Goal: Task Accomplishment & Management: Manage account settings

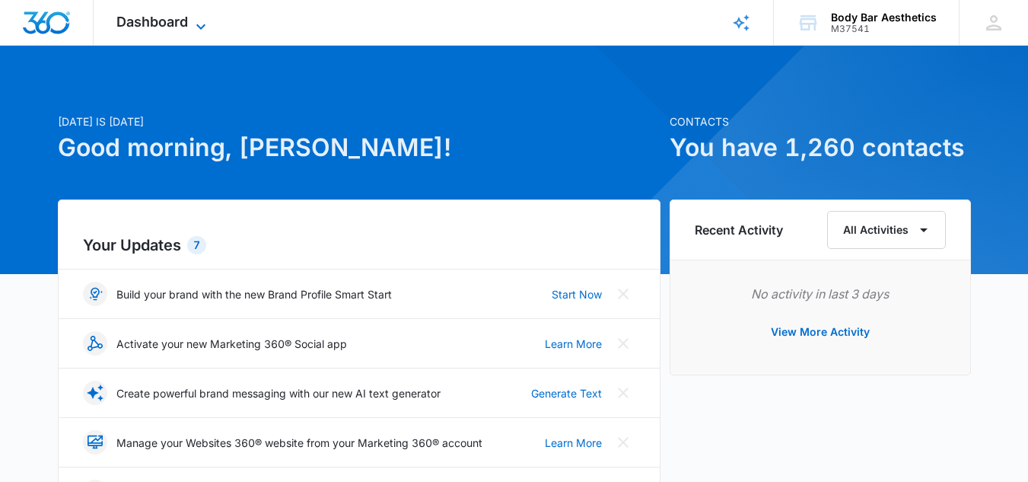
click at [199, 20] on icon at bounding box center [201, 27] width 18 height 18
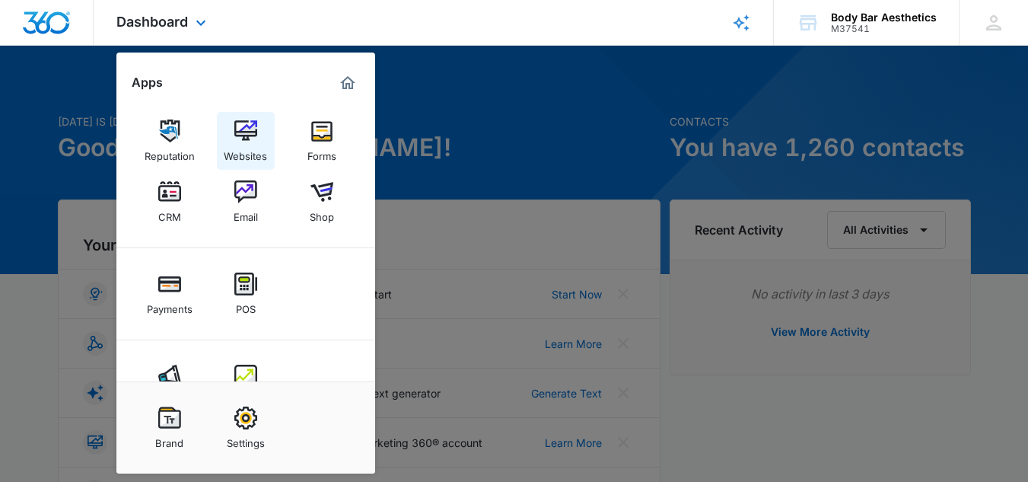
click at [254, 158] on div "Websites" at bounding box center [245, 152] width 43 height 20
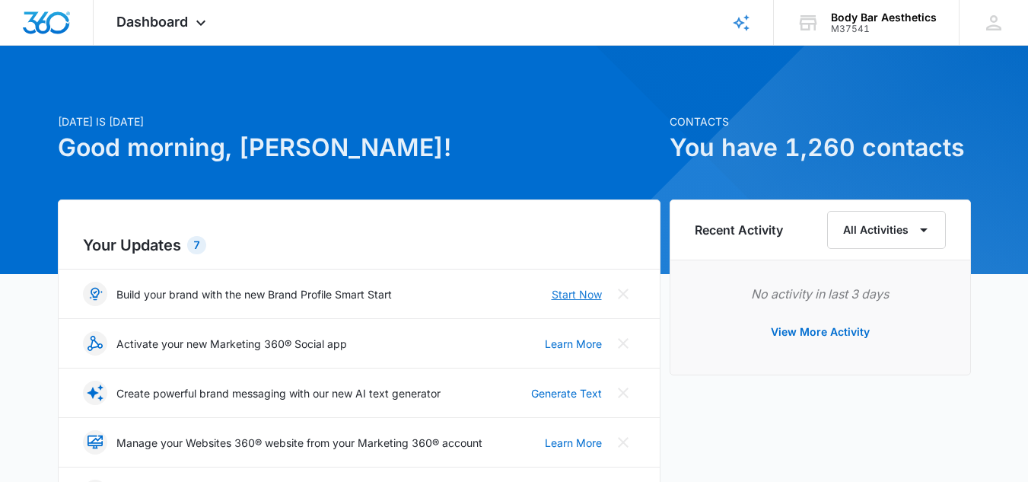
click at [565, 293] on link "Start Now" at bounding box center [577, 294] width 50 height 16
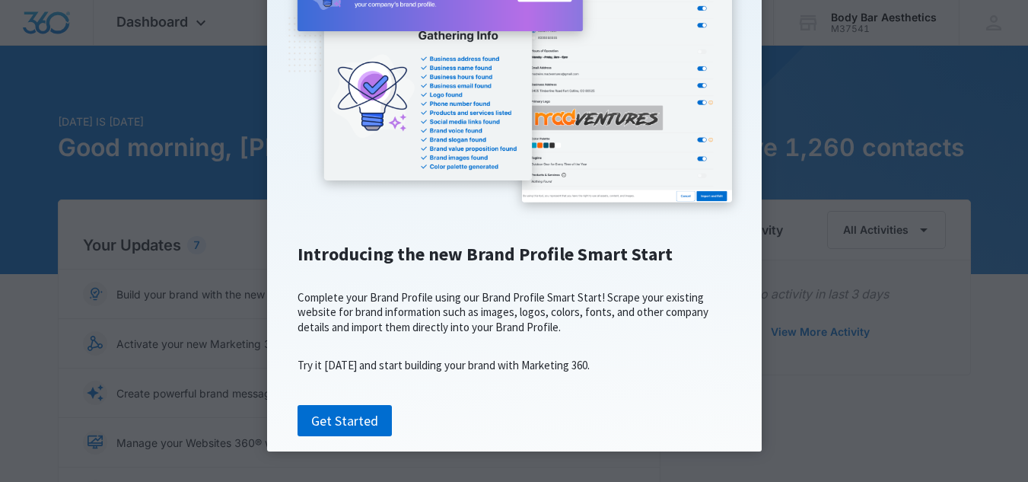
scroll to position [240, 0]
click at [332, 427] on link "Get Started" at bounding box center [345, 421] width 94 height 32
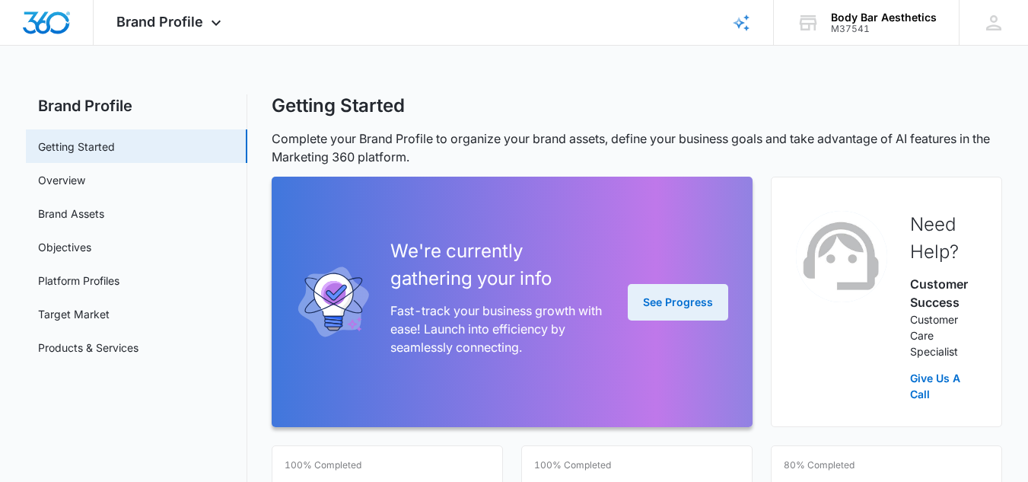
click at [683, 301] on button "See Progress" at bounding box center [678, 302] width 100 height 37
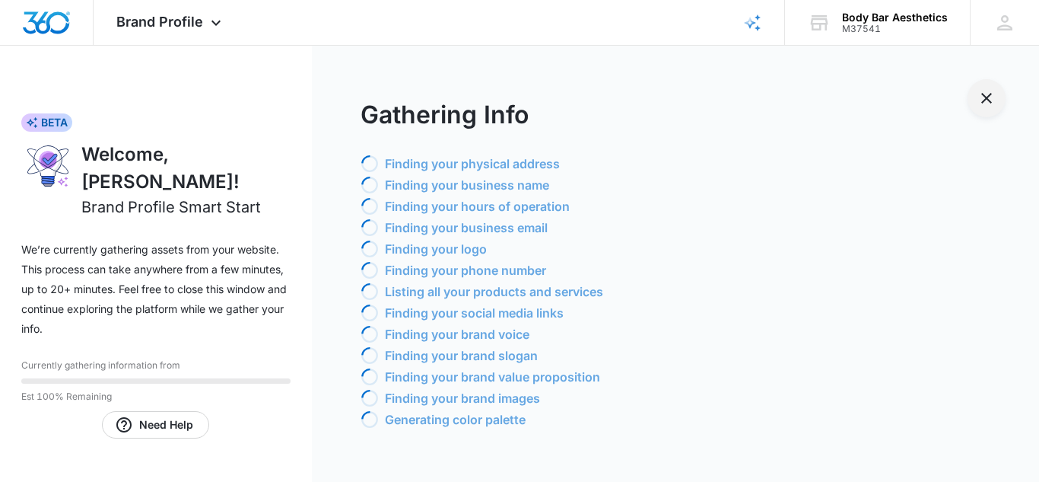
click at [985, 100] on icon "Exit Smart Start Wizard" at bounding box center [987, 98] width 11 height 11
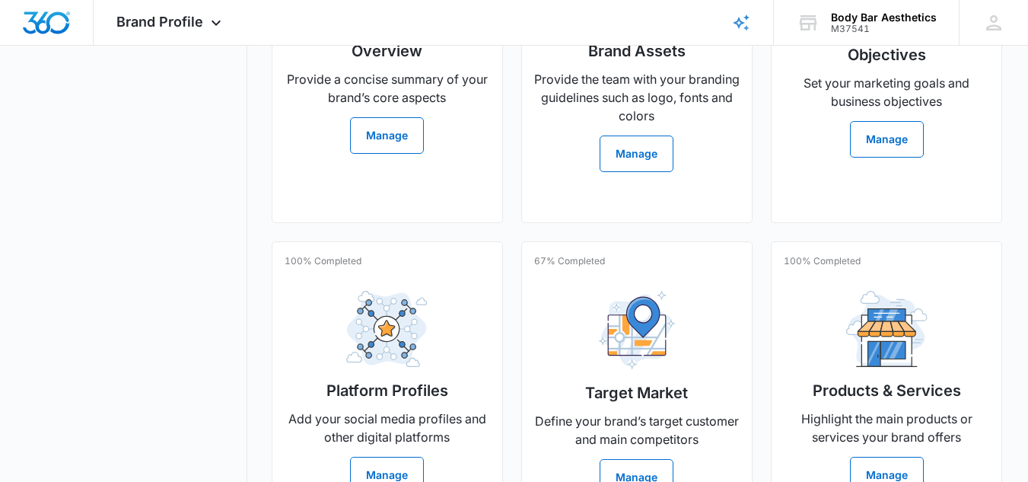
scroll to position [543, 0]
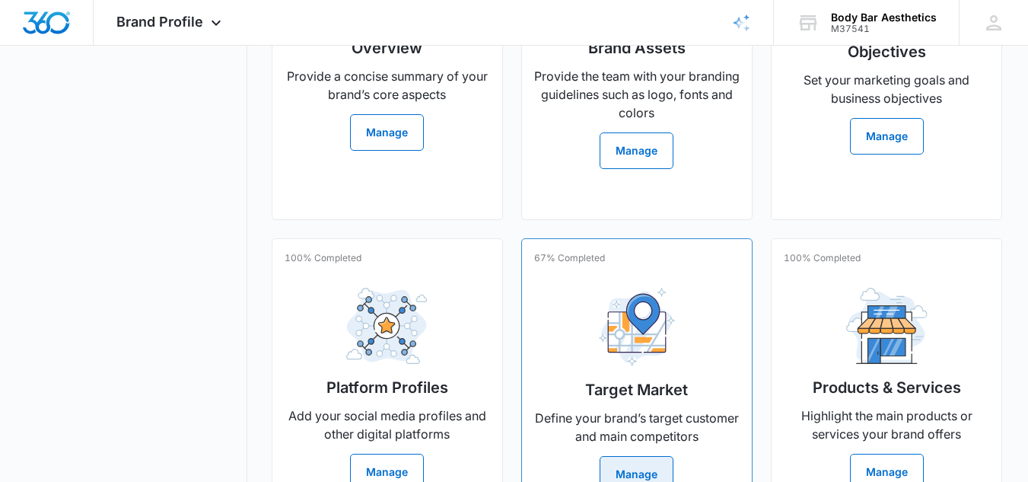
click at [648, 460] on button "Manage" at bounding box center [637, 474] width 74 height 37
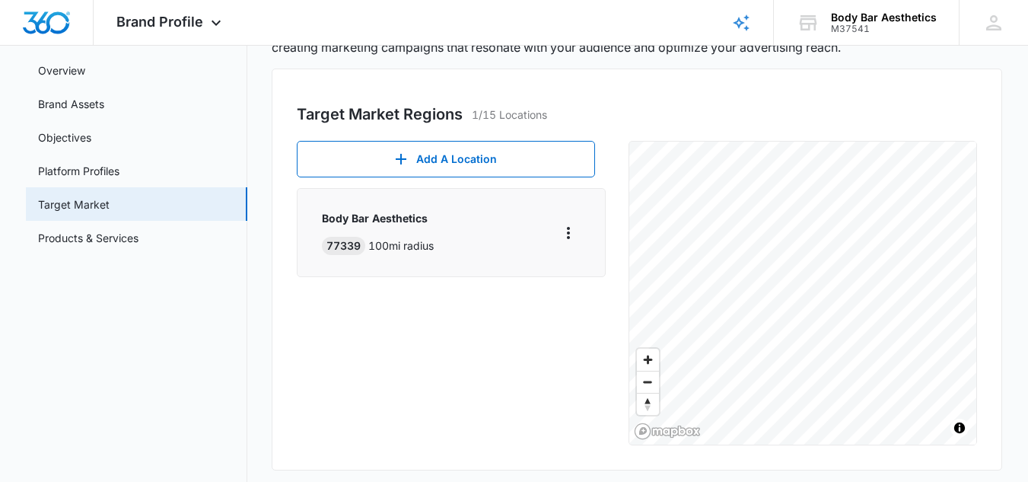
scroll to position [111, 0]
click at [566, 233] on icon "More" at bounding box center [568, 231] width 18 height 18
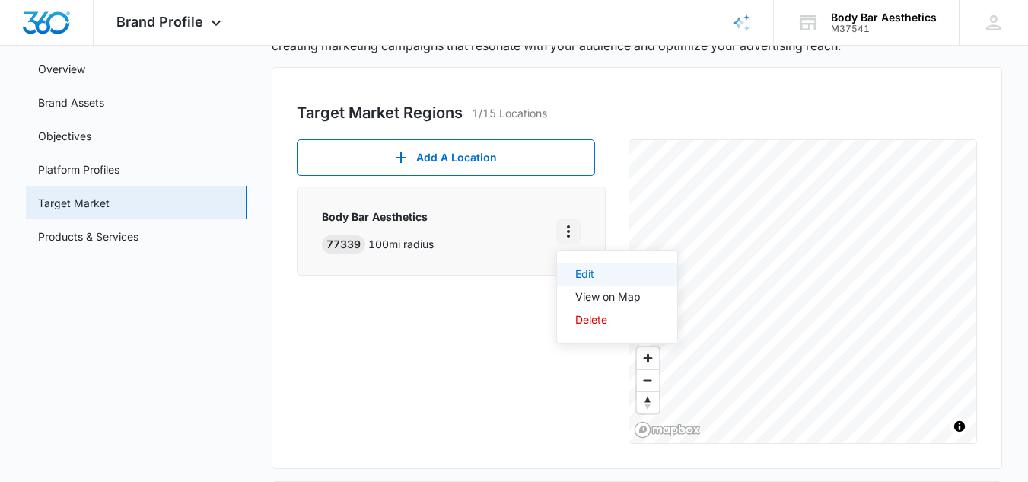
drag, startPoint x: 566, startPoint y: 233, endPoint x: 587, endPoint y: 272, distance: 44.3
click at [581, 243] on div "Edit View on Map Delete" at bounding box center [568, 231] width 24 height 24
click at [587, 272] on div "Edit" at bounding box center [607, 274] width 65 height 11
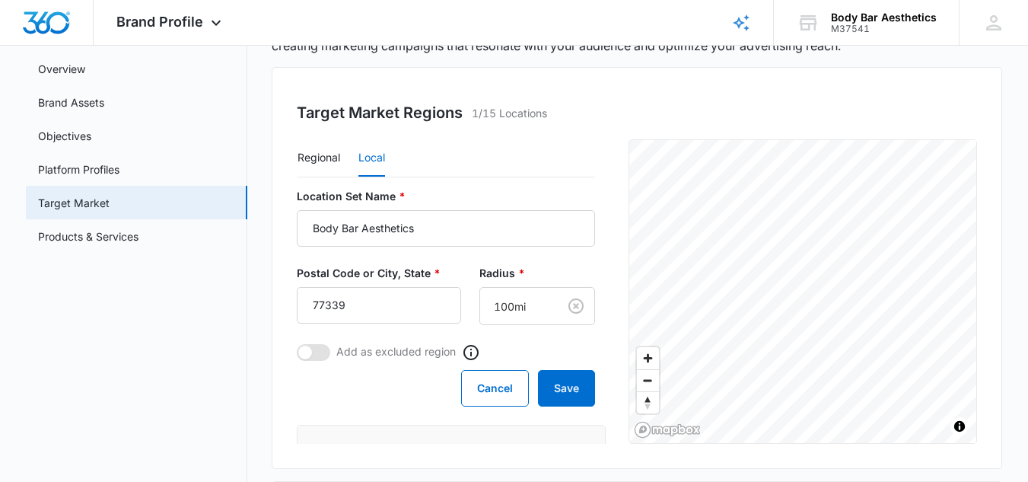
click at [323, 352] on span at bounding box center [313, 352] width 33 height 17
click at [297, 344] on input "checkbox" at bounding box center [296, 343] width 1 height 1
click at [319, 355] on span at bounding box center [322, 352] width 14 height 14
click at [297, 344] on input "checkbox" at bounding box center [296, 343] width 1 height 1
checkbox input "false"
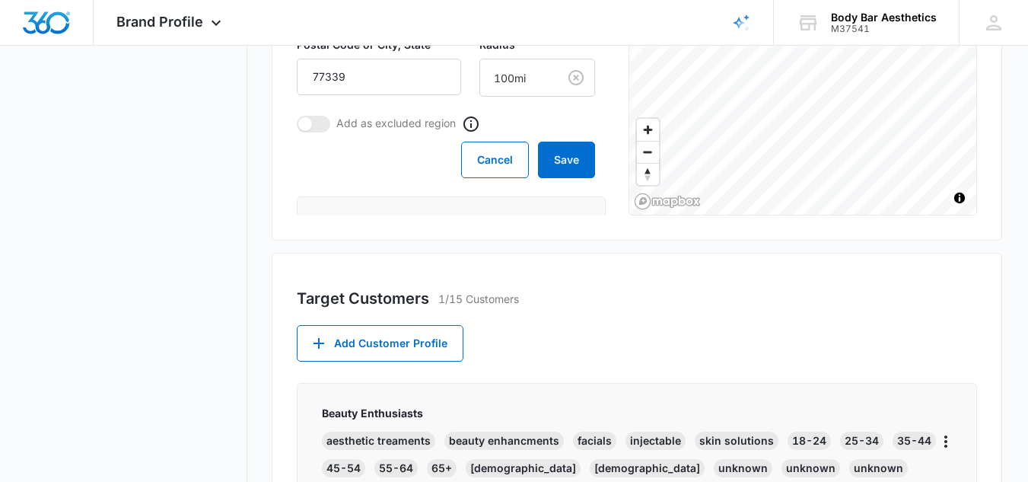
scroll to position [345, 0]
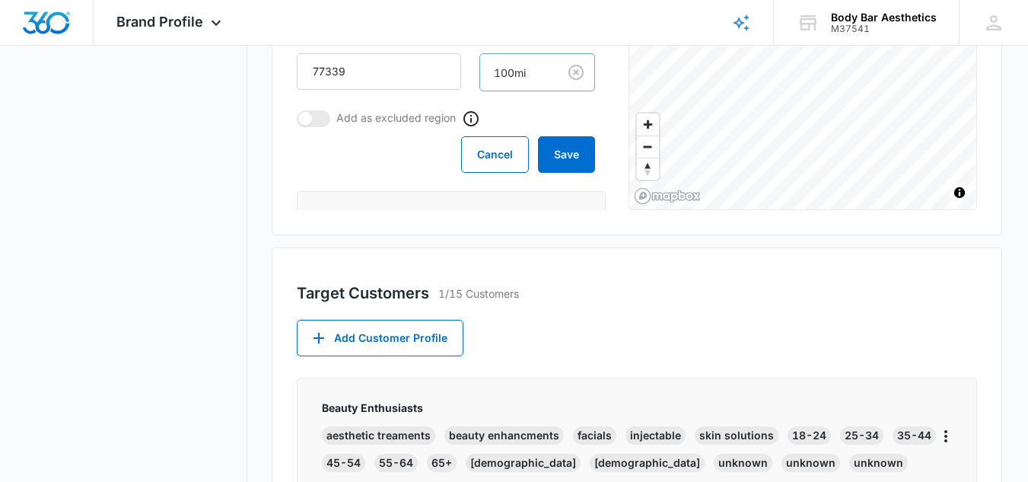
click at [504, 73] on body "Brand Profile Apps Reputation Websites Forms CRM Email Shop Payments POS Ads In…" at bounding box center [514, 200] width 1028 height 1090
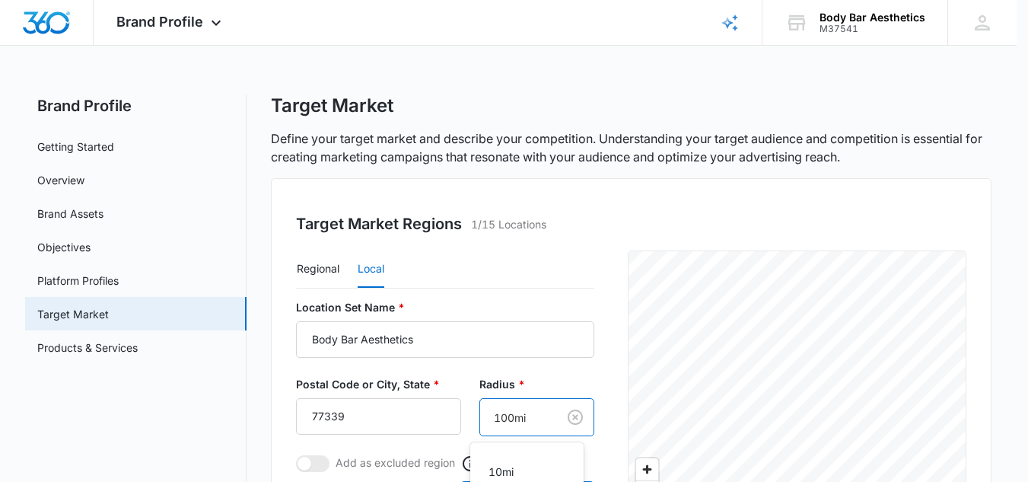
scroll to position [0, 0]
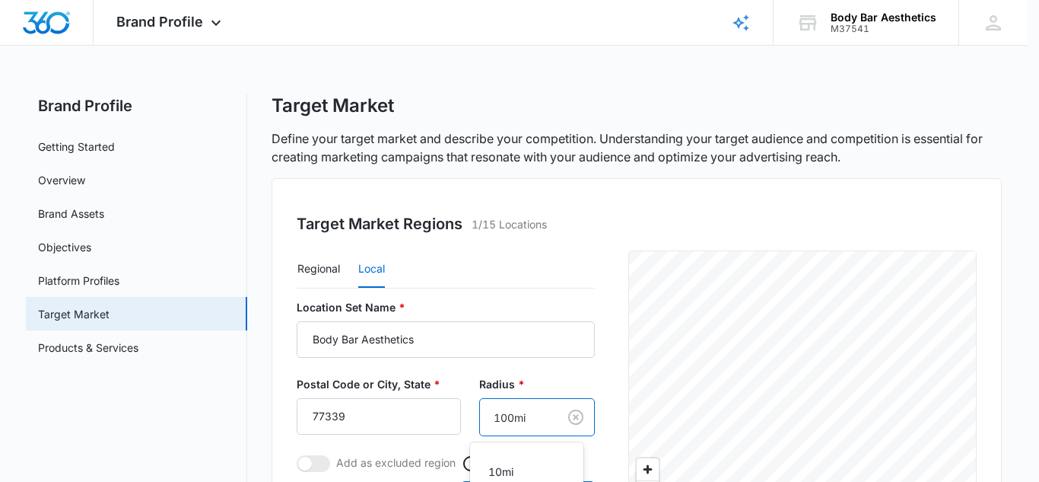
click at [649, 196] on div "Target Market Regions 1/15 Locations Regional Local Location Set Name * Body Ba…" at bounding box center [637, 379] width 730 height 402
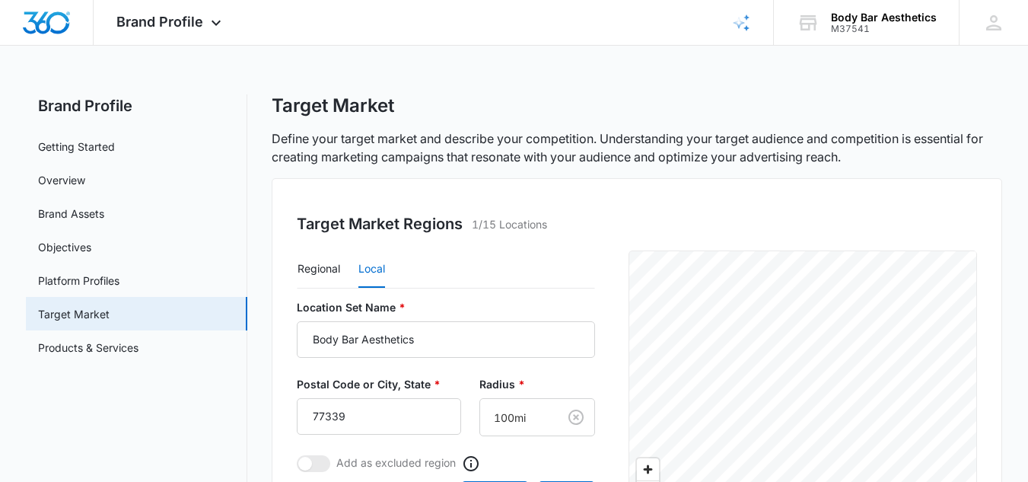
scroll to position [82, 0]
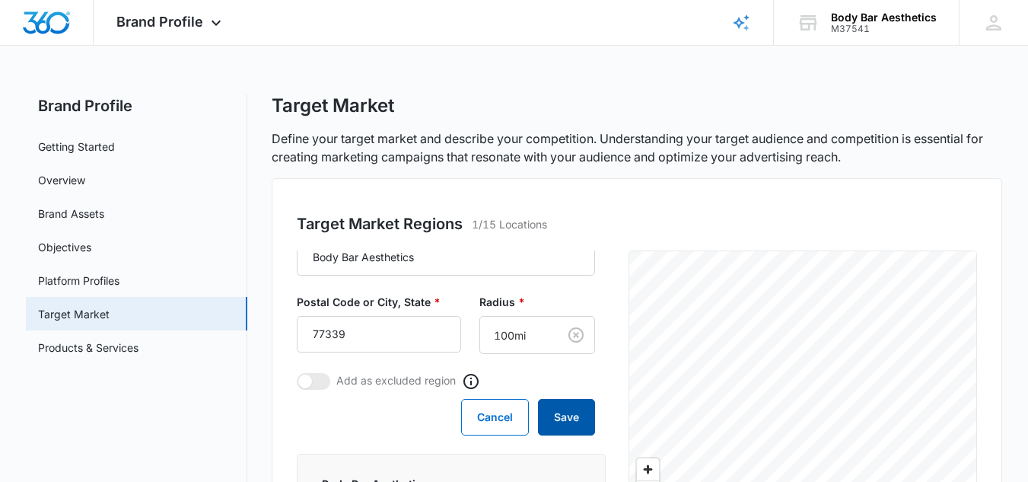
click at [557, 422] on button "Save" at bounding box center [566, 417] width 57 height 37
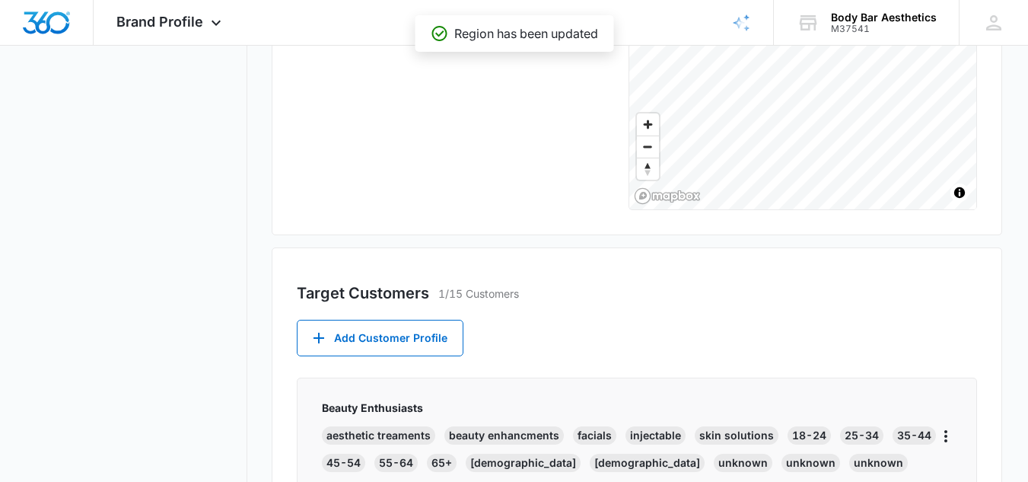
scroll to position [346, 0]
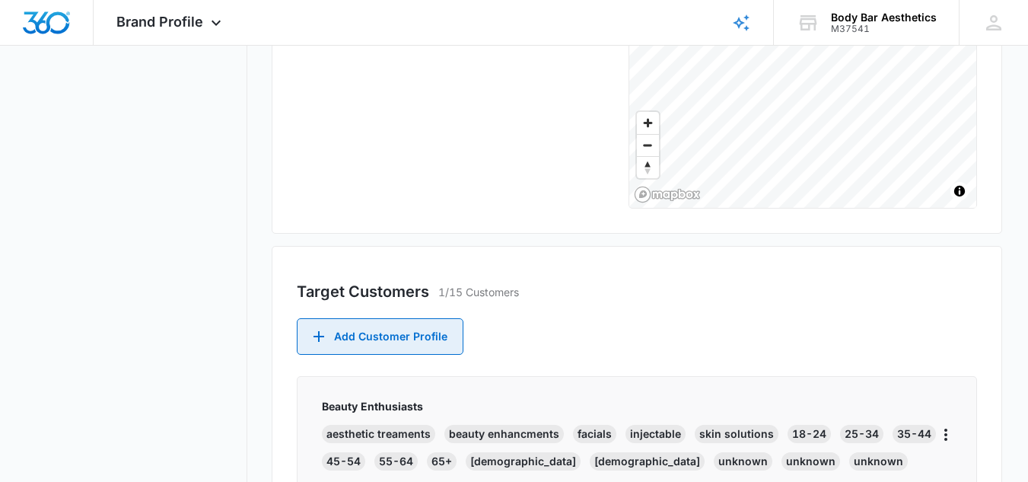
click at [427, 353] on button "Add Customer Profile" at bounding box center [380, 336] width 167 height 37
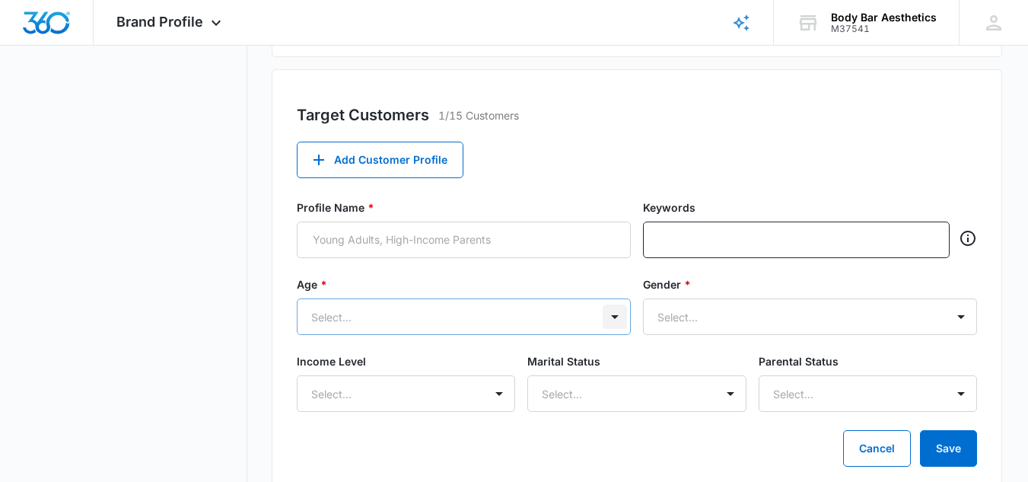
scroll to position [587, 0]
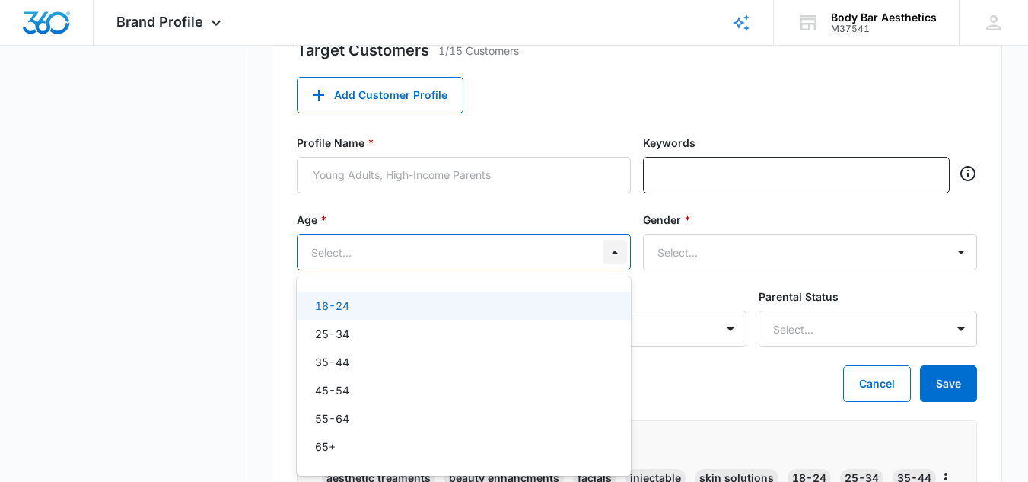
click at [609, 270] on div "6 results available. Use Up and Down to choose options, press Enter to select t…" at bounding box center [464, 252] width 334 height 37
click at [567, 304] on div "18-24" at bounding box center [462, 306] width 294 height 16
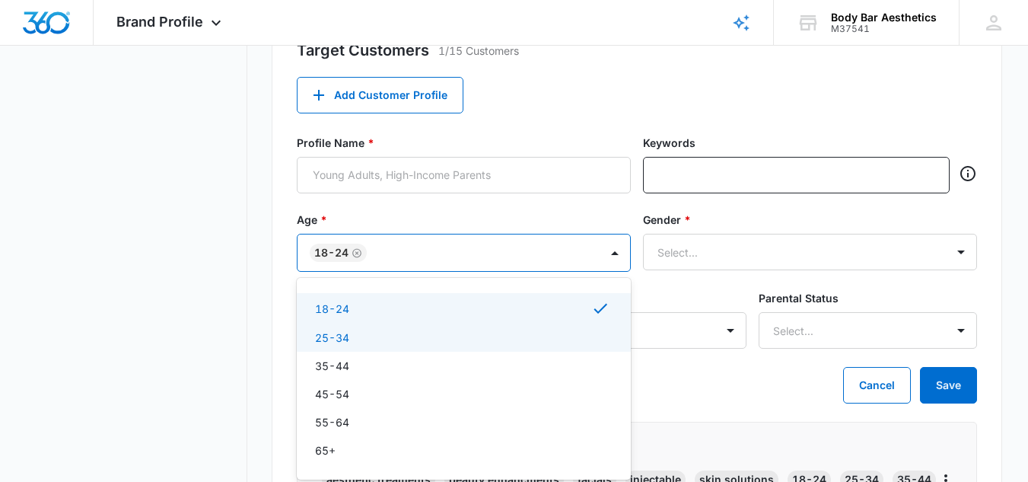
click at [533, 333] on div "25-34" at bounding box center [462, 337] width 294 height 16
click at [533, 333] on div "25-34" at bounding box center [462, 338] width 294 height 18
click at [506, 340] on div "25-34" at bounding box center [462, 337] width 294 height 16
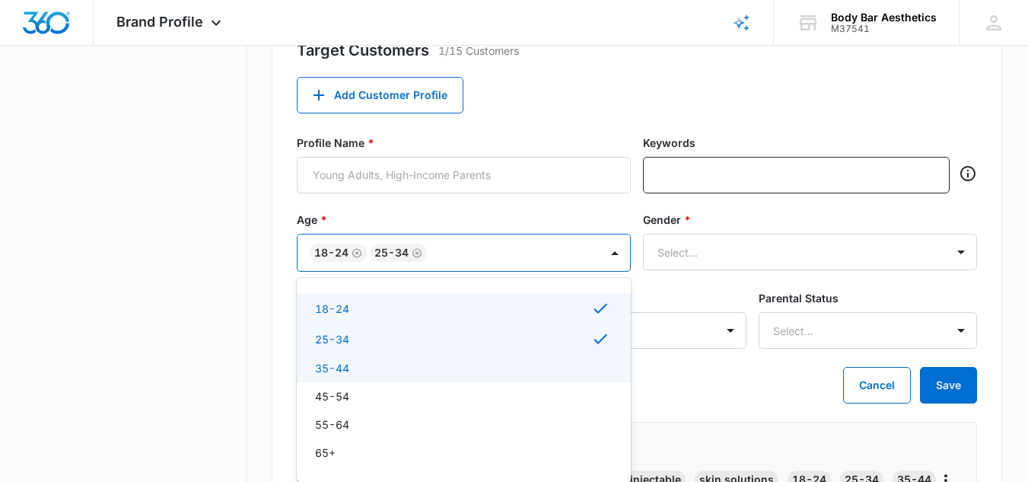
click at [492, 368] on div "35-44" at bounding box center [462, 368] width 294 height 16
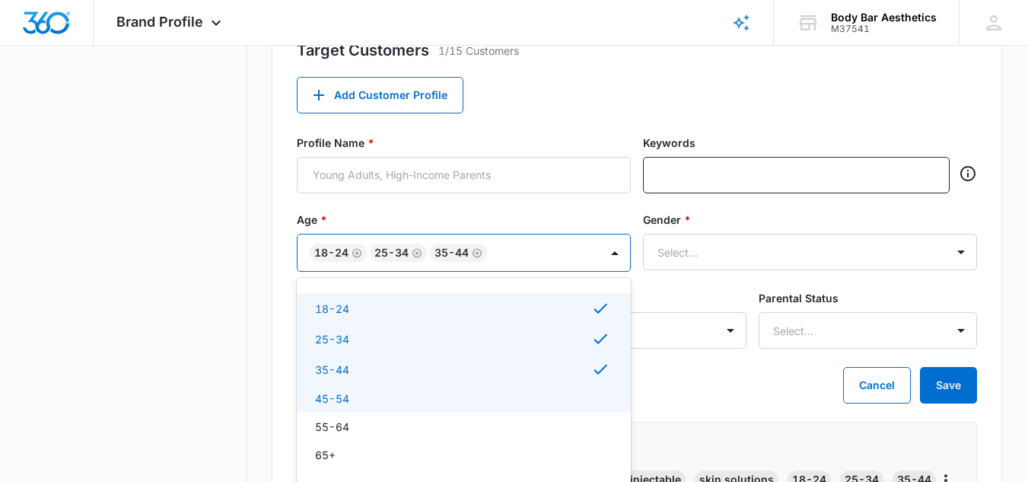
click at [486, 393] on div "45-54" at bounding box center [462, 398] width 294 height 16
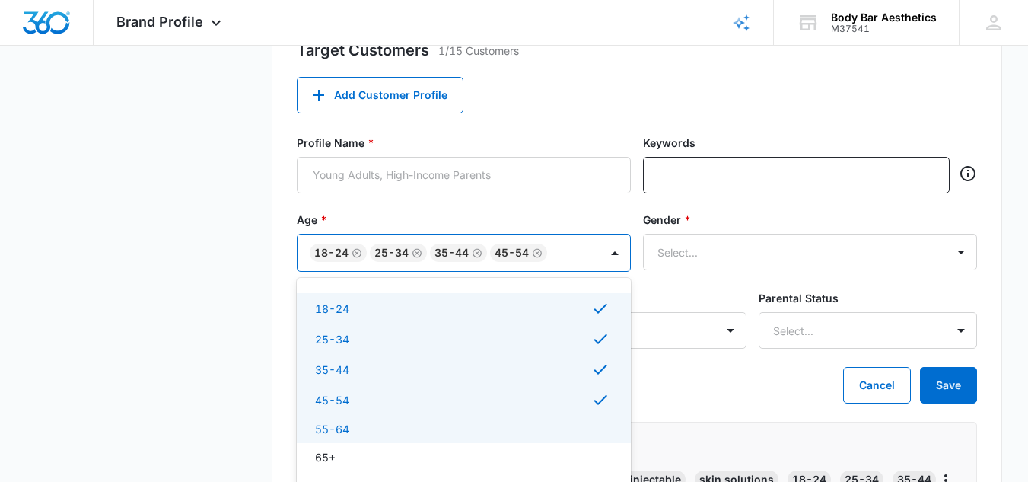
click at [474, 428] on div "55-64" at bounding box center [462, 429] width 294 height 16
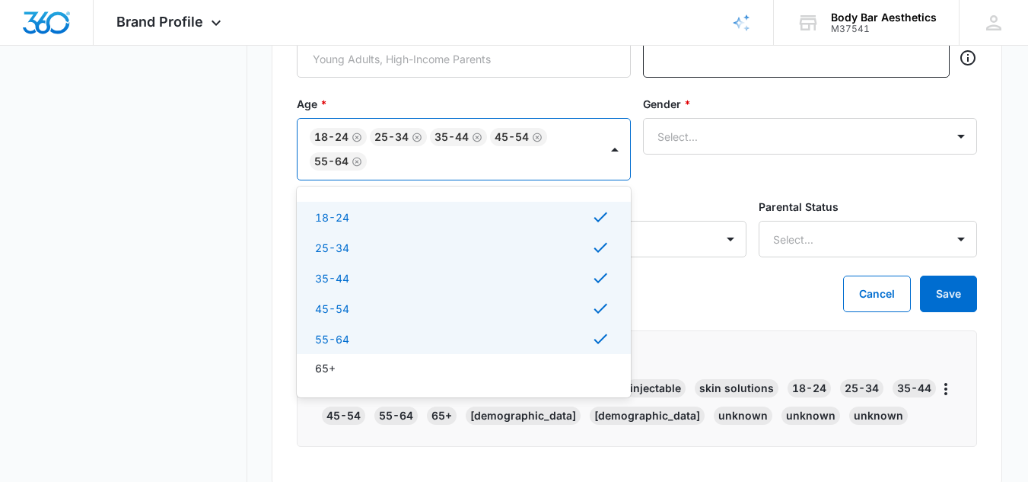
scroll to position [721, 0]
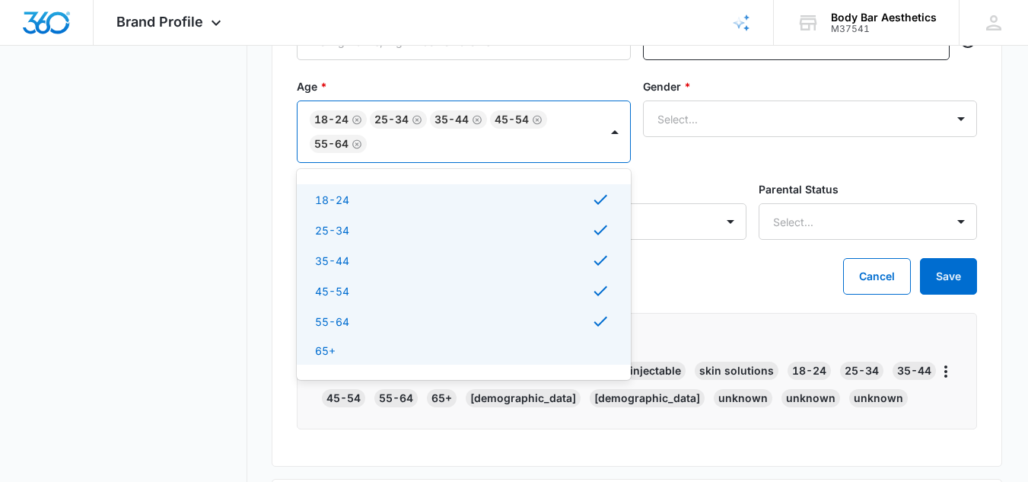
click at [406, 346] on div "65+" at bounding box center [462, 350] width 294 height 16
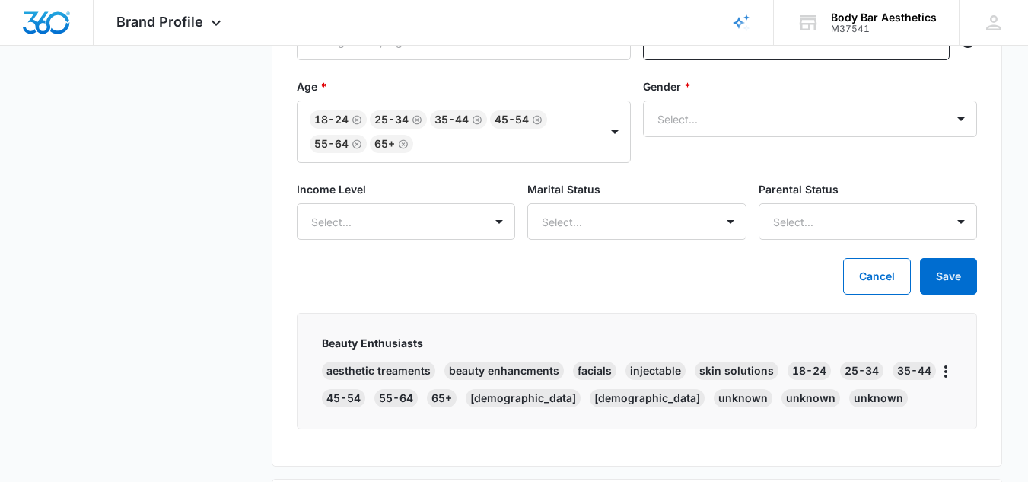
click at [696, 256] on div "Income Level Select... Marital Status Select... Parental Status Select..." at bounding box center [637, 219] width 680 height 77
click at [757, 119] on div at bounding box center [791, 119] width 269 height 19
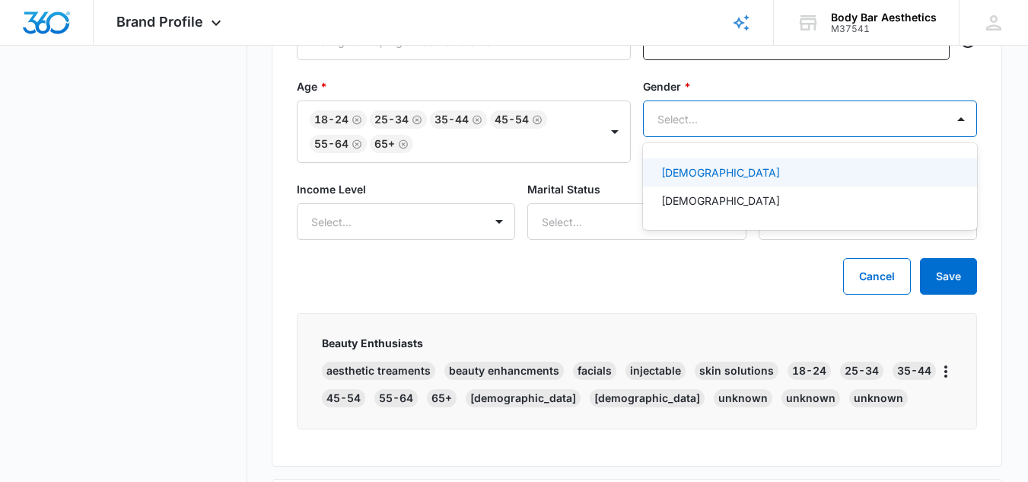
click at [740, 168] on div "Female" at bounding box center [808, 172] width 294 height 16
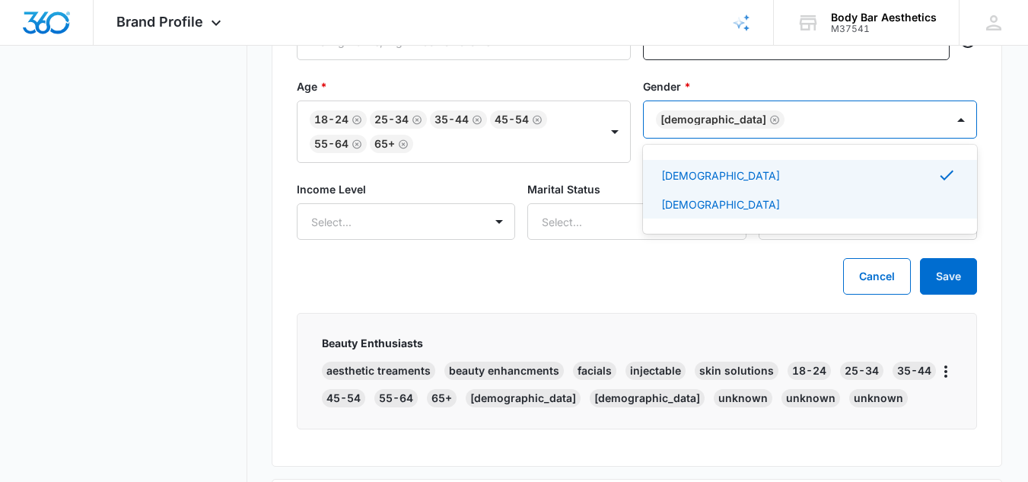
click at [737, 208] on div "Male" at bounding box center [808, 204] width 294 height 16
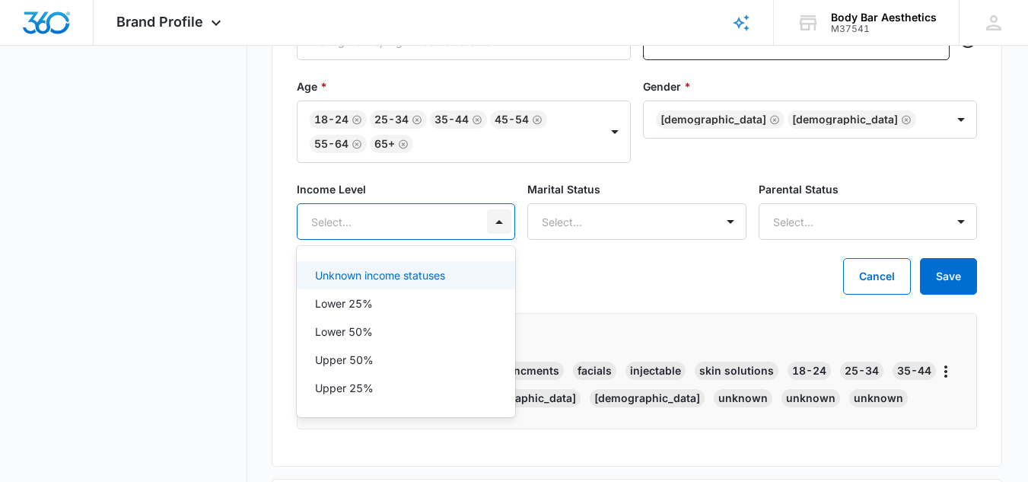
click at [490, 224] on div at bounding box center [499, 221] width 24 height 24
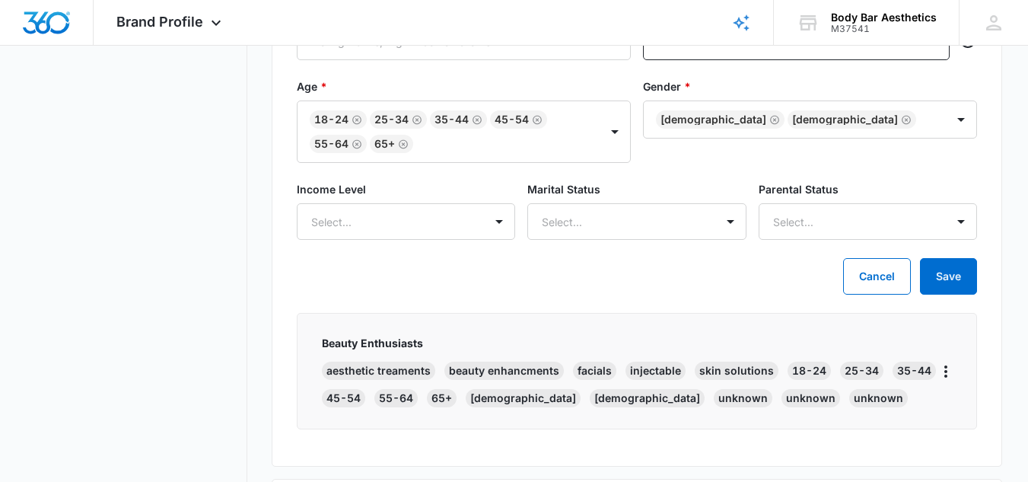
click at [559, 299] on div "Target Customers 1/15 Customers Add Customer Profile Profile Name * Keywords Ag…" at bounding box center [637, 168] width 730 height 595
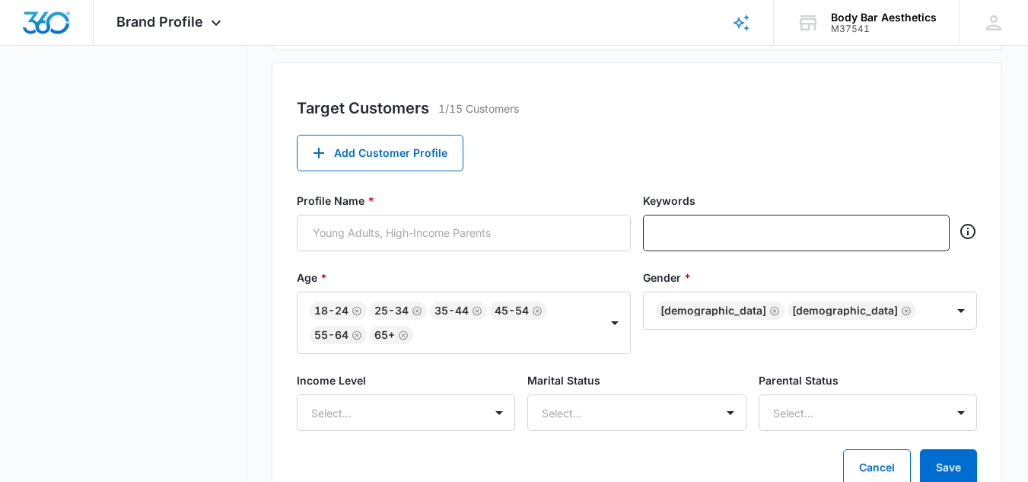
scroll to position [526, 0]
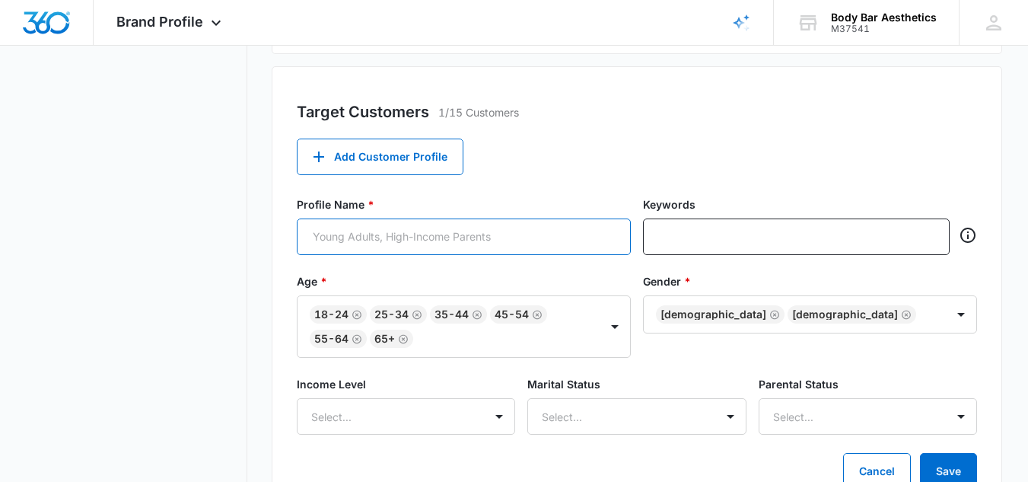
click at [415, 240] on input "Profile Name *" at bounding box center [464, 236] width 334 height 37
click at [347, 238] on input "Profile Name *" at bounding box center [464, 236] width 334 height 37
paste input "Body Bar Aesthetics Client Persona – “The Modern Beauty Enthusiast”"
click at [454, 235] on input "Body Bar Aesthetics Client Persona – “The Modern Beauty Enthusiast”" at bounding box center [464, 236] width 334 height 37
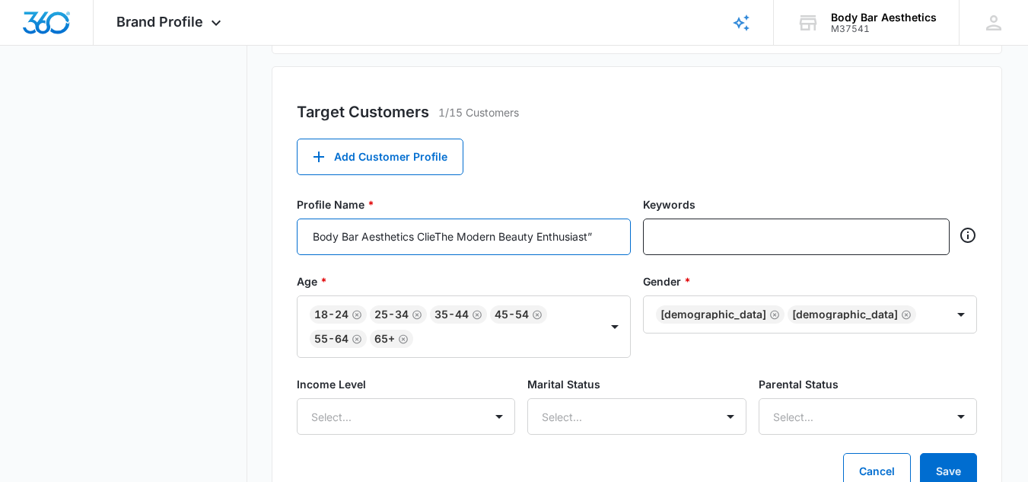
scroll to position [0, 0]
click at [483, 240] on input "The Modern Beauty Enthusiast”" at bounding box center [464, 236] width 334 height 37
type input "The Modern Beauty Enthusiast"
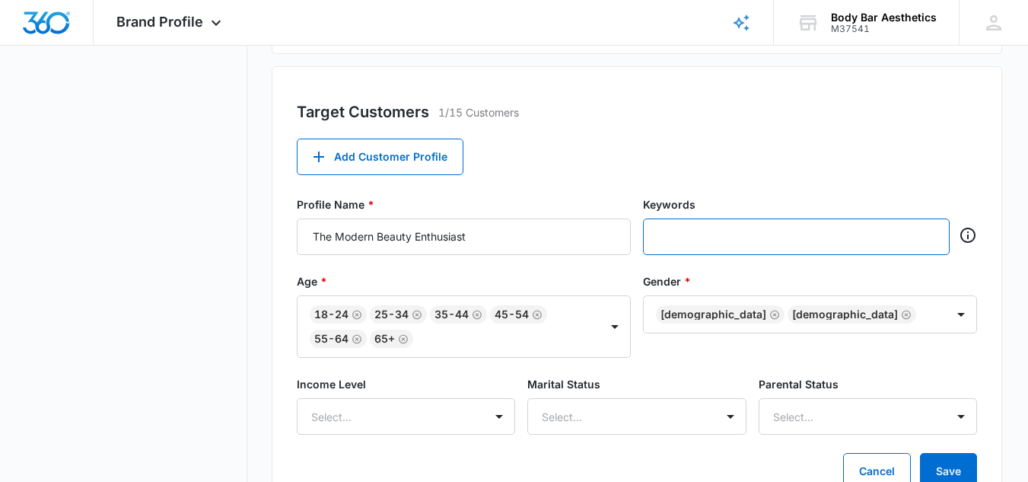
click at [672, 237] on input "text" at bounding box center [798, 236] width 278 height 23
paste input "Med Spa, Laser Hair Removal, Body Contouring, Botox, Dysport, Fillers, Morpheus…"
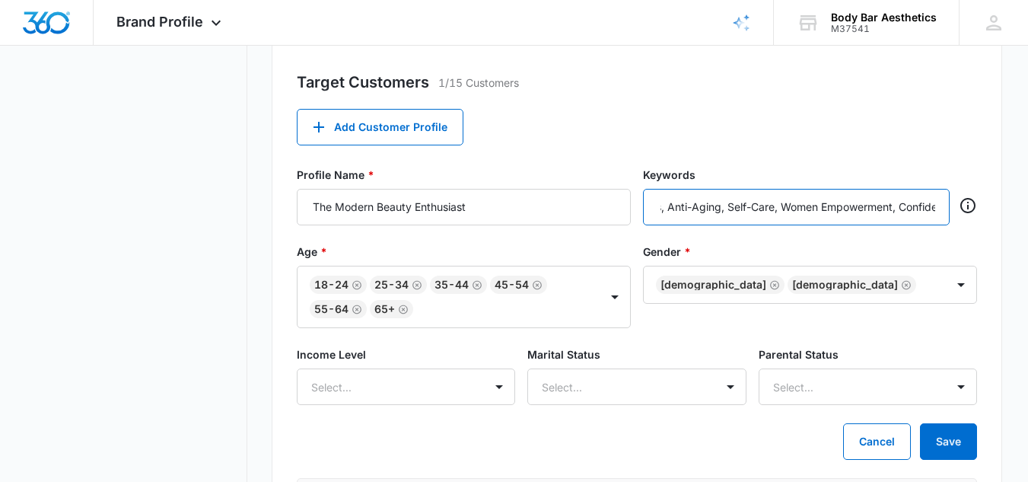
scroll to position [559, 0]
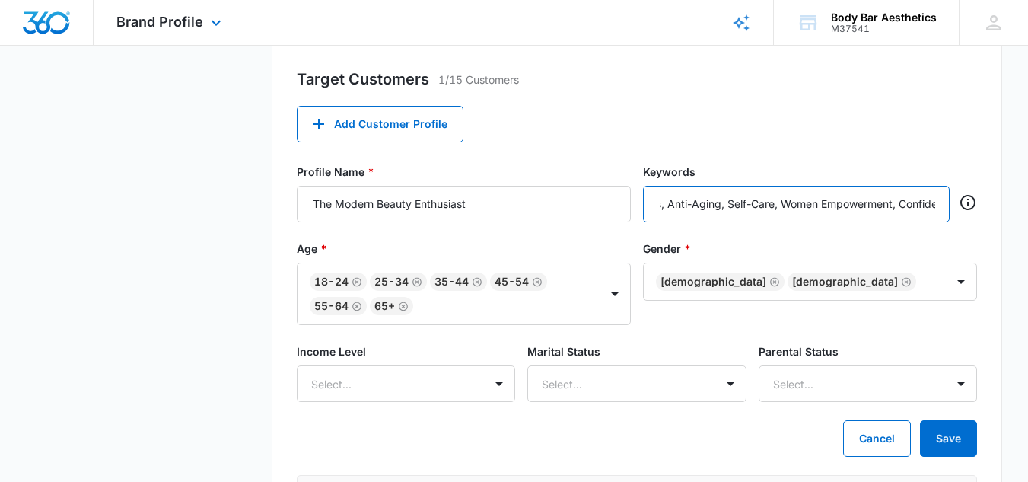
type input "Med Spa, Laser Hair Removal, Body Contouring, Botox, Dysport, Fillers, Morpheus…"
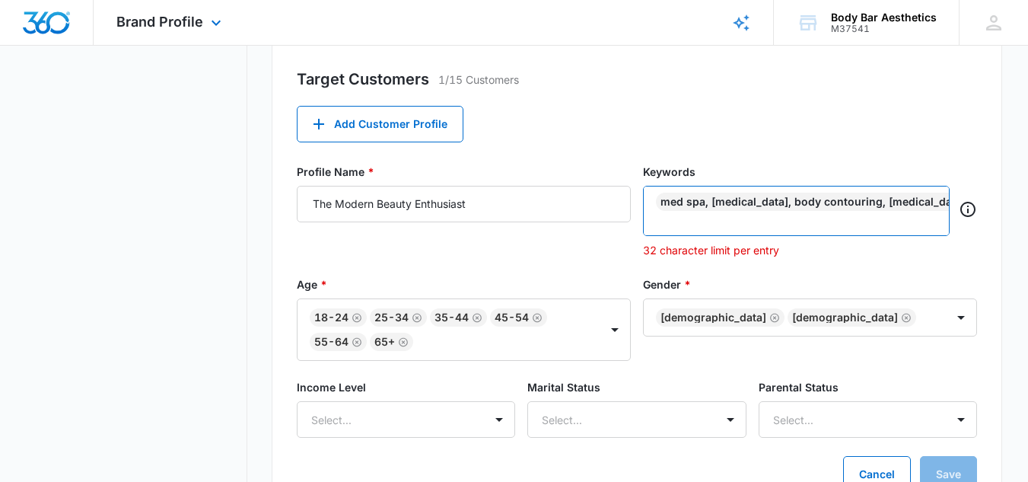
scroll to position [0, 0]
click at [355, 323] on icon "Remove 18-24" at bounding box center [357, 317] width 11 height 11
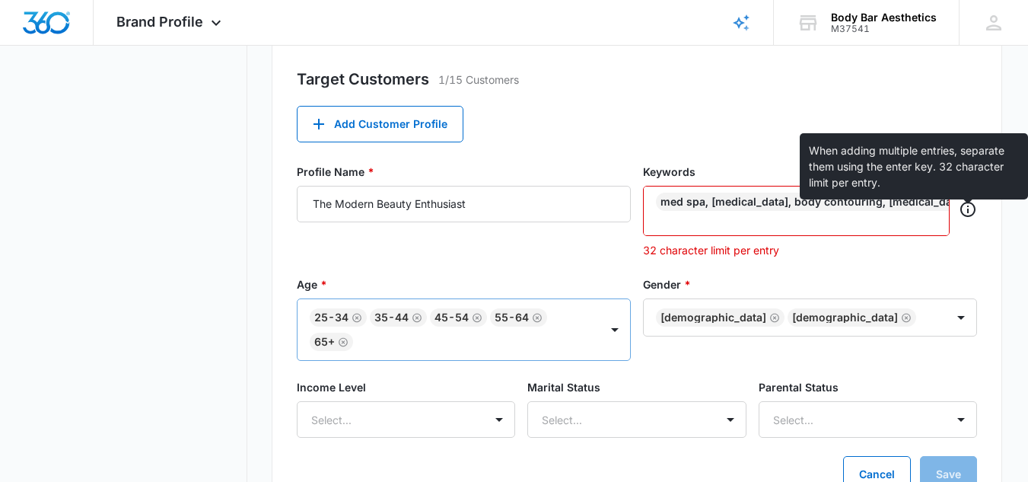
click at [965, 211] on icon at bounding box center [968, 209] width 18 height 18
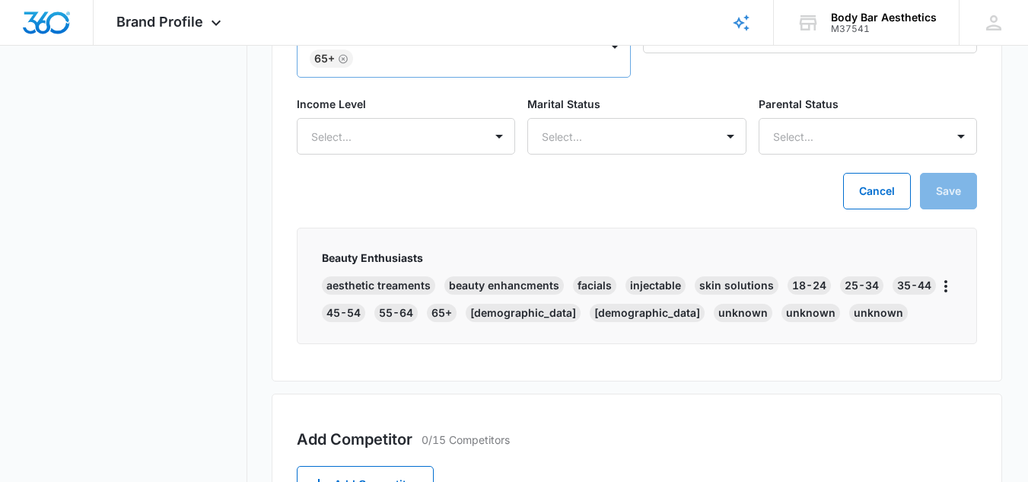
scroll to position [821, 0]
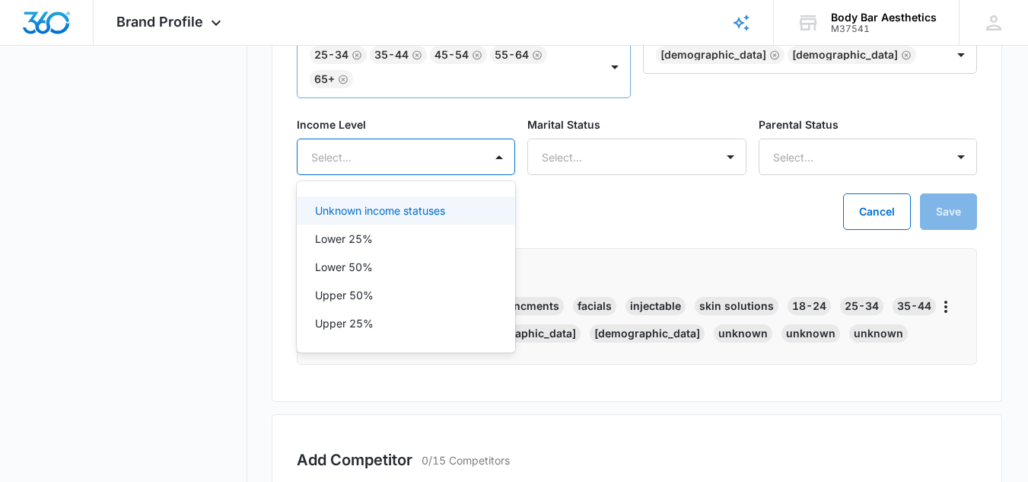
click at [417, 303] on div "Upper 50%" at bounding box center [404, 295] width 179 height 16
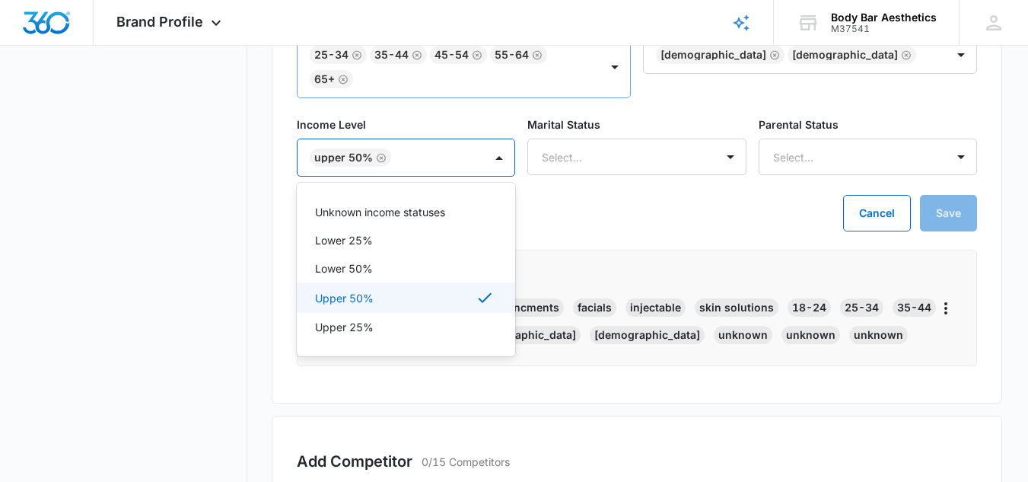
click at [452, 335] on div "Upper 25%" at bounding box center [404, 327] width 179 height 16
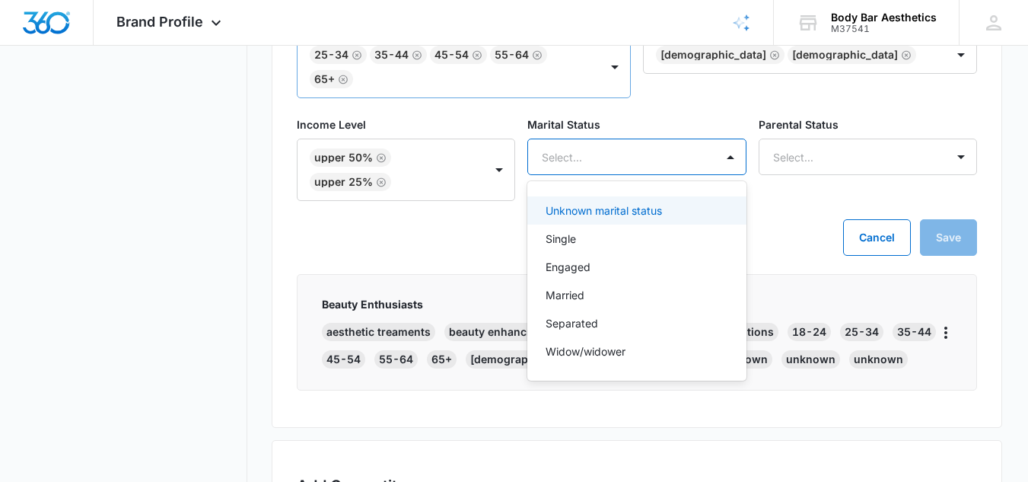
click at [646, 247] on div "Single" at bounding box center [635, 239] width 179 height 16
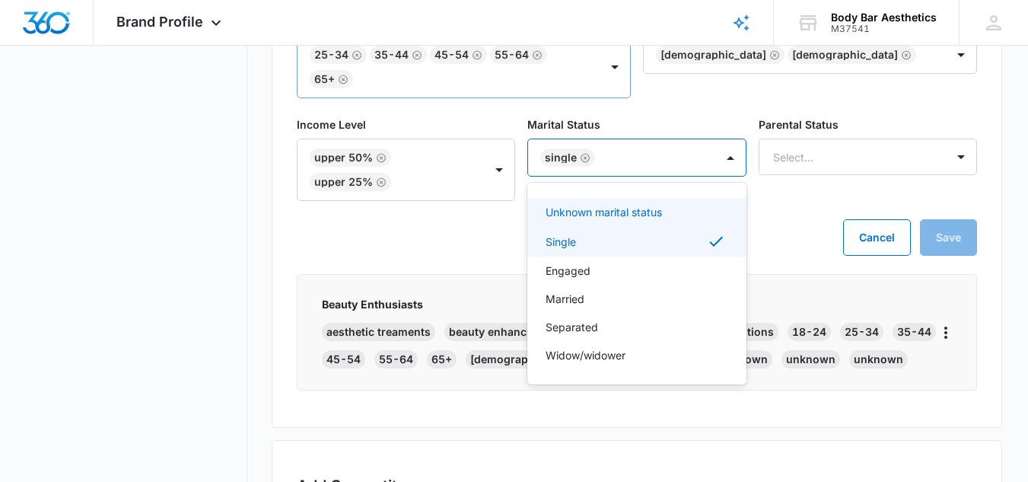
click at [657, 278] on div "Engaged" at bounding box center [635, 271] width 179 height 16
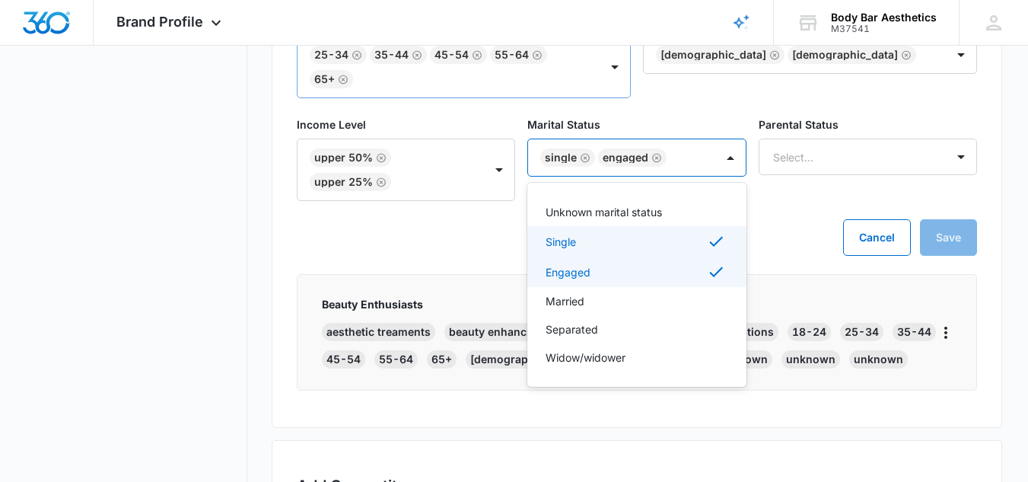
click at [635, 315] on div "Married" at bounding box center [636, 301] width 218 height 28
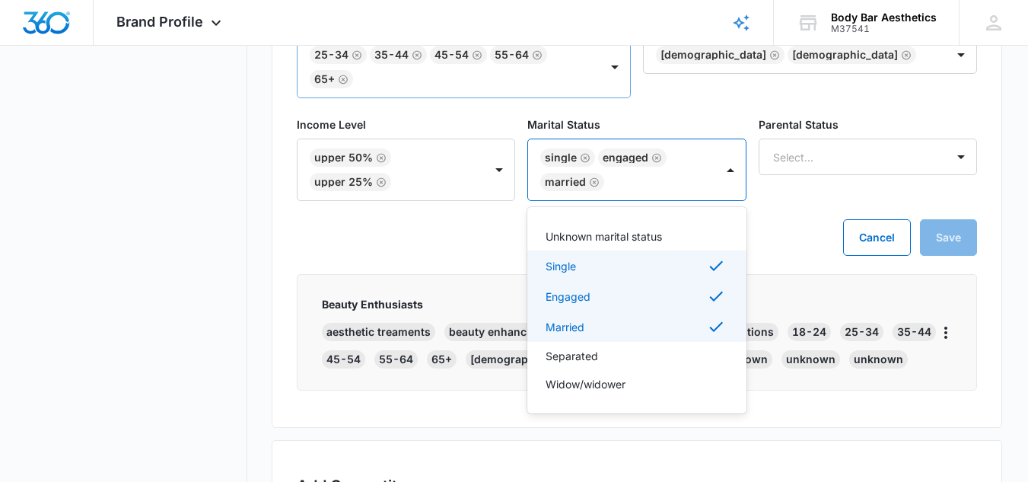
click at [641, 364] on div "Separated" at bounding box center [635, 356] width 179 height 16
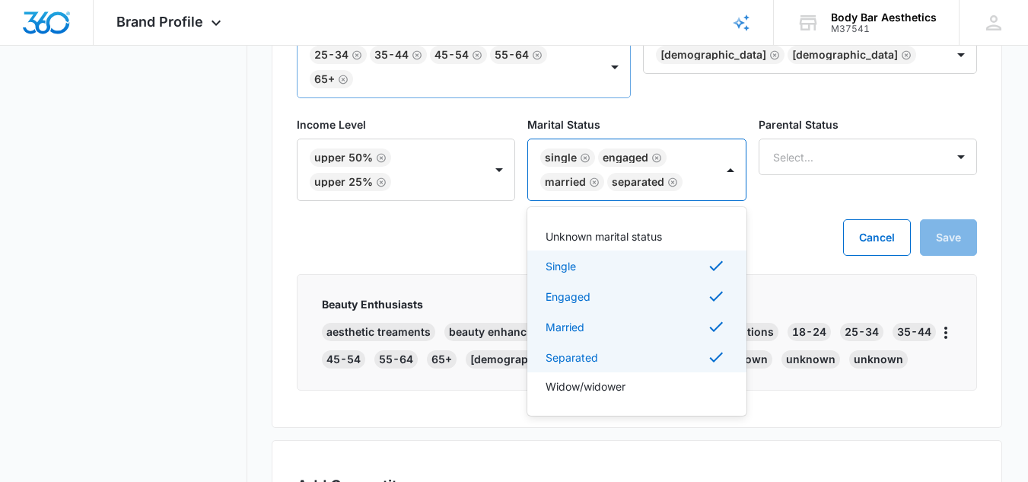
click at [657, 394] on div "Widow/widower" at bounding box center [635, 386] width 179 height 16
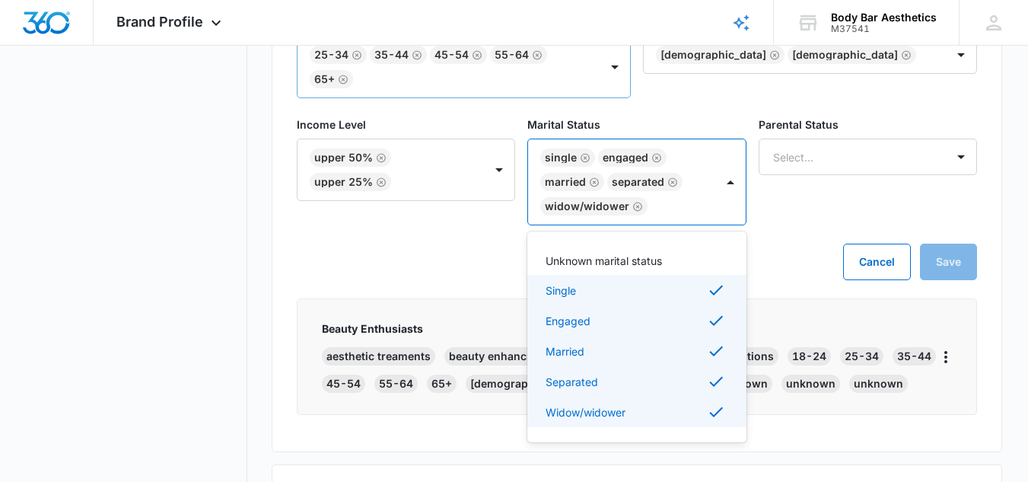
click at [800, 243] on div "Income Level Upper 50% Upper 25% Marital Status option Widow/widower, selected.…" at bounding box center [637, 179] width 680 height 127
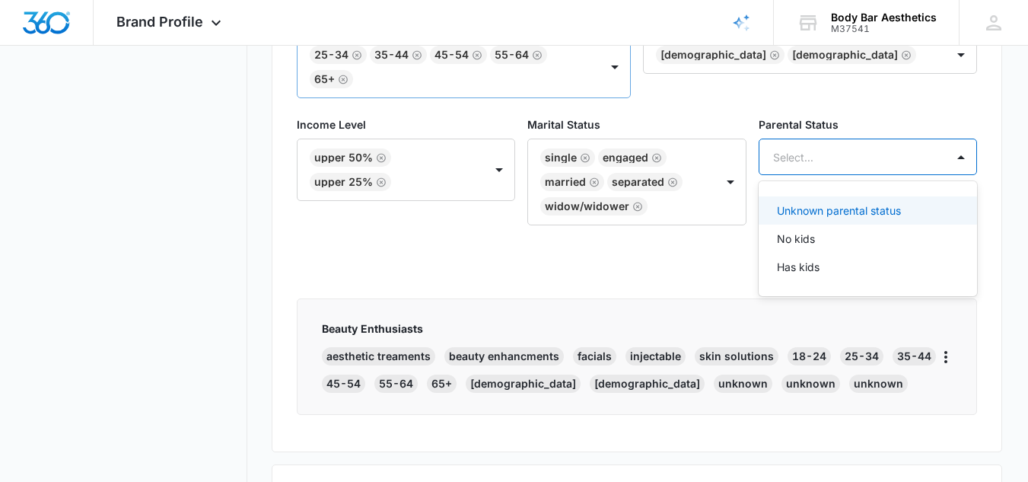
click at [876, 275] on div "Has kids" at bounding box center [866, 267] width 179 height 16
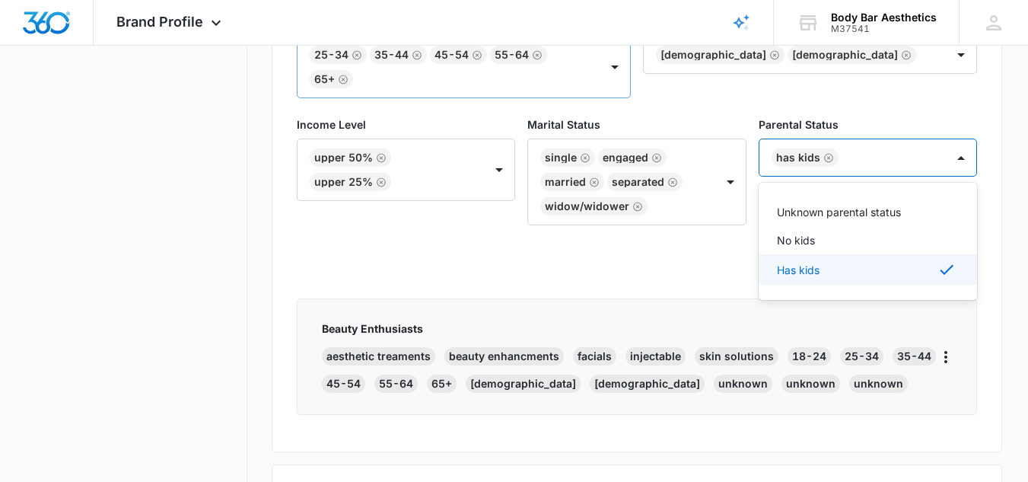
click at [644, 301] on div "Target Customers 1/15 Customers Add Customer Profile Profile Name * The Modern …" at bounding box center [637, 111] width 730 height 681
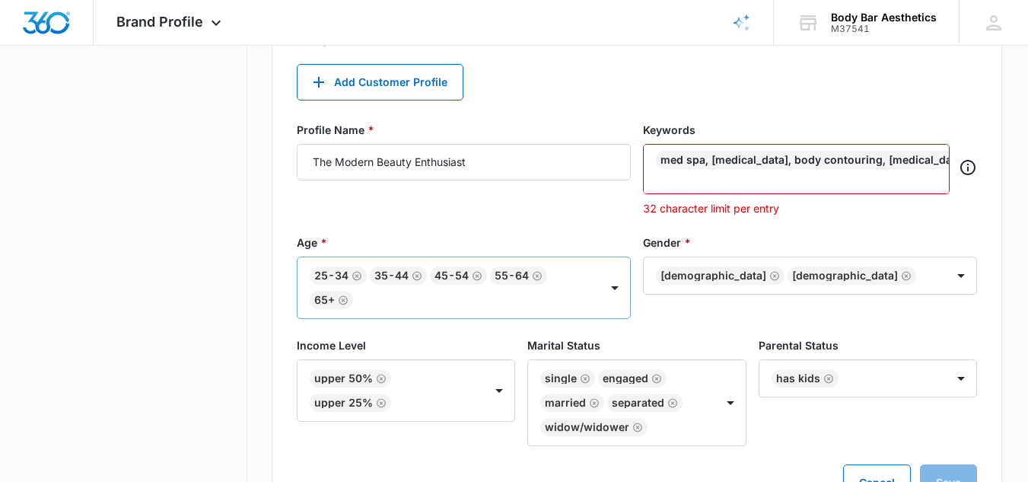
scroll to position [599, 0]
click at [963, 182] on div at bounding box center [968, 171] width 18 height 22
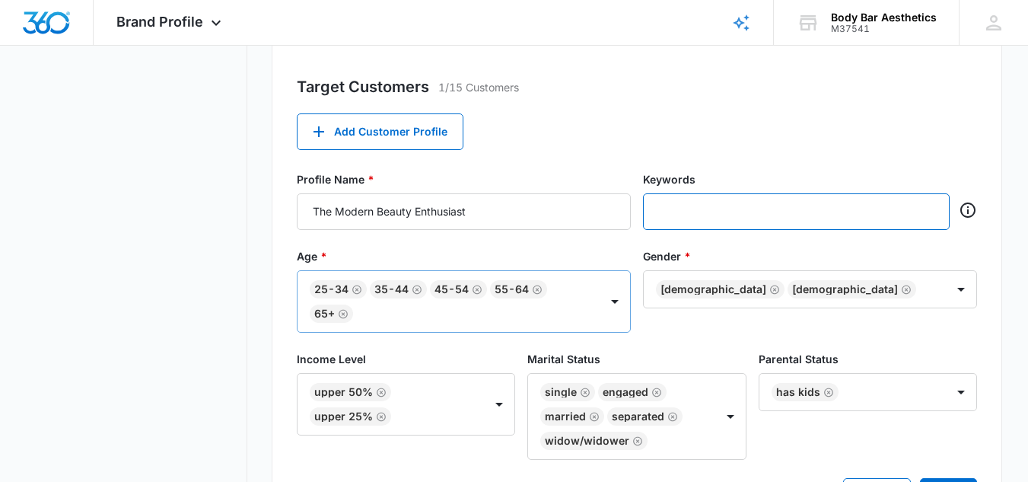
scroll to position [550, 0]
click at [667, 205] on input "text" at bounding box center [798, 212] width 278 height 23
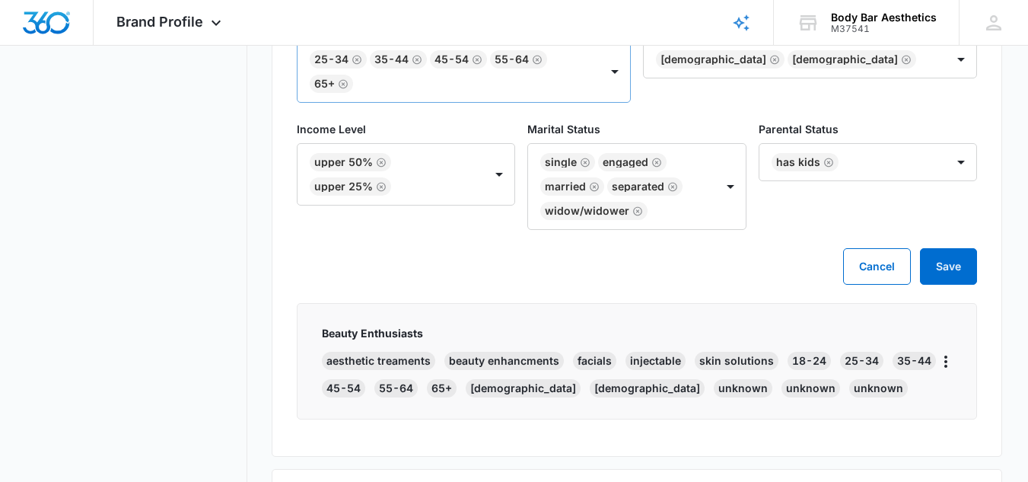
type input "Med Spa, Laser Hair Removal, Body Contouring, Botox, Fillers, Morpheus8, T-Shap…"
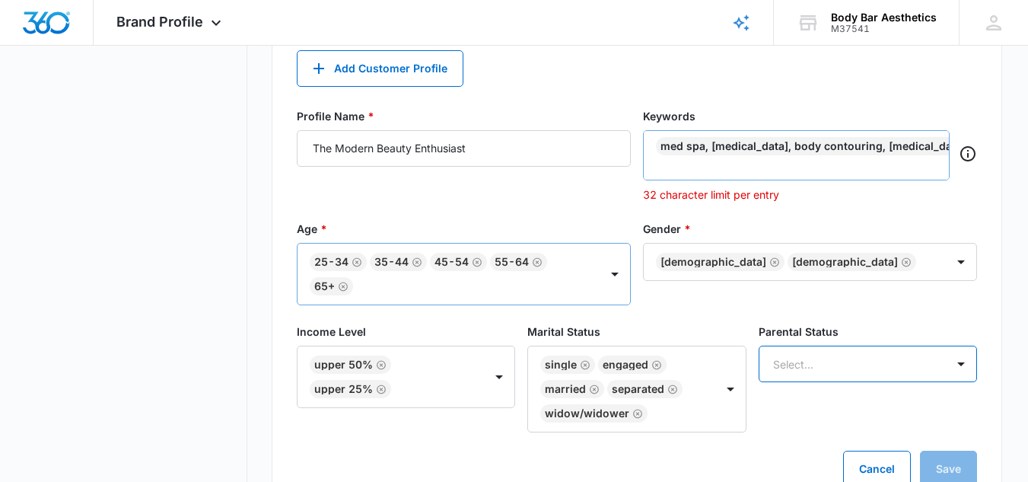
scroll to position [608, 0]
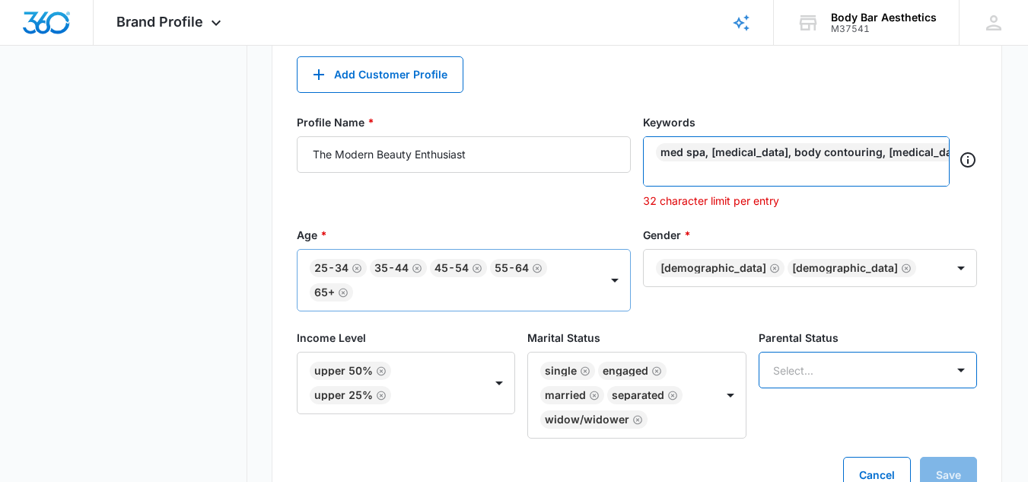
click at [911, 168] on input "text" at bounding box center [798, 170] width 278 height 18
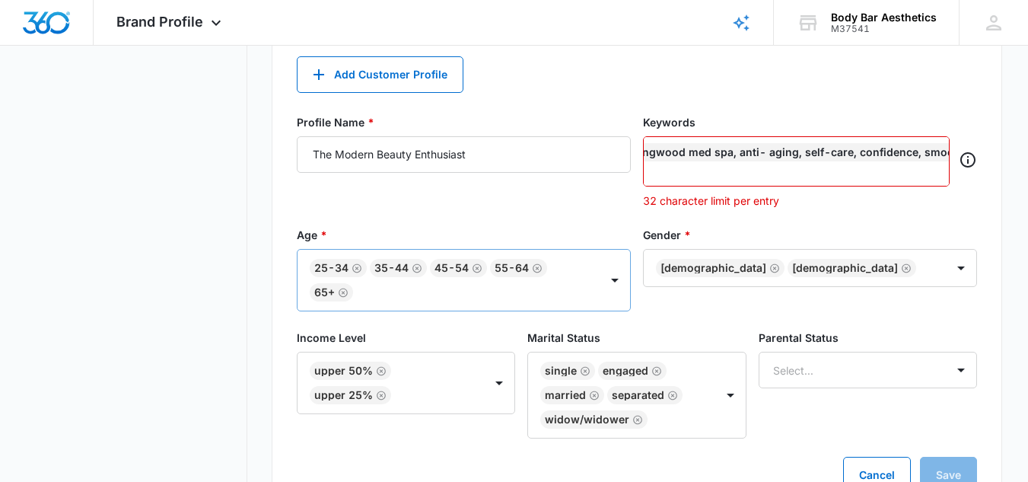
click at [1026, 154] on icon "Remove" at bounding box center [1031, 153] width 10 height 10
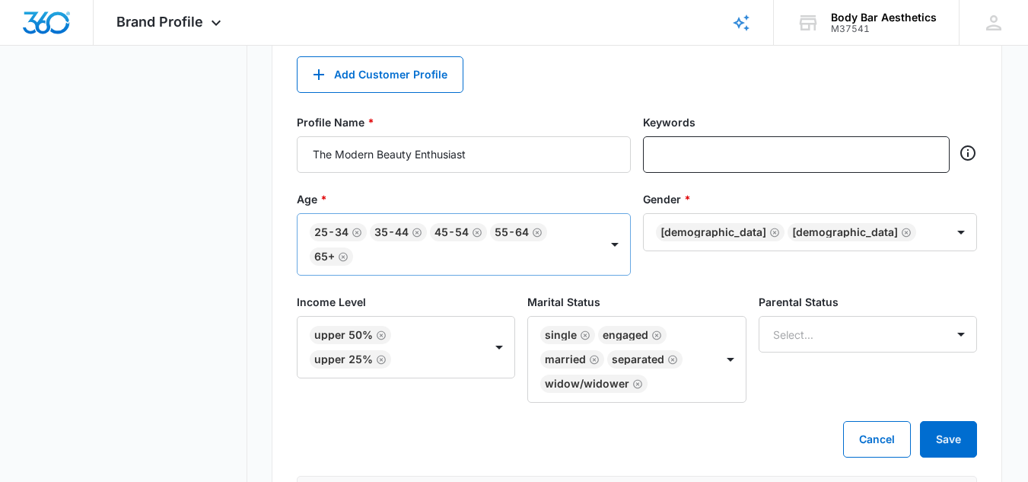
scroll to position [0, 0]
click at [691, 158] on input "text" at bounding box center [798, 154] width 278 height 23
type input "Laser Hair Removal"
type input "Body Contouring"
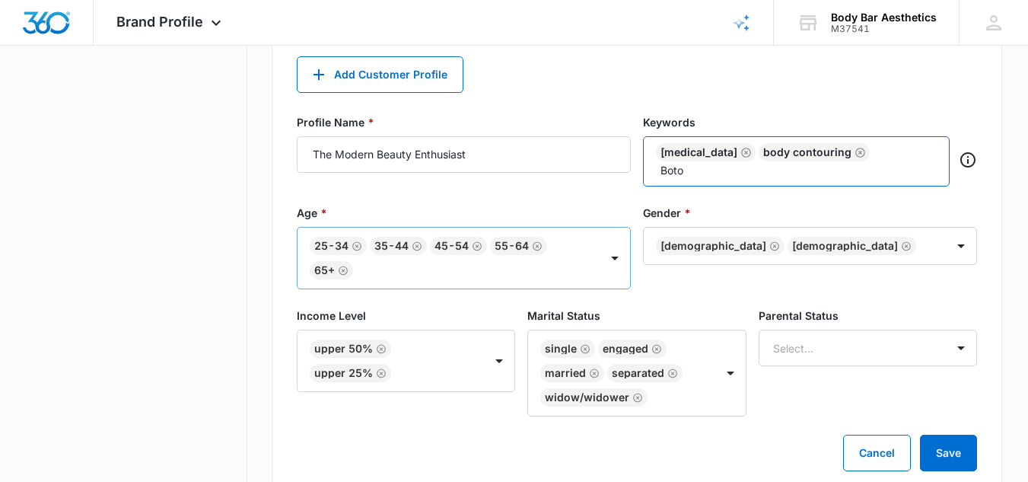
type input "[MEDICAL_DATA]"
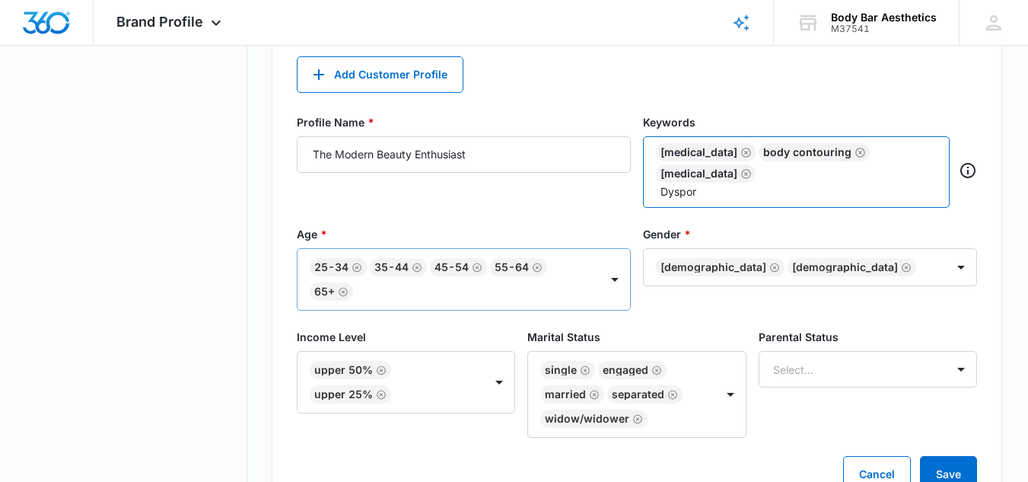
type input "Dysport"
click at [844, 173] on icon "Remove" at bounding box center [849, 174] width 10 height 10
click at [751, 169] on icon "Remove" at bounding box center [746, 174] width 10 height 10
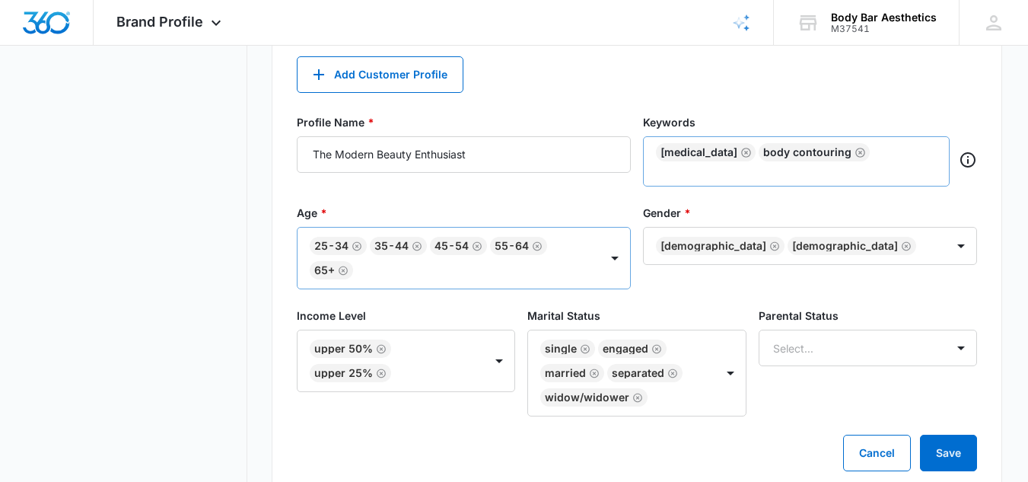
click at [899, 150] on div "Laser Hair Removal Body Contouring" at bounding box center [796, 161] width 307 height 50
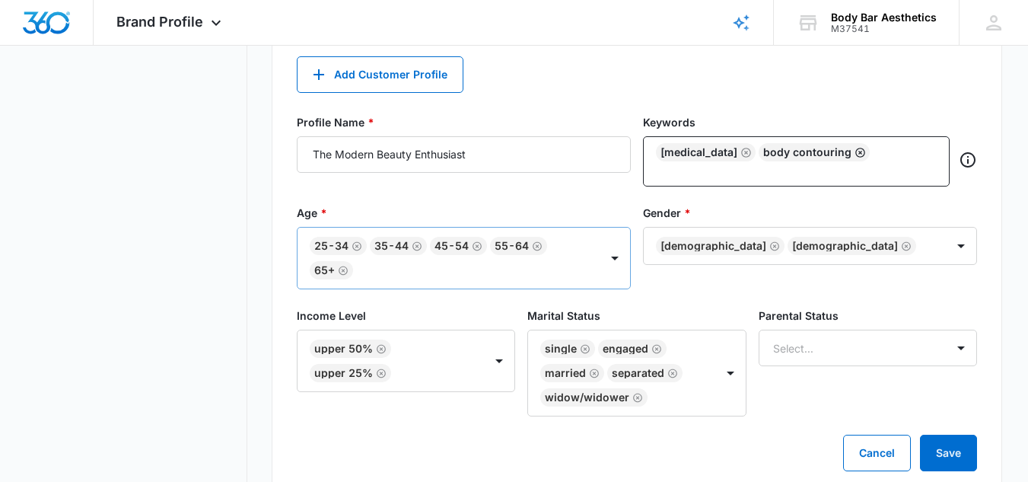
click at [866, 152] on icon "Remove" at bounding box center [860, 152] width 11 height 11
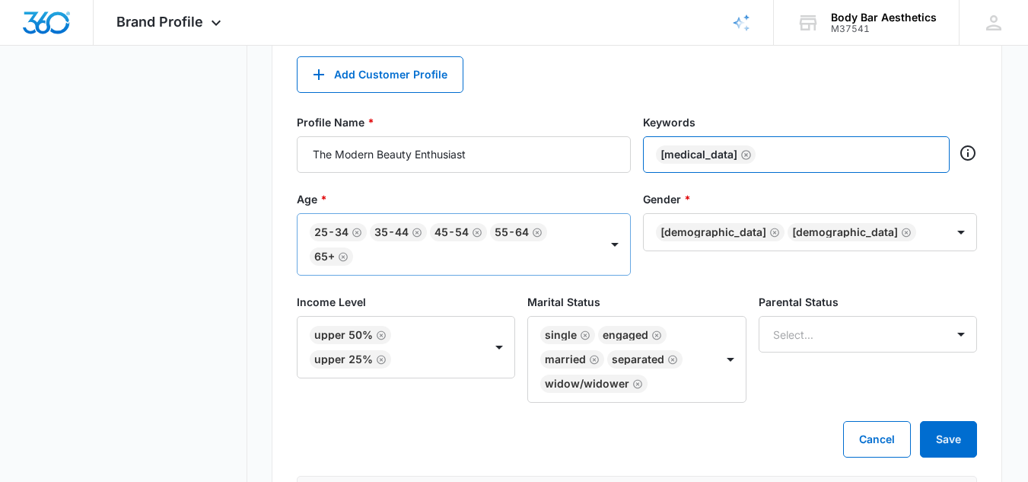
click at [774, 151] on input "text" at bounding box center [848, 154] width 178 height 23
click at [816, 166] on div "Laser Hair Removal" at bounding box center [796, 154] width 307 height 37
click at [752, 151] on icon "Remove" at bounding box center [745, 154] width 11 height 11
click at [664, 158] on input "text" at bounding box center [798, 154] width 278 height 23
type input "L"
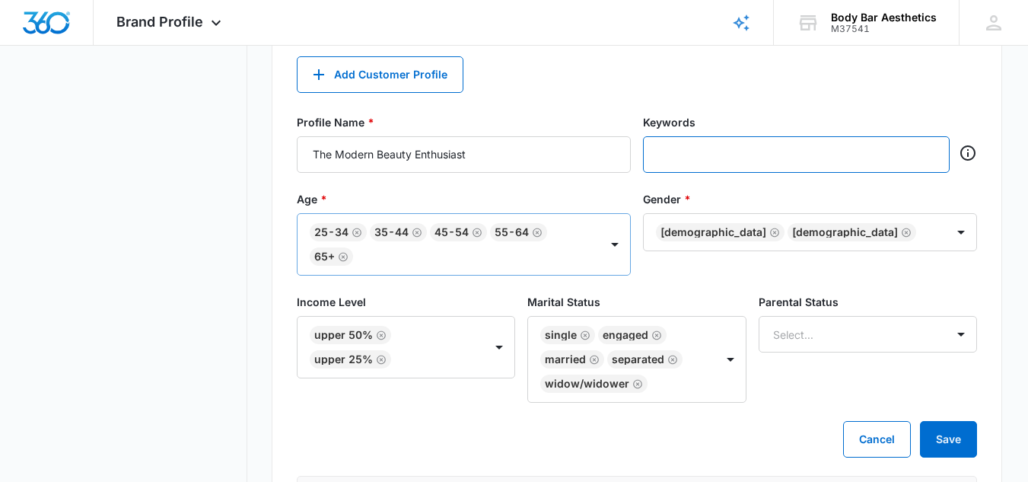
type input "l"
type input "Laser Hair Removal"
type input "Body Contouring"
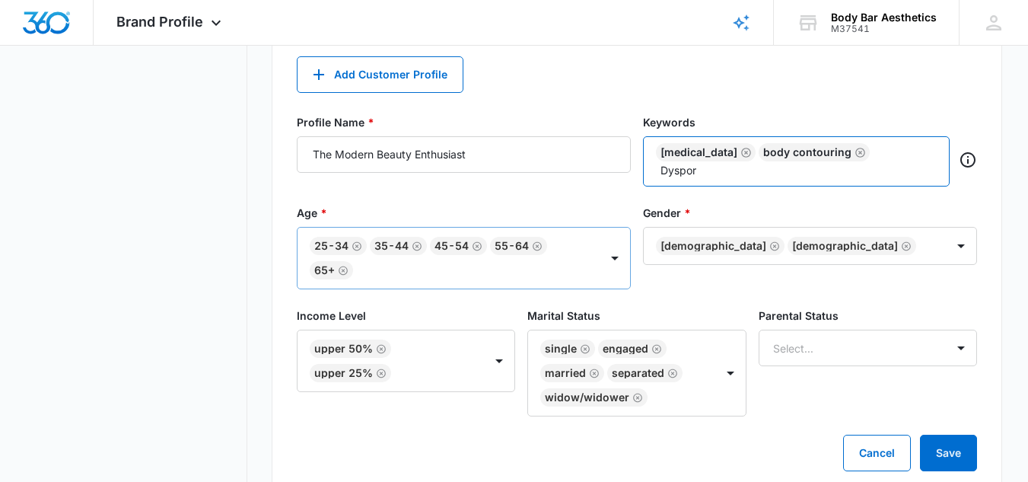
type input "Dysport"
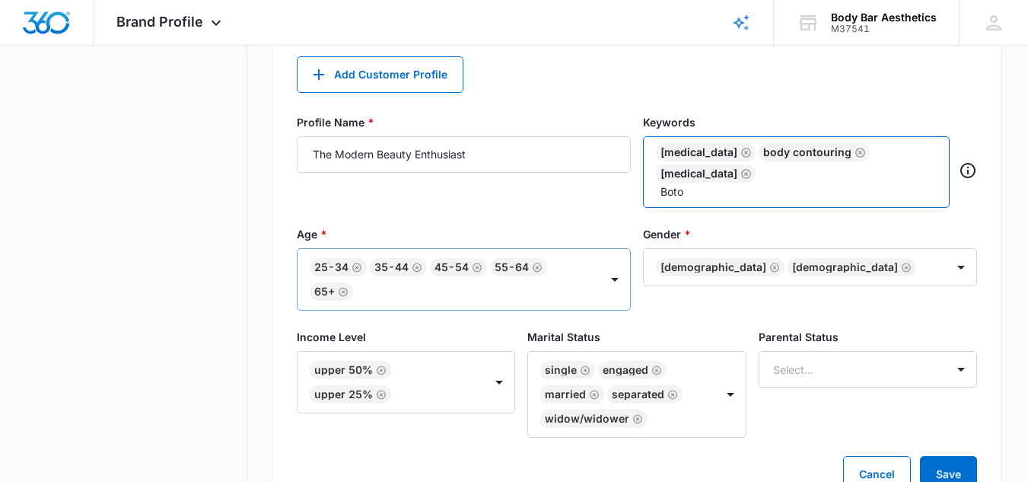
type input "[MEDICAL_DATA]"
type input "fillers"
type input "Morpheus8"
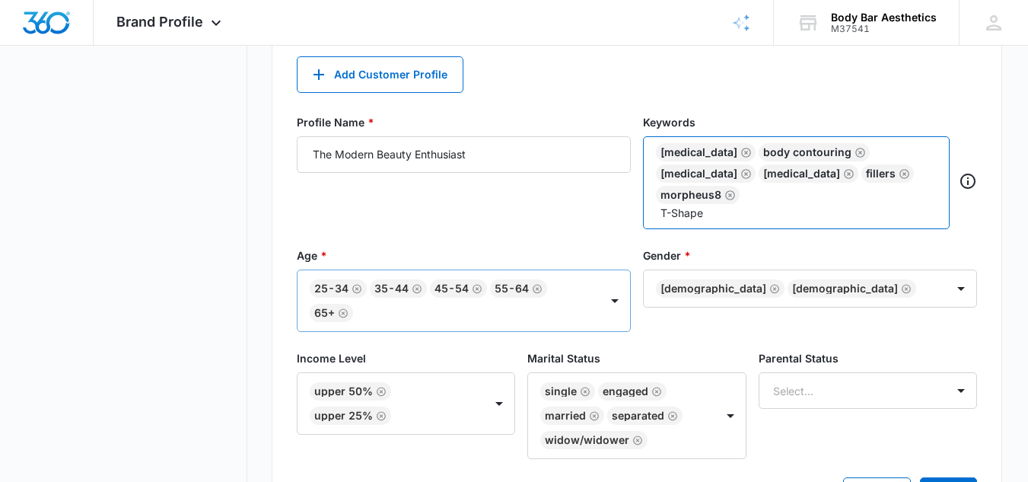
type input "T-Shape2"
type input "Skin Care"
type input "Anti-Aging"
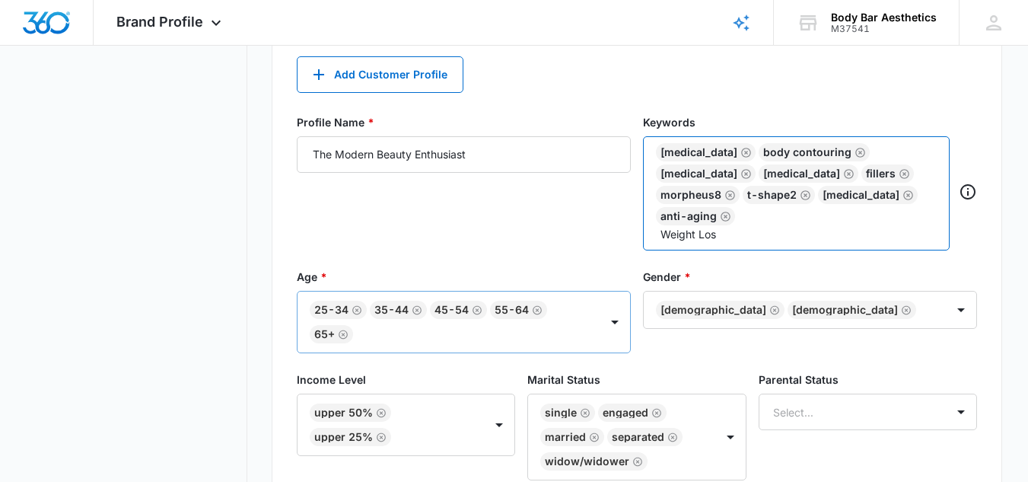
type input "Weight Loss"
type input "Facial Rejuvenation"
type input "self-Care"
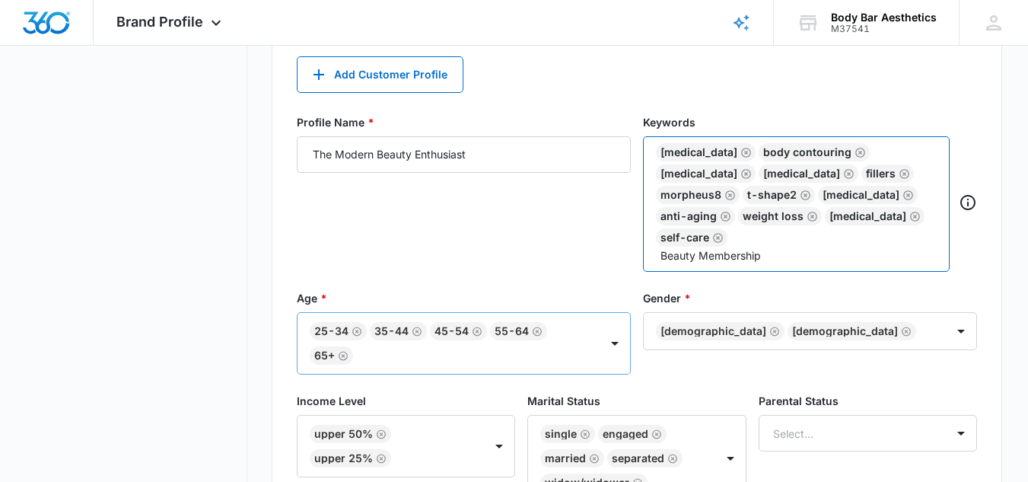
type input "Beauty Memberships"
type input "smooth Skin"
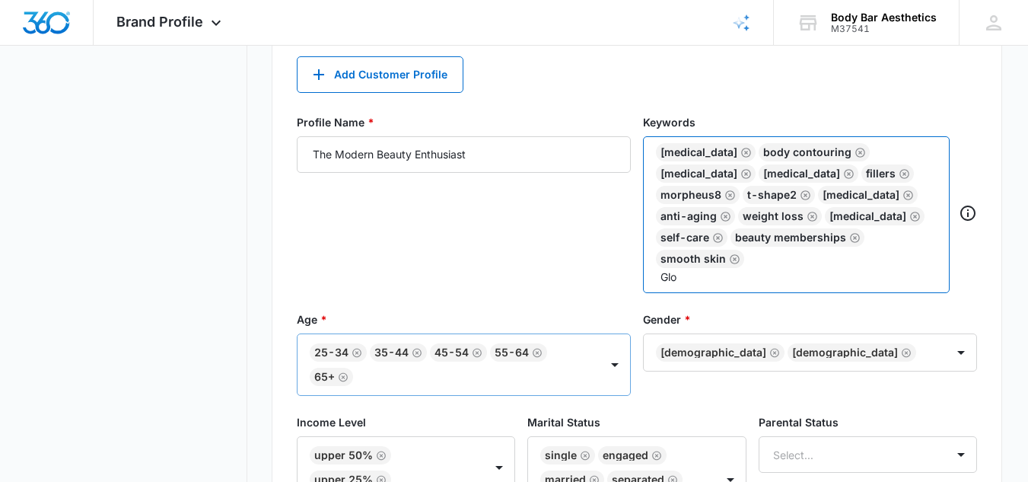
type input "Glow"
type input "Confidence"
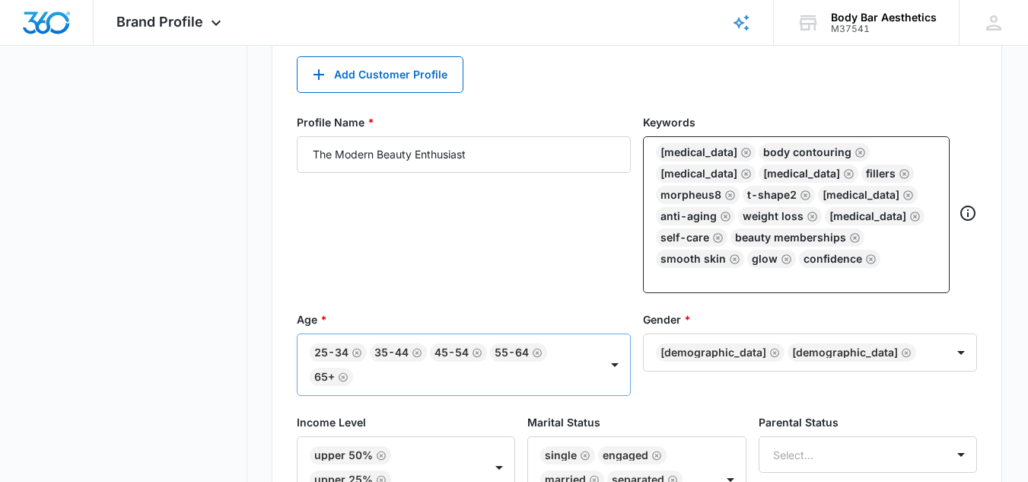
click at [870, 310] on div "Profile Name * The Modern Beauty Enthusiast Keywords Laser Hair Removal Body Co…" at bounding box center [637, 212] width 680 height 197
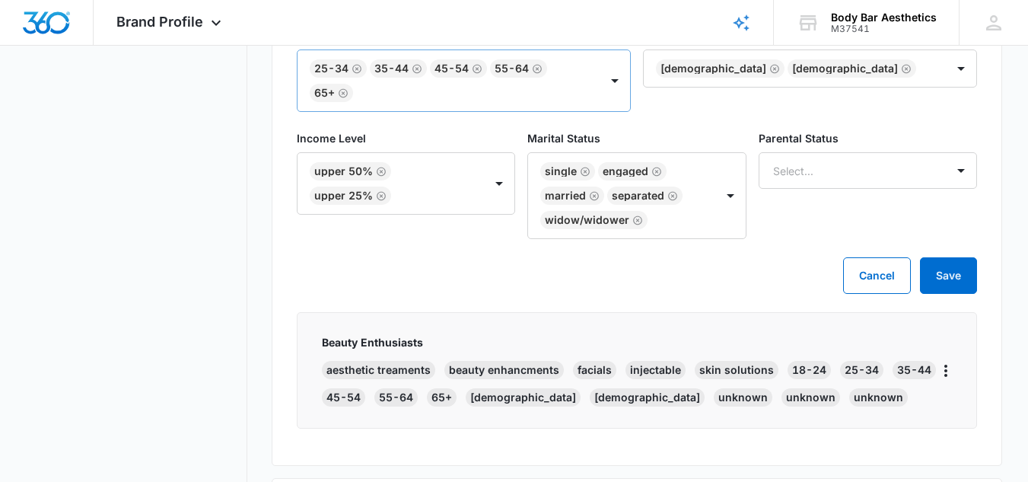
scroll to position [897, 0]
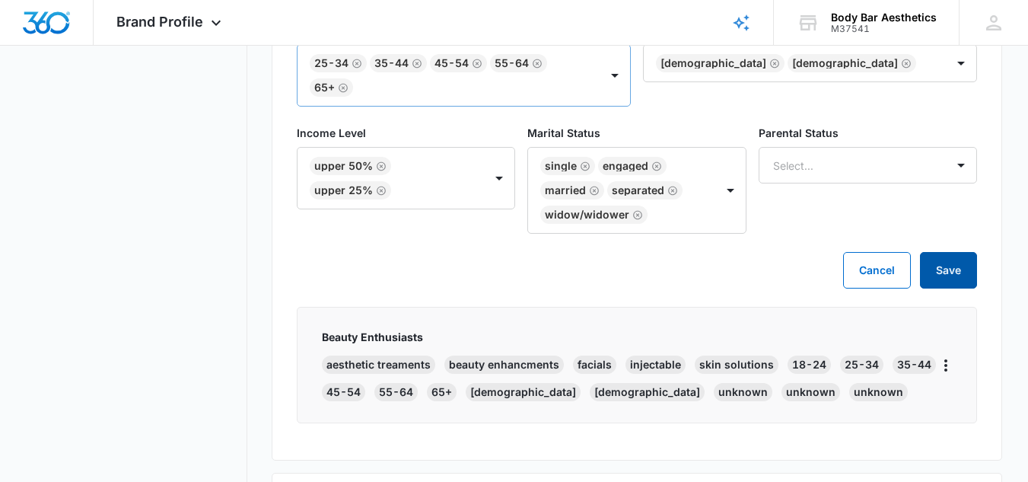
click at [963, 267] on button "Save" at bounding box center [948, 270] width 57 height 37
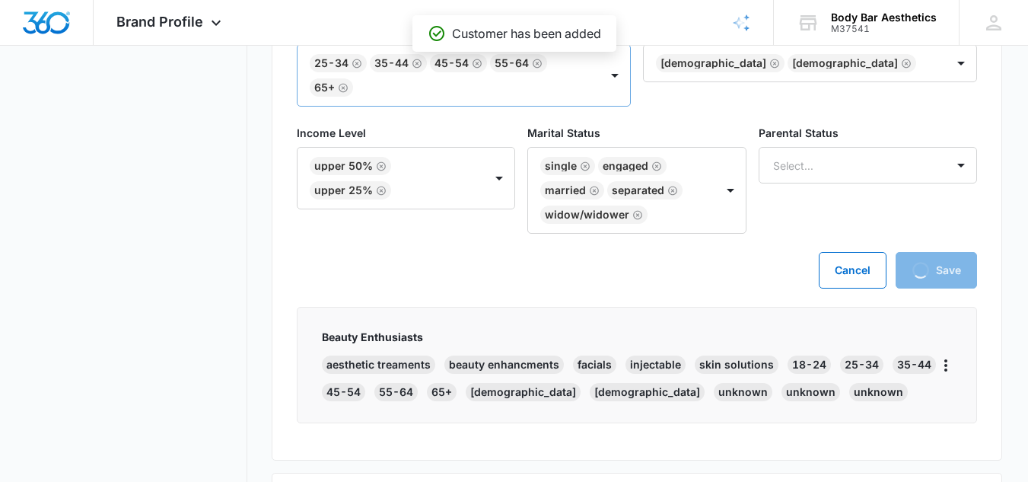
scroll to position [791, 0]
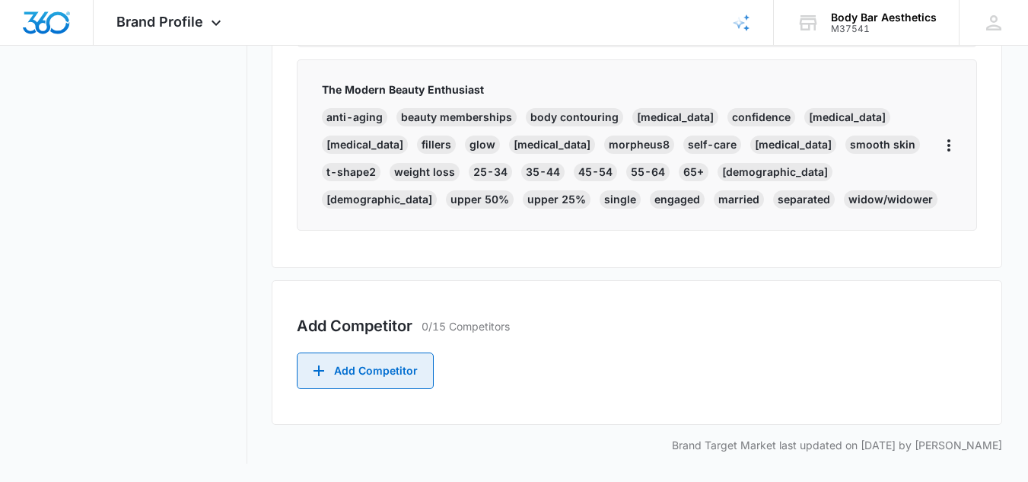
click at [363, 370] on button "Add Competitor" at bounding box center [365, 370] width 137 height 37
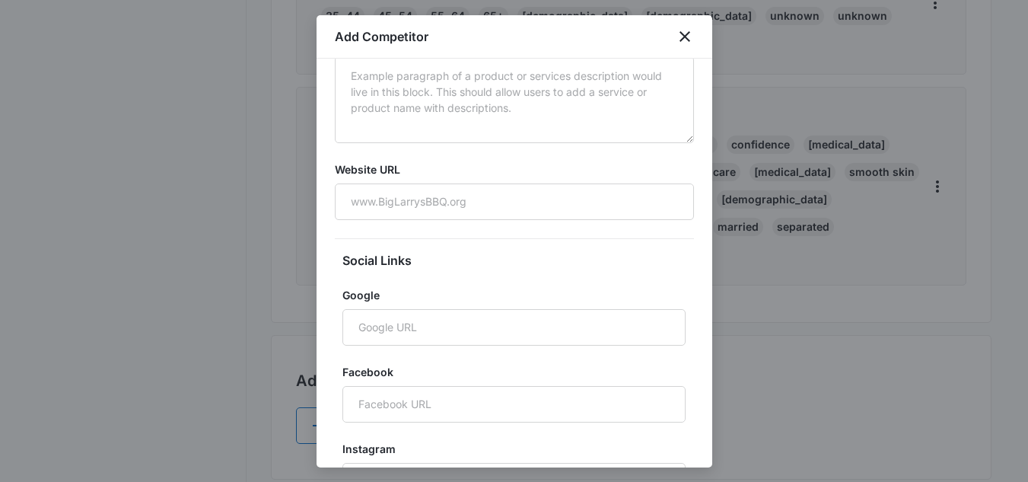
scroll to position [117, 0]
click at [808, 329] on div at bounding box center [514, 241] width 1028 height 482
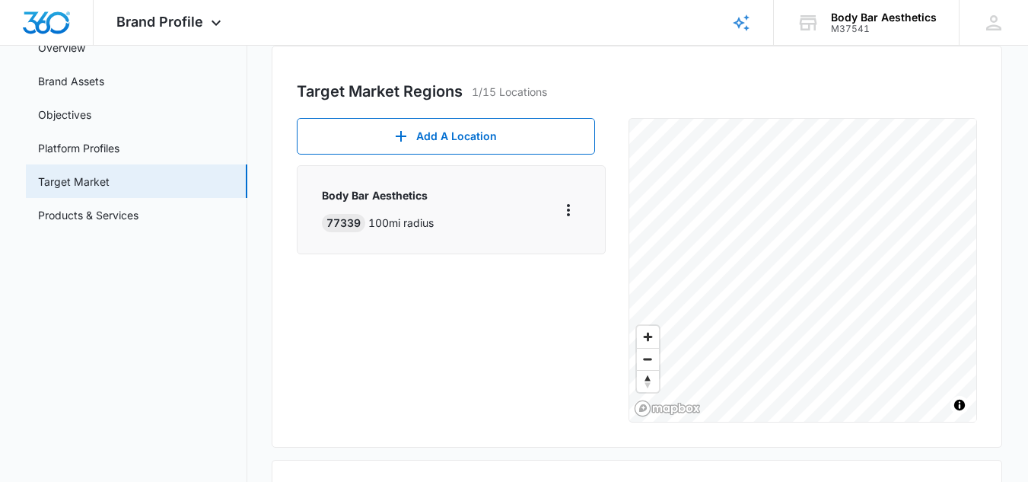
scroll to position [0, 0]
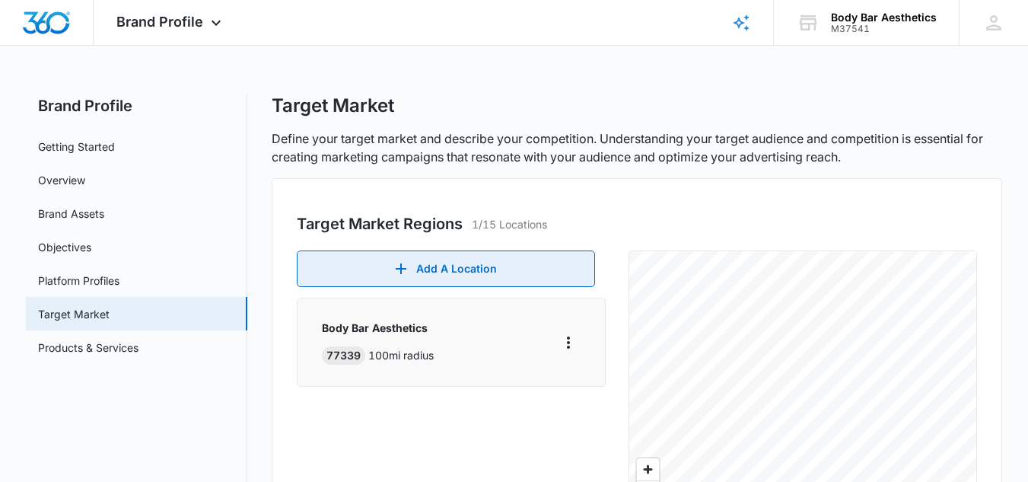
click at [450, 273] on button "Add A Location" at bounding box center [446, 268] width 298 height 37
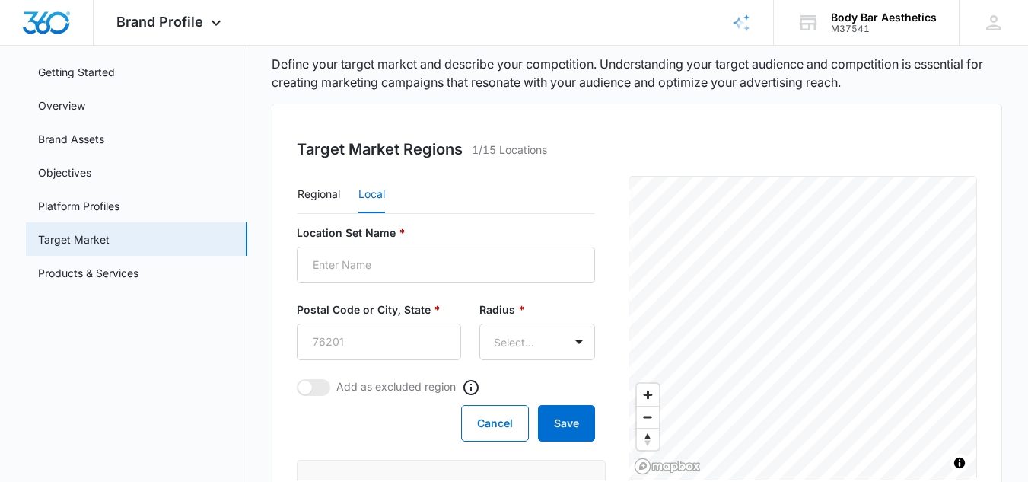
scroll to position [117, 0]
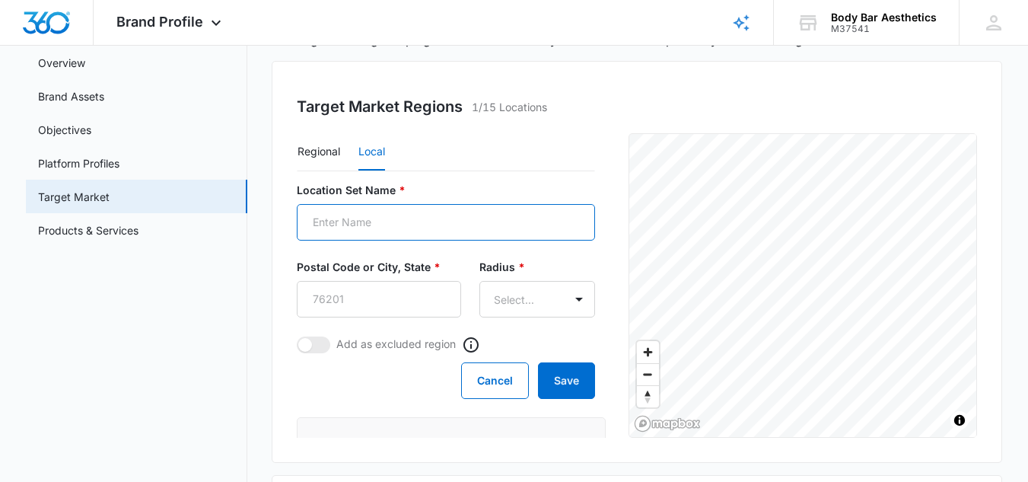
click at [454, 235] on input "Location Set Name *" at bounding box center [446, 222] width 298 height 37
type input "Body Bar Aesthetics"
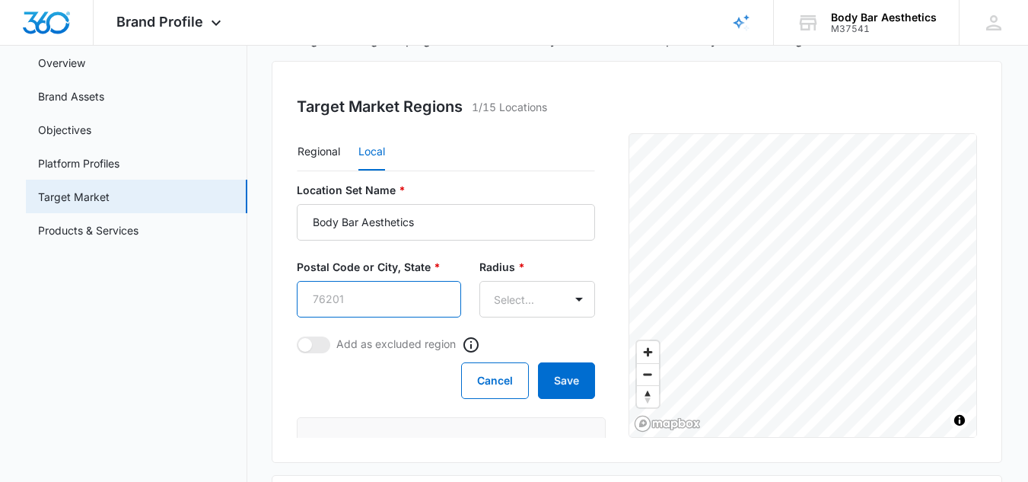
click at [412, 289] on input "Postal Code or City, State *" at bounding box center [379, 299] width 164 height 37
type input "77339"
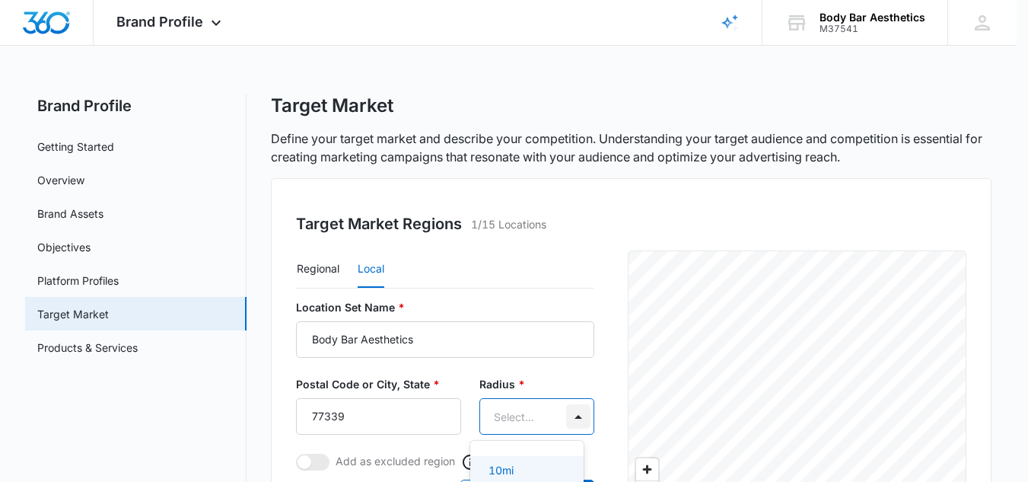
click at [574, 293] on body "Brand Profile Apps Reputation Websites Forms CRM Email Shop Payments POS Ads In…" at bounding box center [514, 241] width 1028 height 482
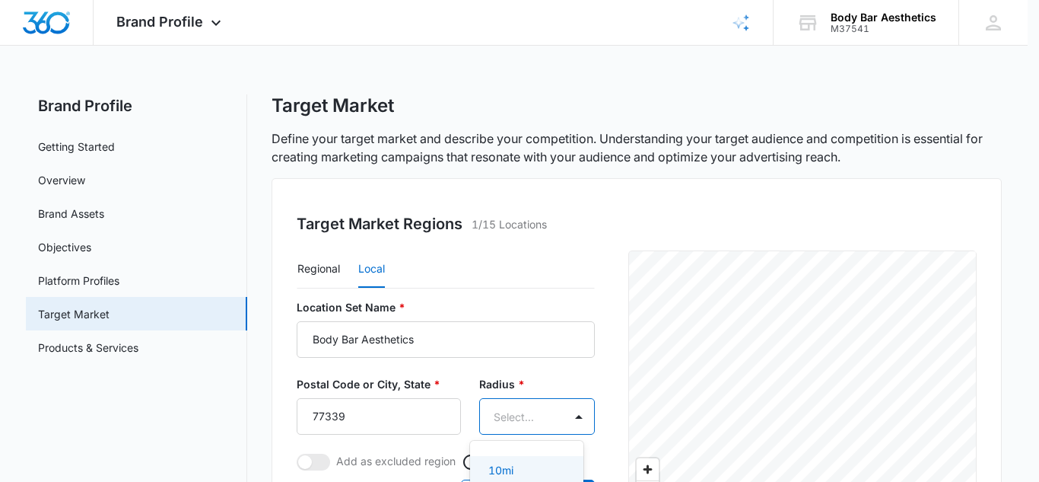
click at [991, 294] on div at bounding box center [519, 241] width 1039 height 482
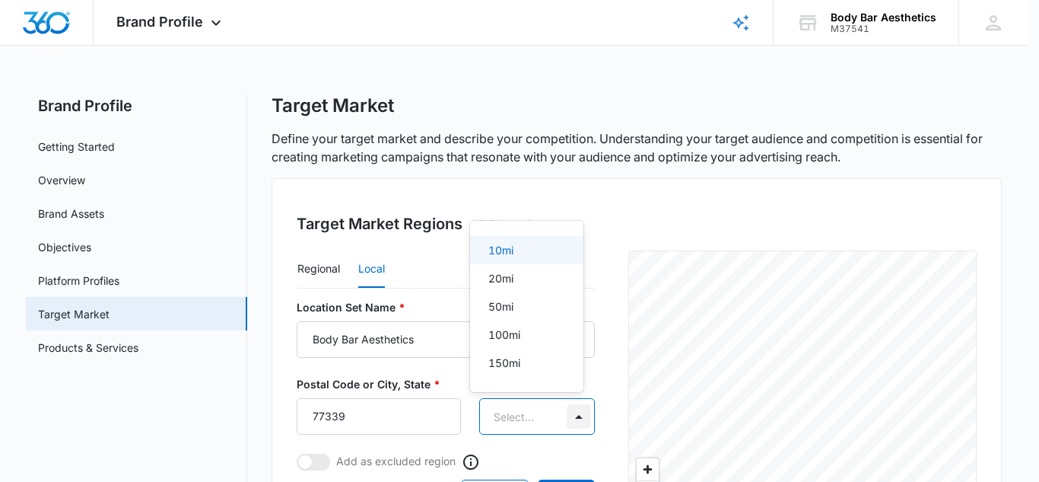
click at [571, 415] on body "Brand Profile Apps Reputation Websites Forms CRM Email Shop Payments POS Ads In…" at bounding box center [519, 241] width 1039 height 482
click at [534, 310] on div "50mi" at bounding box center [526, 306] width 74 height 16
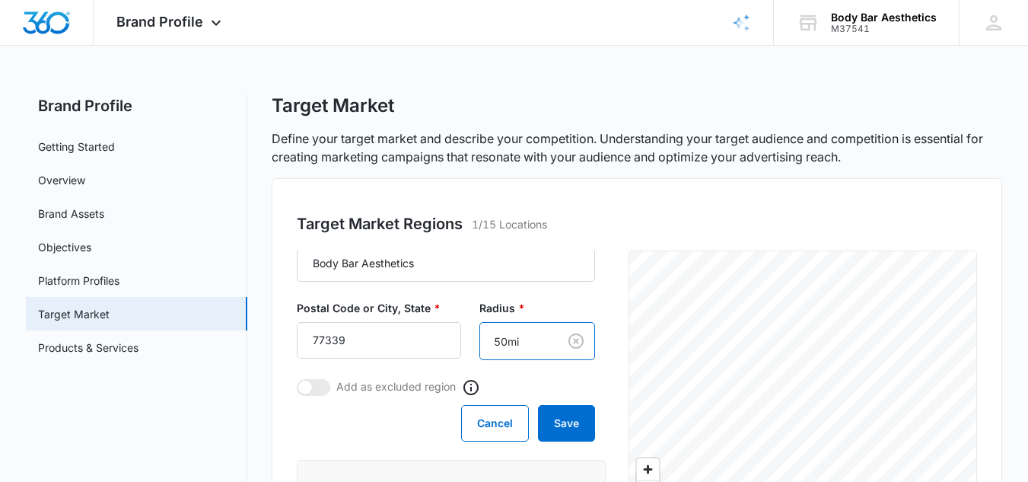
scroll to position [82, 0]
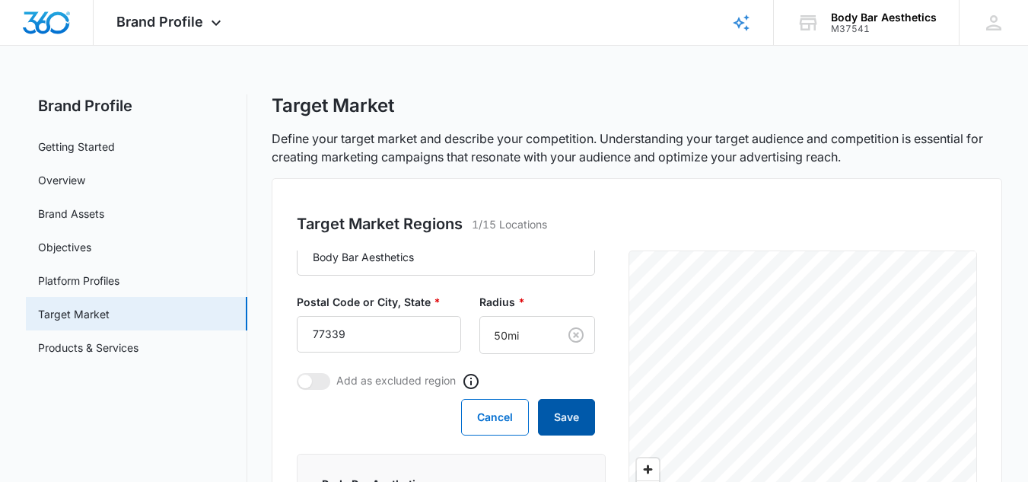
click at [553, 424] on button "Save" at bounding box center [566, 417] width 57 height 37
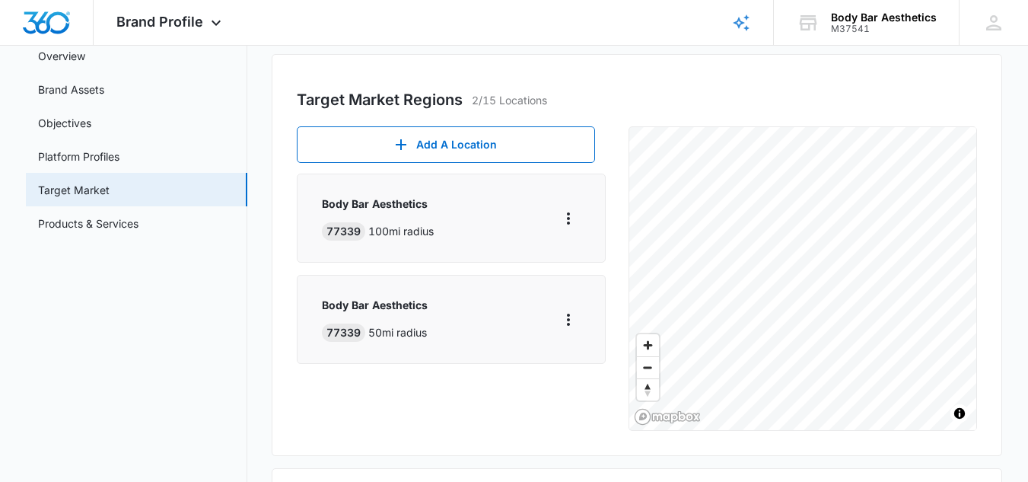
scroll to position [126, 0]
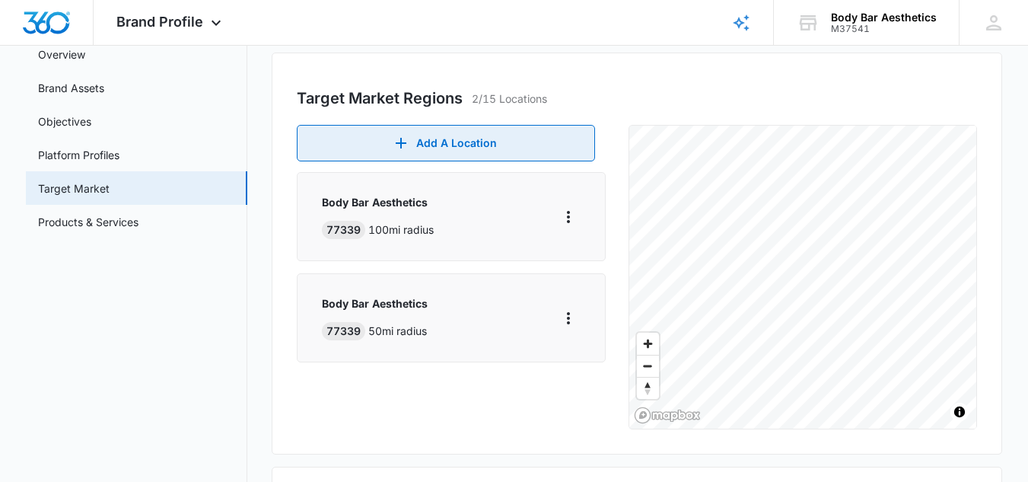
click at [559, 127] on button "Add A Location" at bounding box center [446, 143] width 298 height 37
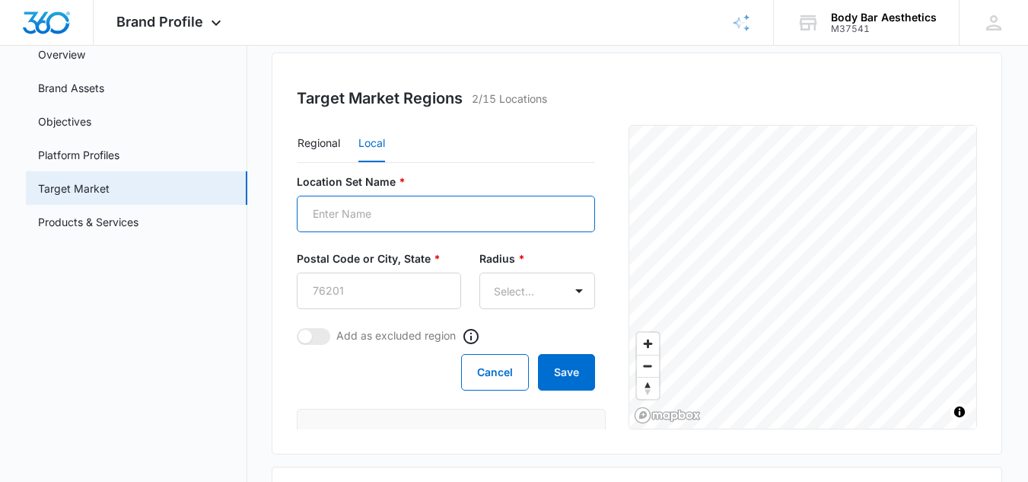
click at [534, 215] on input "Location Set Name *" at bounding box center [446, 214] width 298 height 37
type input "Body Bar Aesthetics"
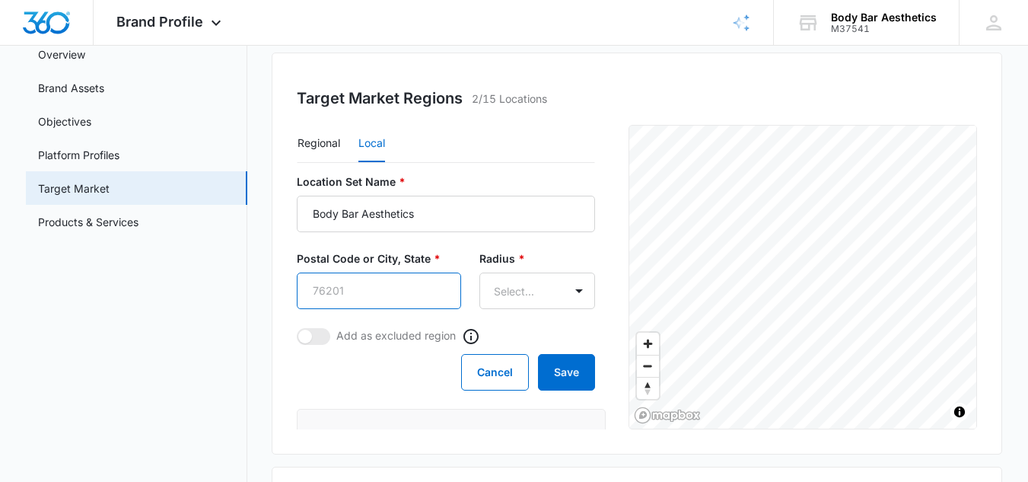
click at [425, 284] on input "Postal Code or City, State *" at bounding box center [379, 290] width 164 height 37
type input "77339"
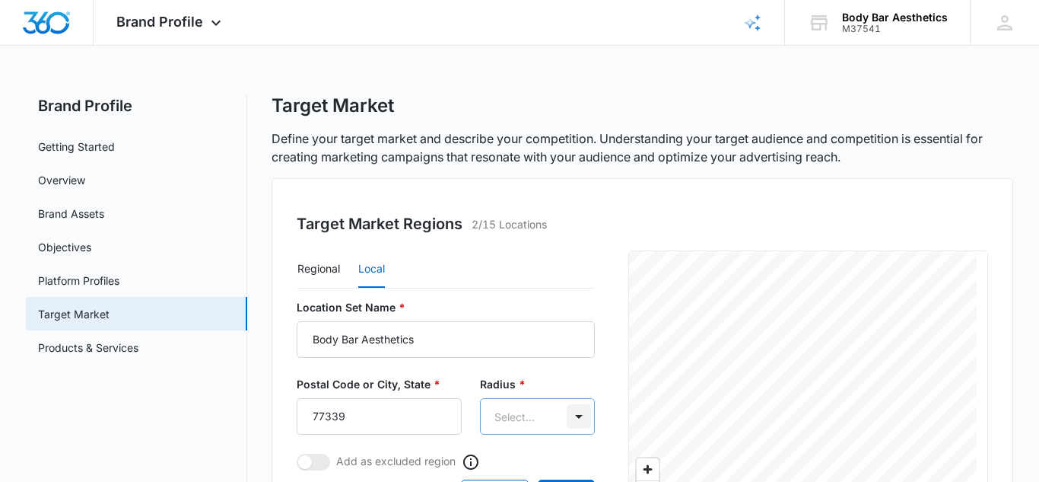
drag, startPoint x: 609, startPoint y: 288, endPoint x: 606, endPoint y: 415, distance: 126.3
click at [606, 415] on div at bounding box center [519, 241] width 1039 height 482
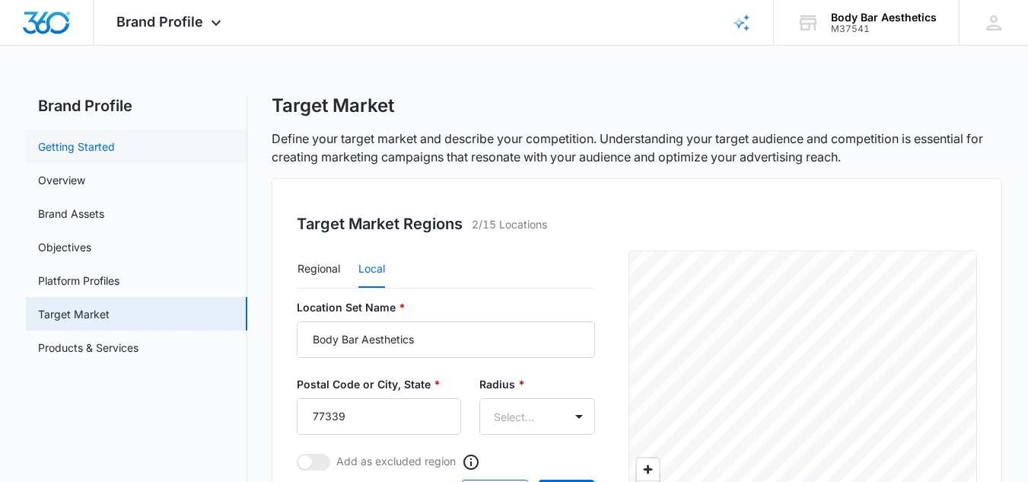
click at [115, 142] on link "Getting Started" at bounding box center [76, 146] width 77 height 16
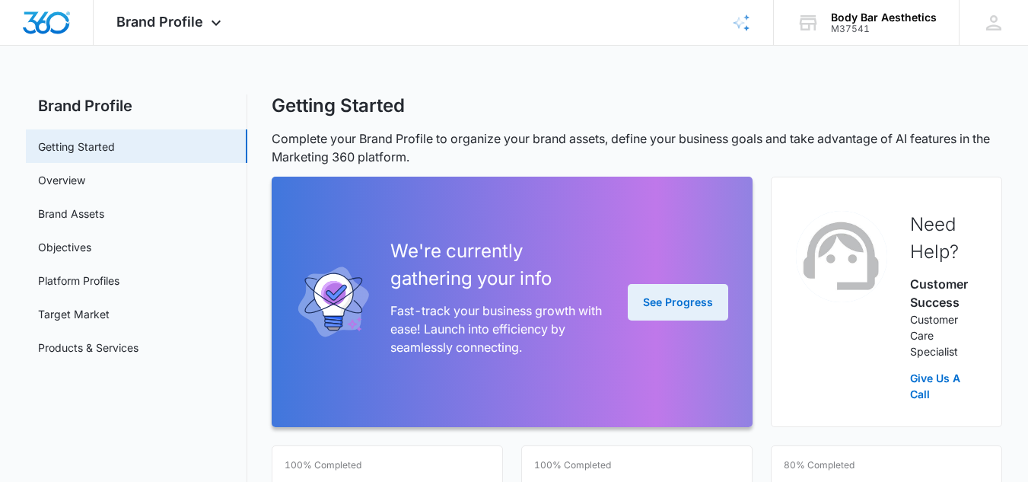
click at [656, 298] on button "See Progress" at bounding box center [678, 302] width 100 height 37
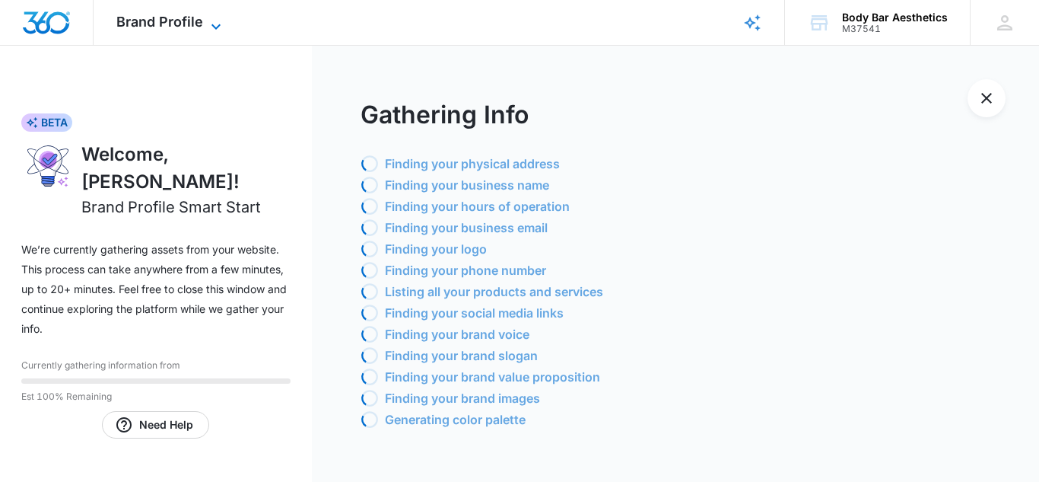
click at [218, 29] on icon at bounding box center [216, 27] width 18 height 18
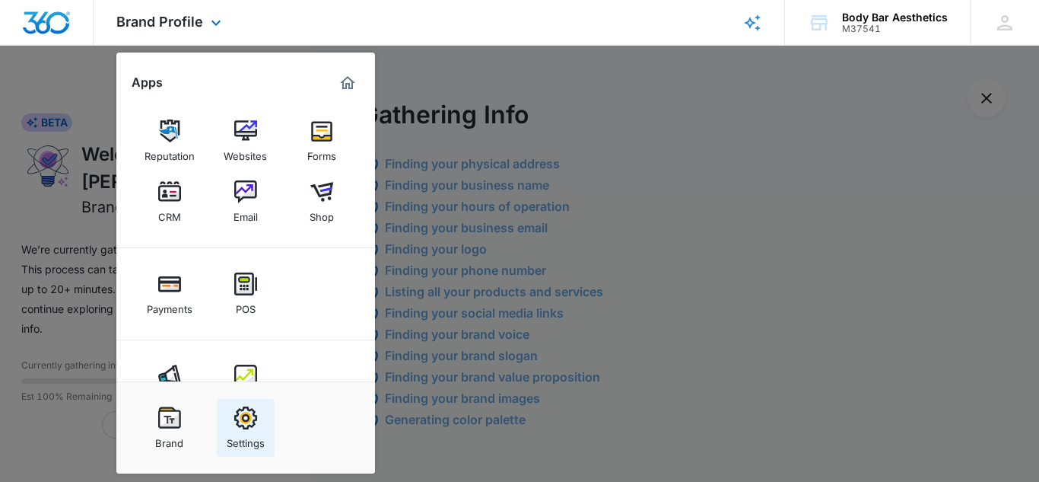
click at [235, 422] on img at bounding box center [245, 417] width 23 height 23
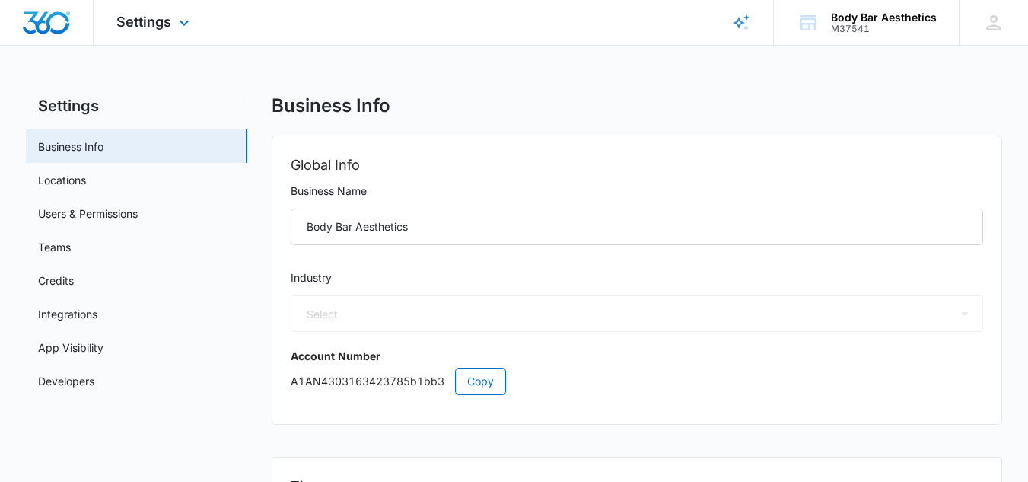
select select "14"
select select "US"
select select "America/Chicago"
click at [103, 352] on link "App Visibility" at bounding box center [70, 347] width 65 height 16
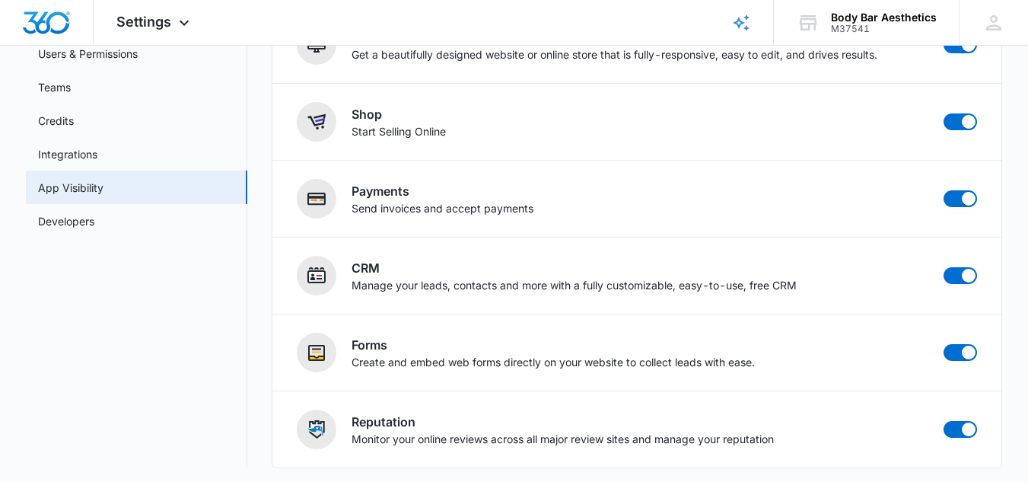
scroll to position [164, 0]
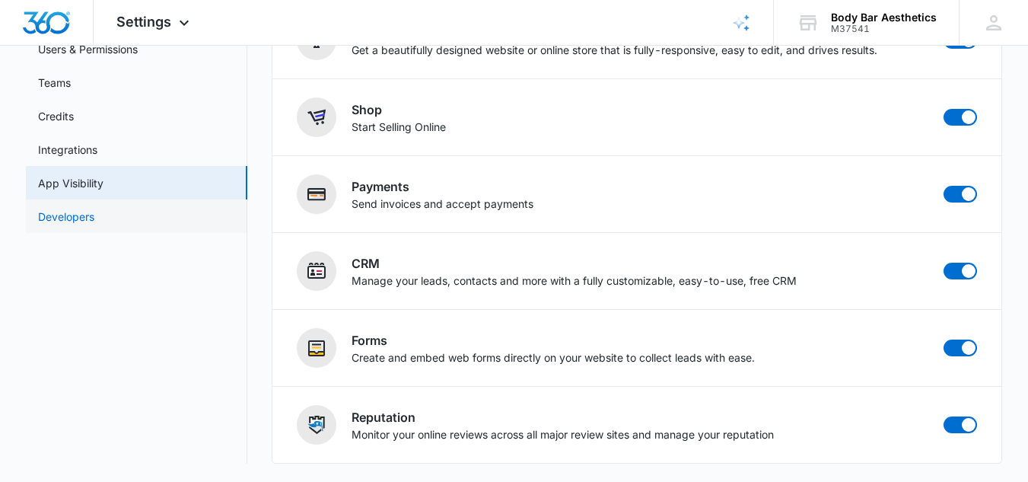
click at [94, 208] on link "Developers" at bounding box center [66, 216] width 56 height 16
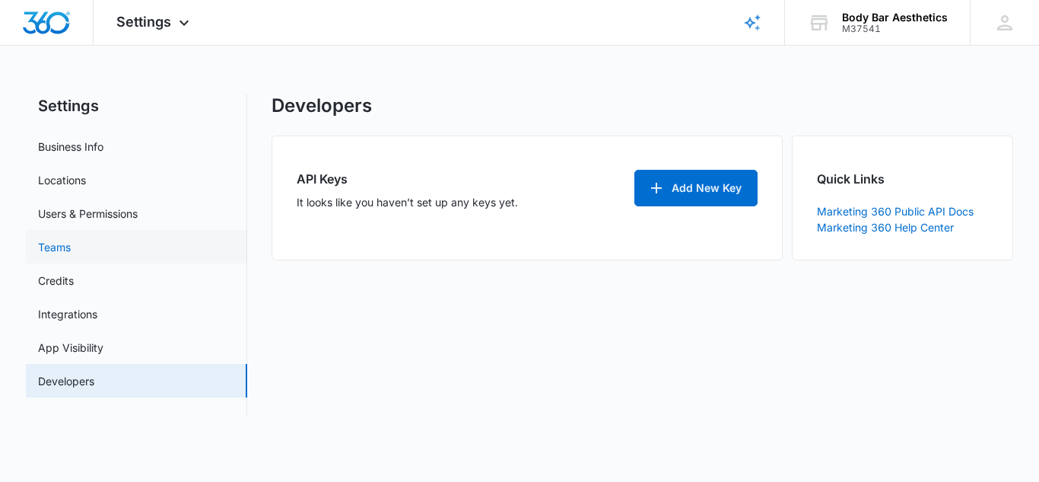
click at [71, 253] on link "Teams" at bounding box center [54, 247] width 33 height 16
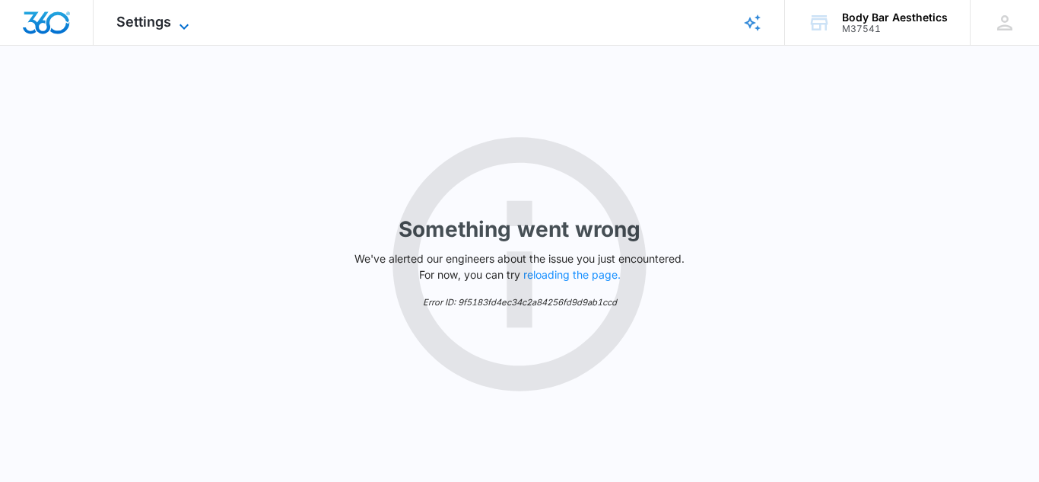
click at [170, 24] on span "Settings" at bounding box center [143, 22] width 55 height 16
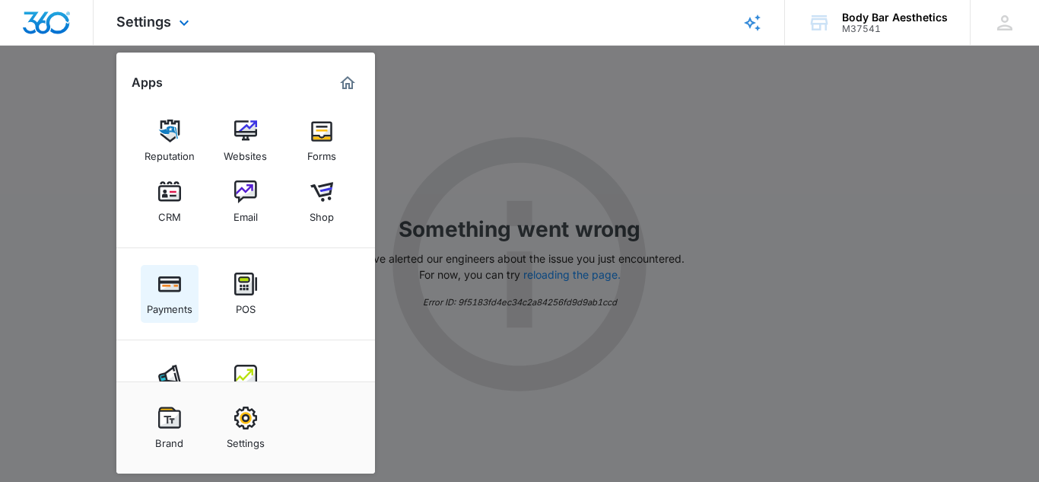
click at [173, 292] on img at bounding box center [169, 283] width 23 height 23
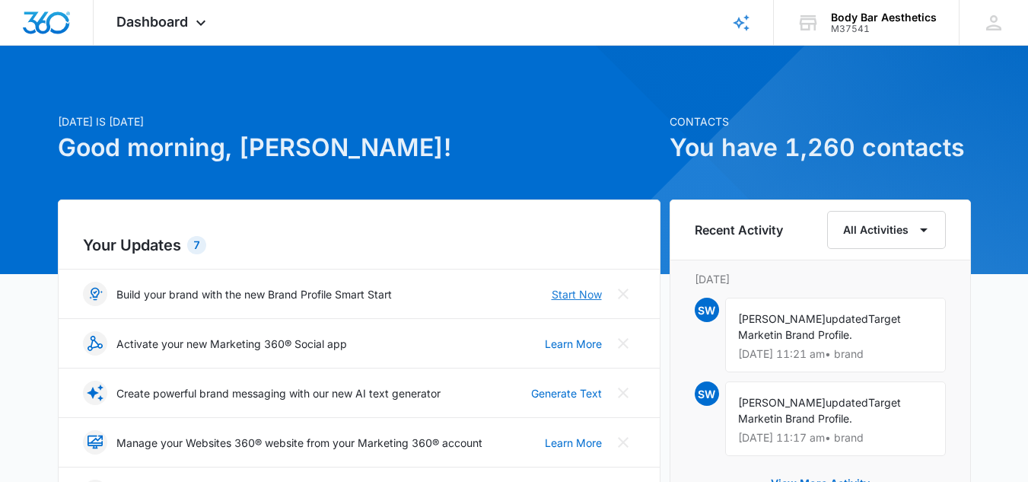
click at [597, 292] on link "Start Now" at bounding box center [577, 294] width 50 height 16
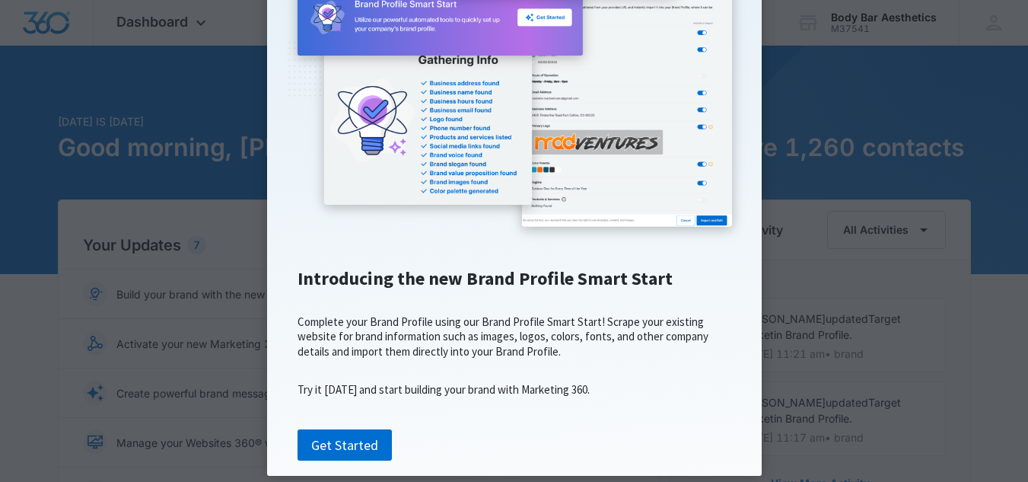
scroll to position [253, 0]
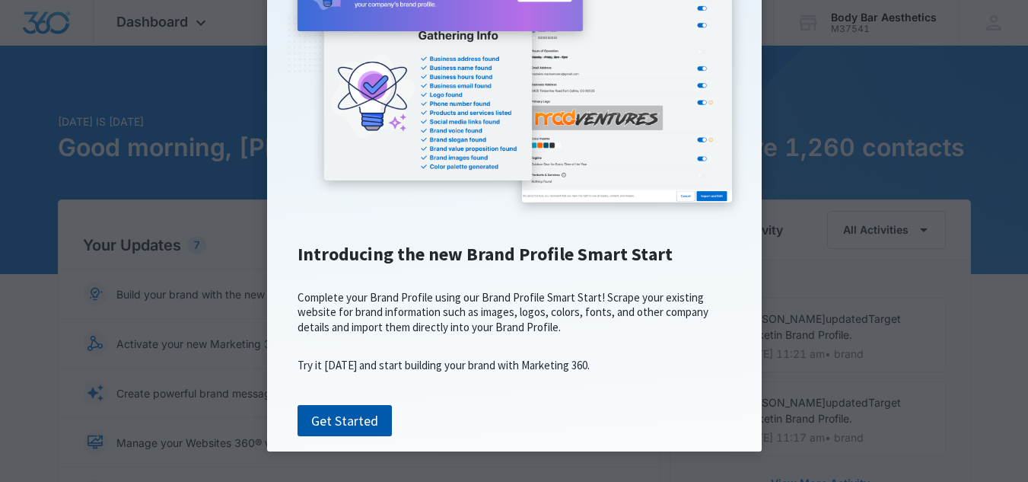
click at [361, 415] on link "Get Started" at bounding box center [345, 421] width 94 height 32
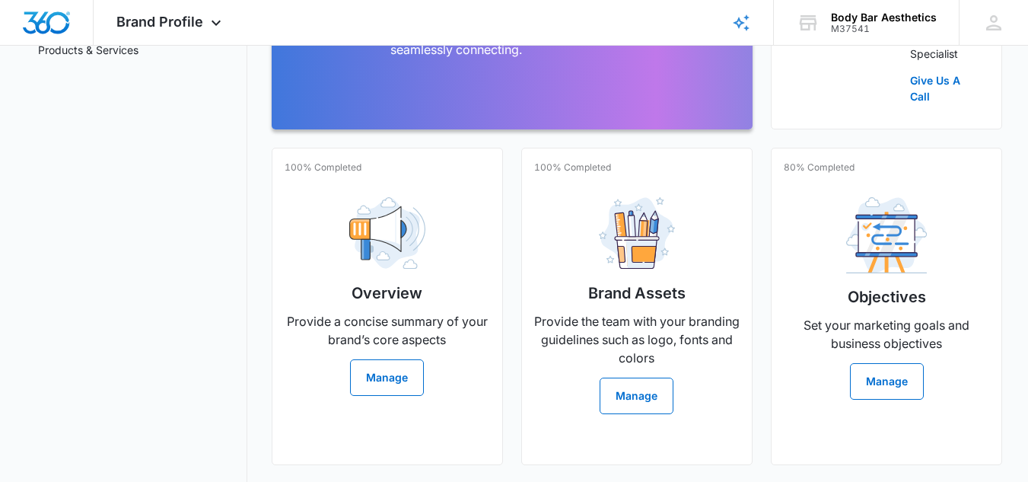
scroll to position [297, 0]
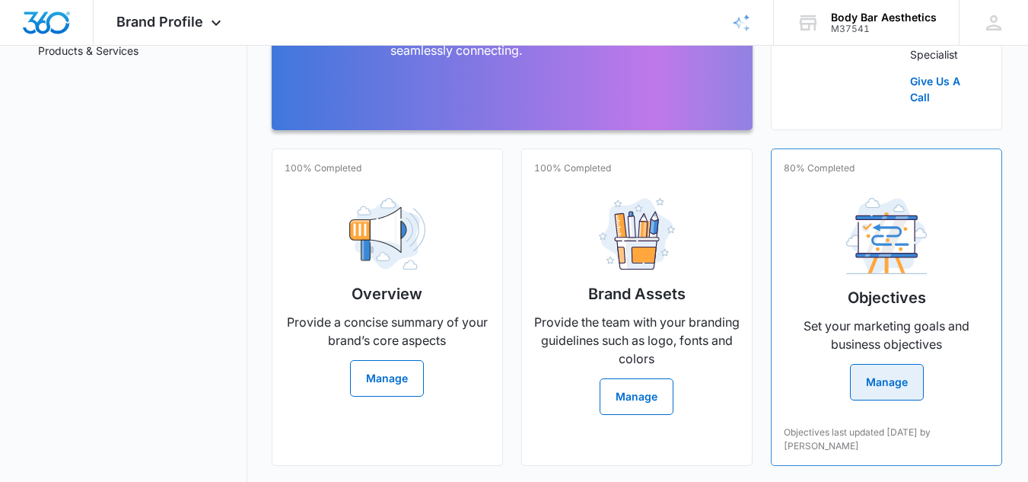
click at [899, 385] on button "Manage" at bounding box center [887, 382] width 74 height 37
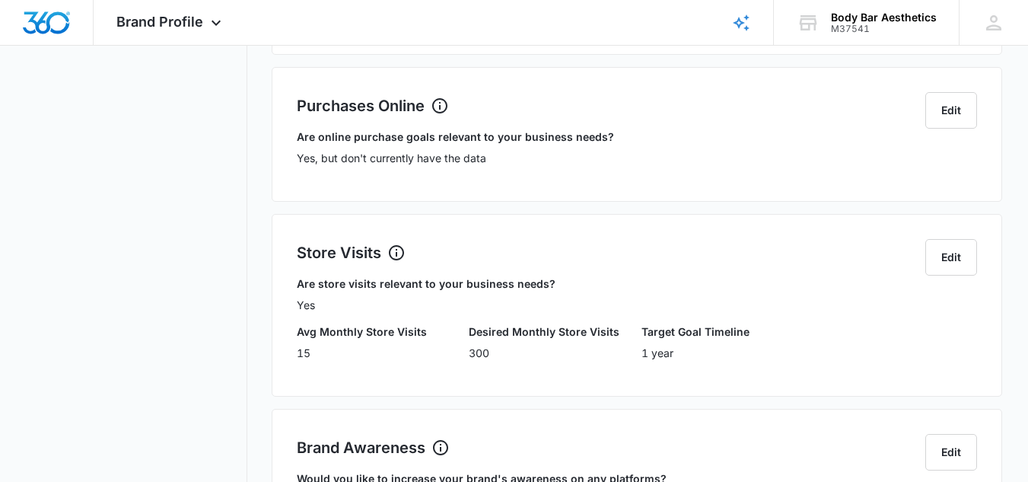
scroll to position [435, 0]
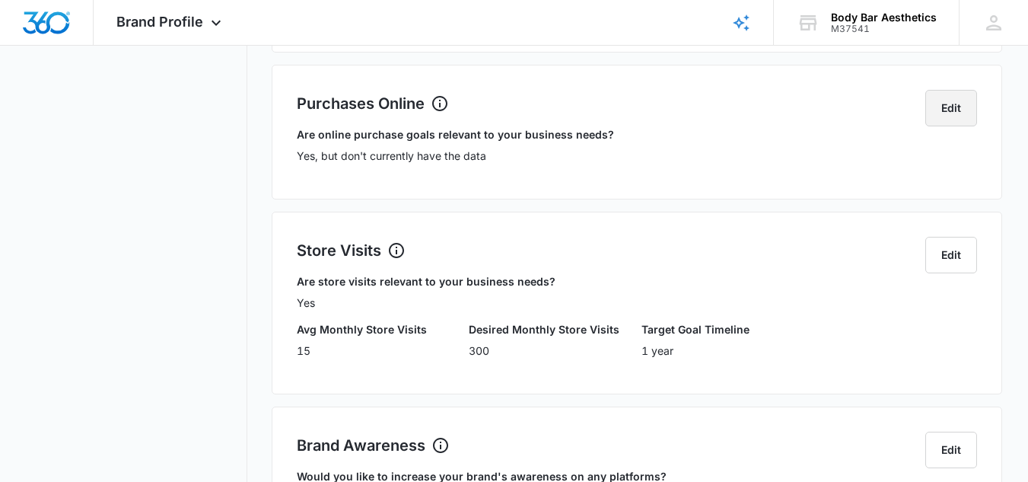
click at [954, 110] on button "Edit" at bounding box center [951, 108] width 52 height 37
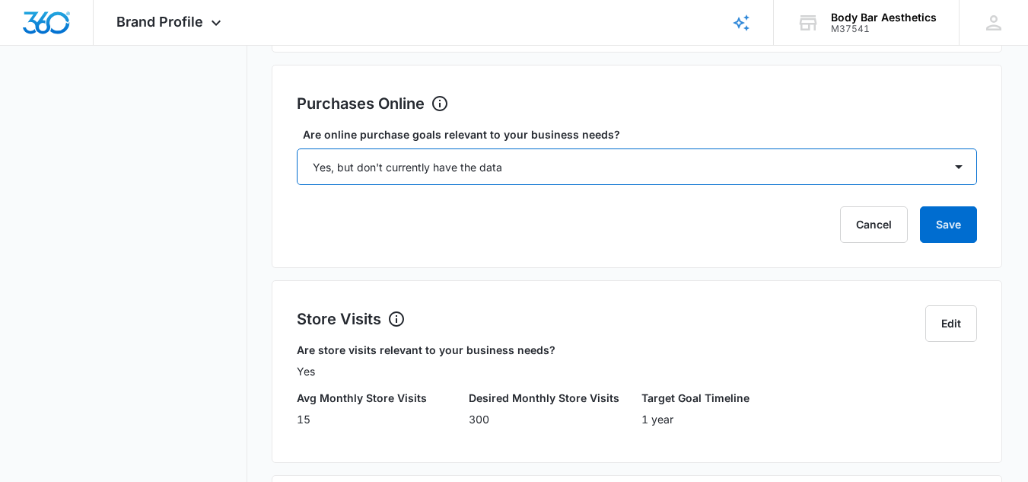
click at [940, 170] on select "Select... Yes No Yes, but don't currently have the data" at bounding box center [637, 166] width 680 height 37
select select "yes"
click at [297, 148] on select "Select... Yes No Yes, but don't currently have the data" at bounding box center [637, 166] width 680 height 37
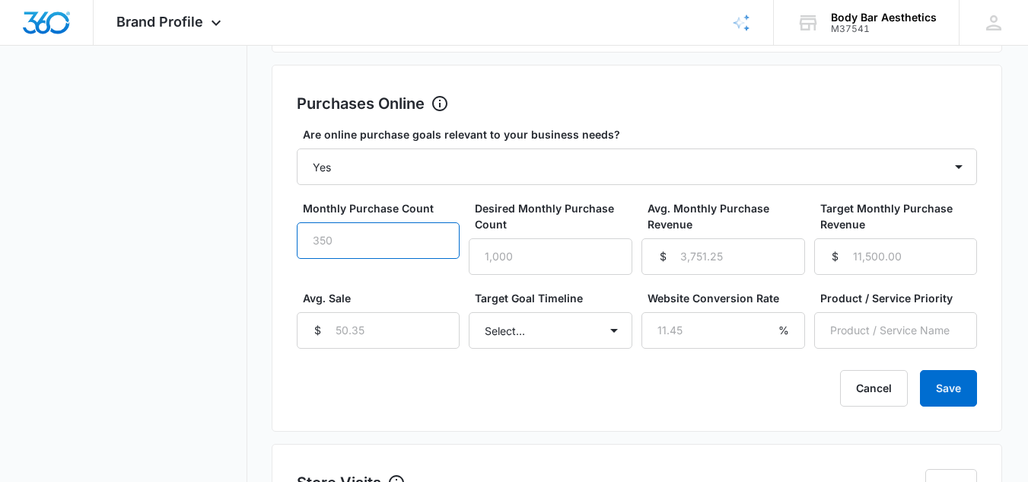
click at [389, 248] on input "Monthly Purchase Count" at bounding box center [379, 240] width 164 height 37
type input "350"
type input "1000"
type input "3751"
type input "15500"
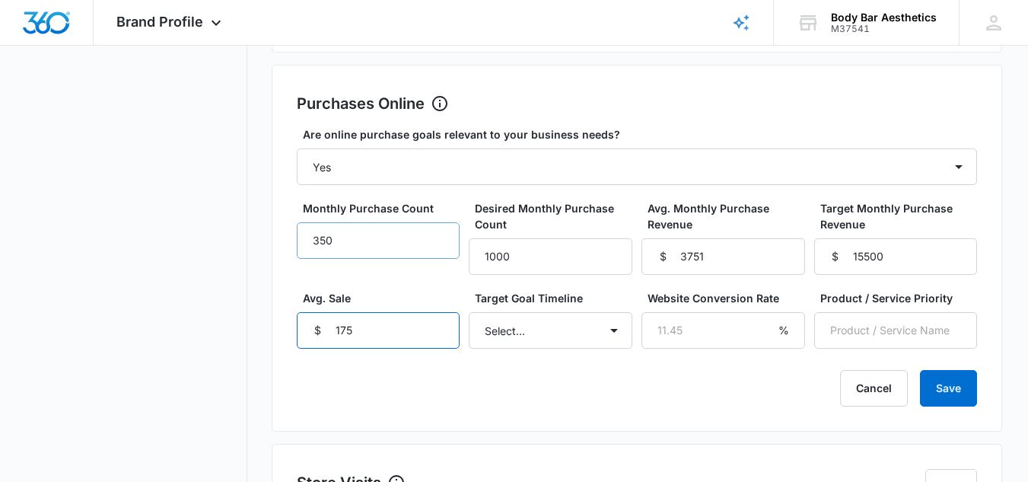
type input "175"
click at [610, 328] on select "Select... 3 months 6 months 1 year 2+ years" at bounding box center [551, 330] width 164 height 37
select select "3 months"
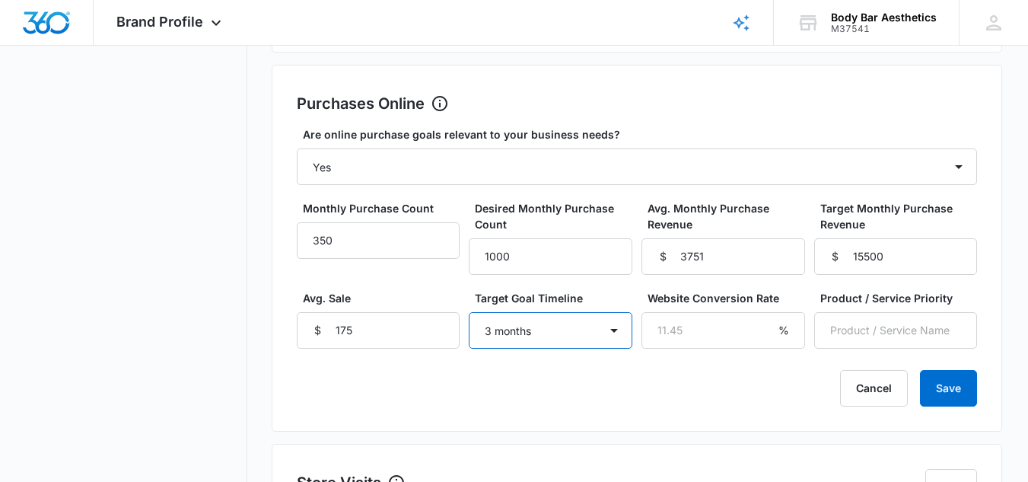
click at [469, 312] on select "Select... 3 months 6 months 1 year 2+ years" at bounding box center [551, 330] width 164 height 37
click at [688, 323] on input "Website Conversion Rate" at bounding box center [723, 330] width 164 height 37
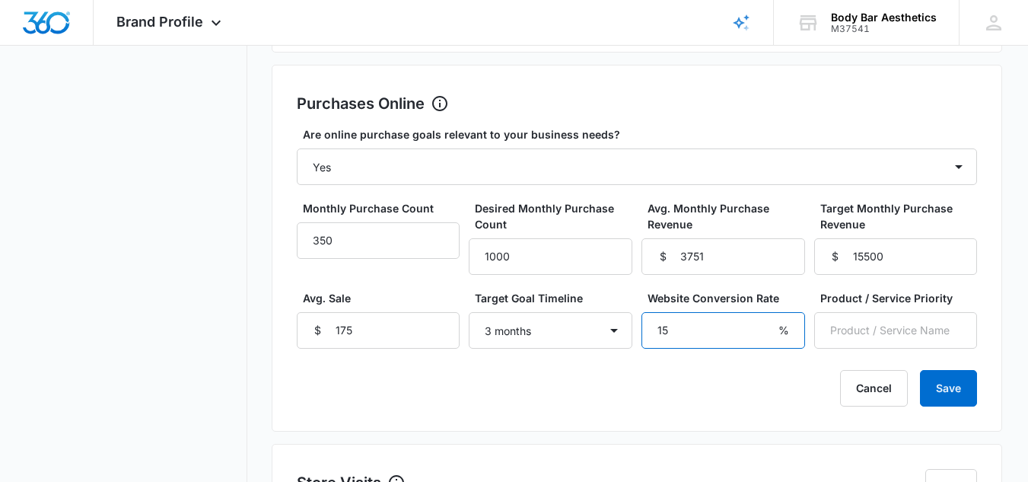
click at [670, 330] on input "15" at bounding box center [723, 330] width 164 height 37
type input "1"
click at [759, 339] on input "-1" at bounding box center [723, 330] width 164 height 37
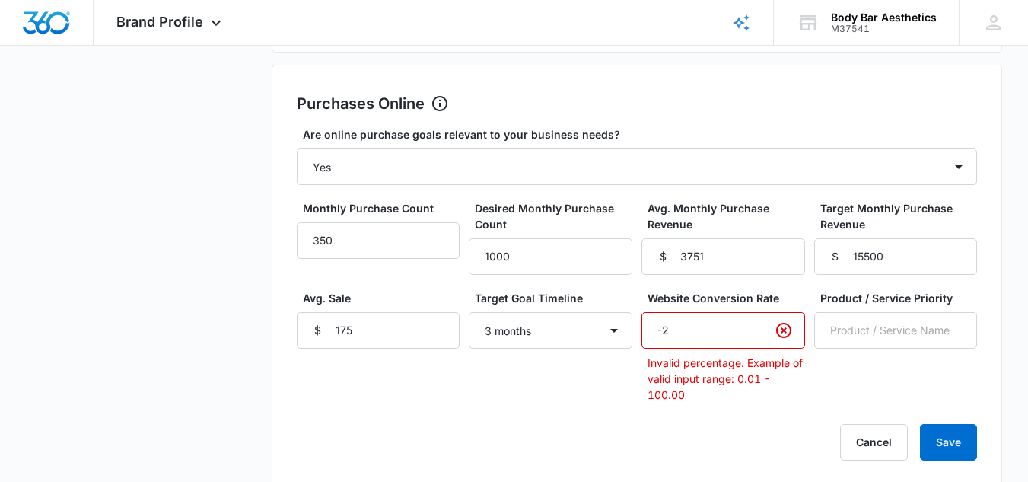
click at [760, 339] on input "-2" at bounding box center [723, 330] width 164 height 37
click at [760, 339] on input "-3" at bounding box center [723, 330] width 164 height 37
click at [760, 339] on input "-4" at bounding box center [723, 330] width 164 height 37
click at [763, 320] on input "-3" at bounding box center [723, 330] width 164 height 37
click at [763, 320] on input "-2" at bounding box center [723, 330] width 164 height 37
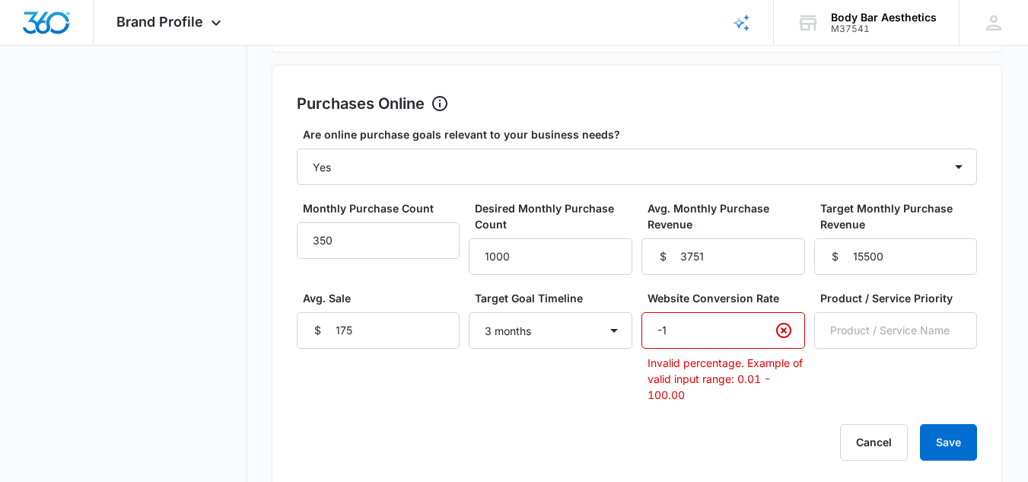
click at [763, 320] on input "-1" at bounding box center [723, 330] width 164 height 37
click at [763, 320] on input "0" at bounding box center [723, 330] width 164 height 37
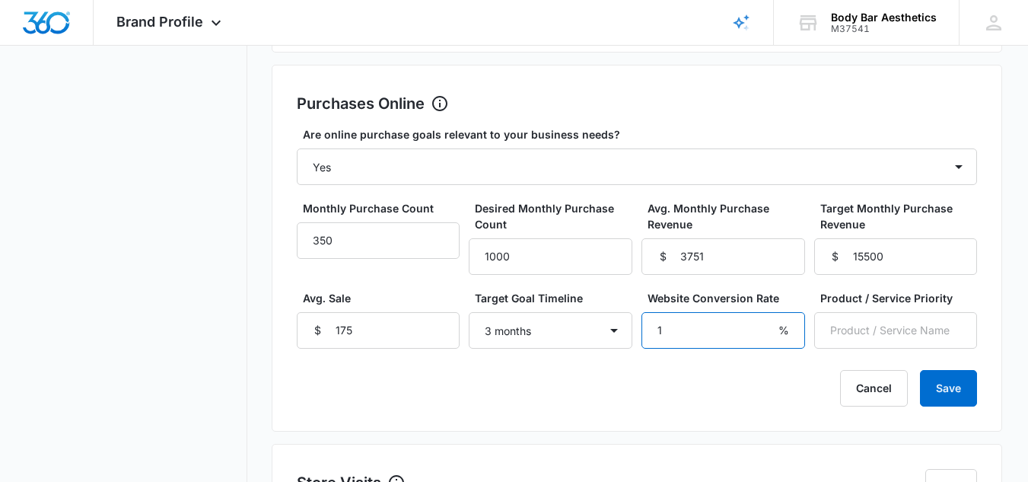
click at [763, 320] on input "1" at bounding box center [723, 330] width 164 height 37
click at [763, 320] on input "2" at bounding box center [723, 330] width 164 height 37
click at [763, 320] on input "3" at bounding box center [723, 330] width 164 height 37
click at [763, 320] on input "4" at bounding box center [723, 330] width 164 height 37
type input "5"
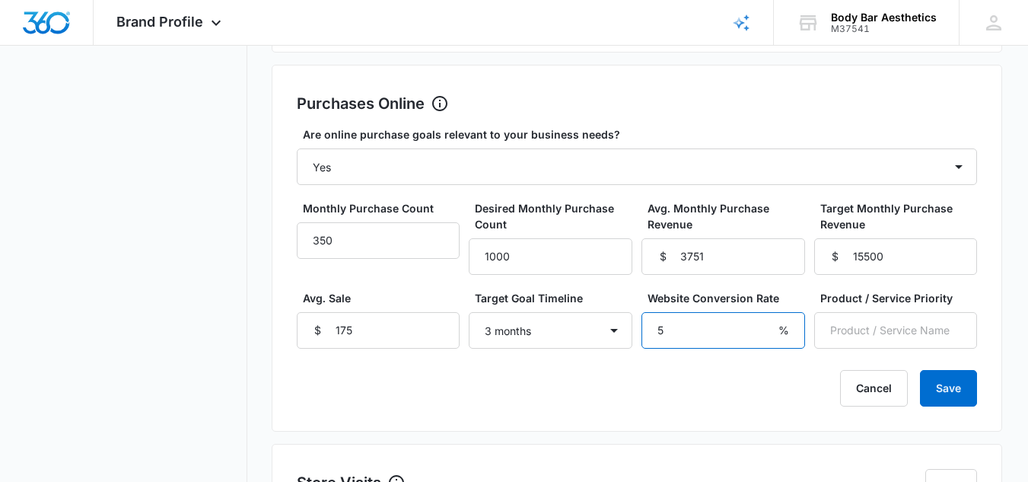
click at [763, 320] on input "5" at bounding box center [723, 330] width 164 height 37
type input "5"
type input "[MEDICAL_DATA]"
click at [920, 370] on button "Save" at bounding box center [948, 388] width 57 height 37
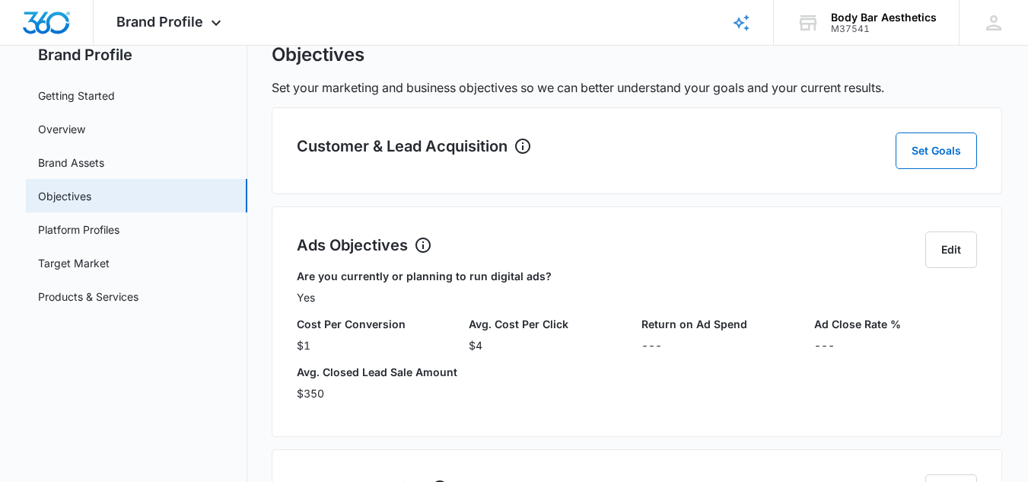
scroll to position [24, 0]
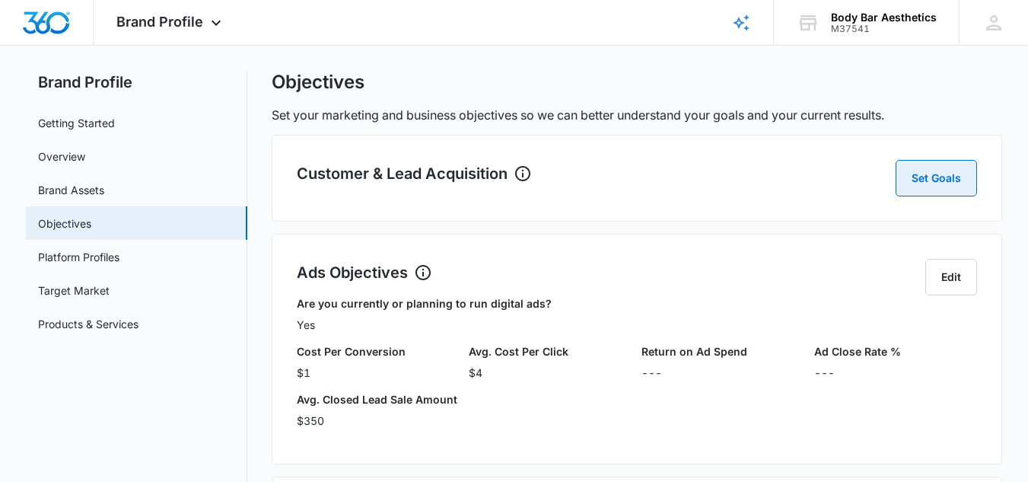
click at [932, 195] on button "Set Goals" at bounding box center [936, 178] width 81 height 37
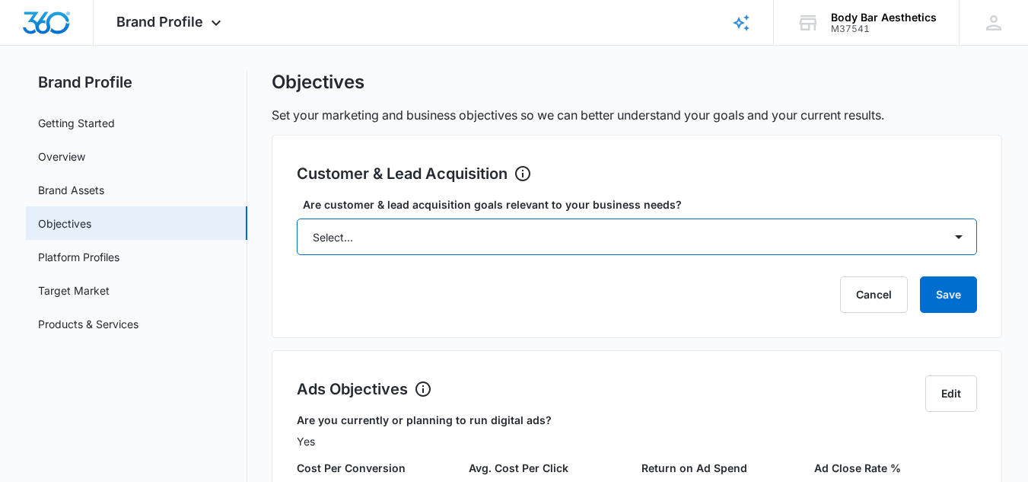
click at [956, 252] on select "Select... Yes No Yes, but don't currently have the data" at bounding box center [637, 236] width 680 height 37
click at [297, 218] on select "Select... Yes No Yes, but don't currently have the data" at bounding box center [637, 236] width 680 height 37
click at [941, 240] on select "Select... Yes No Yes, but don't currently have the data" at bounding box center [637, 236] width 680 height 37
select select "yes"
click at [297, 218] on select "Select... Yes No Yes, but don't currently have the data" at bounding box center [637, 236] width 680 height 37
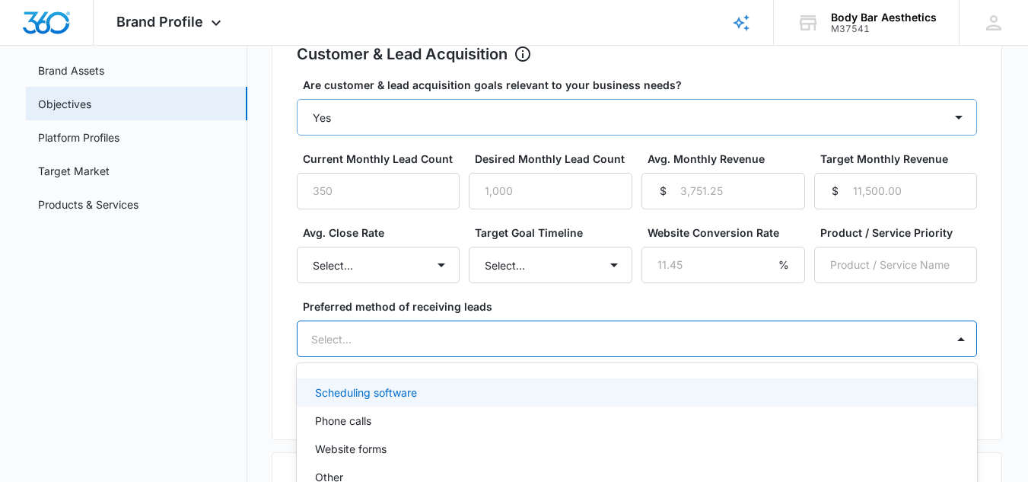
scroll to position [173, 0]
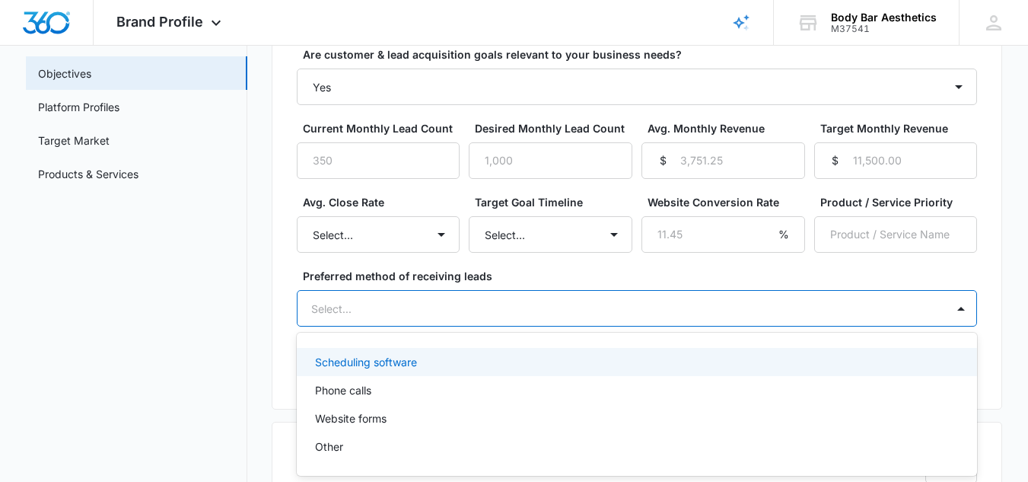
click at [782, 393] on div "Phone calls" at bounding box center [635, 390] width 641 height 16
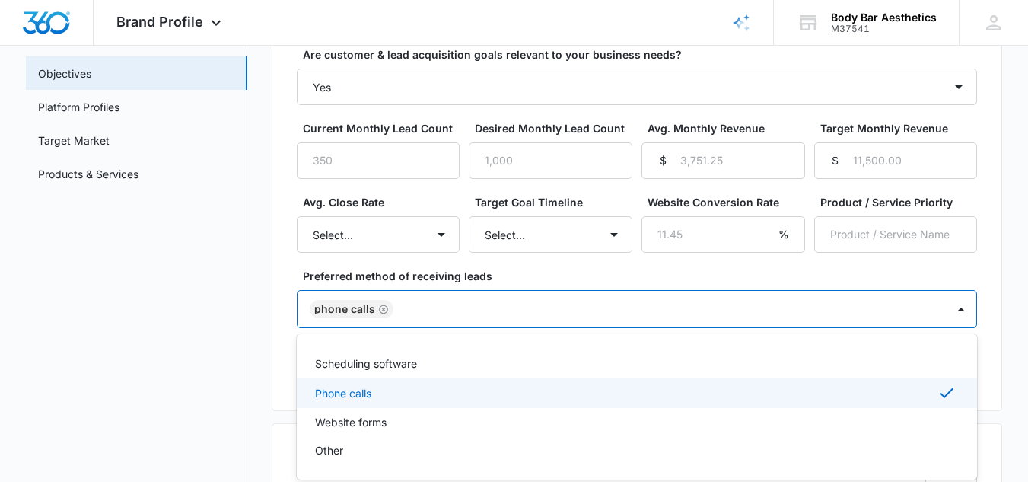
click at [714, 366] on div "Scheduling software" at bounding box center [635, 363] width 641 height 16
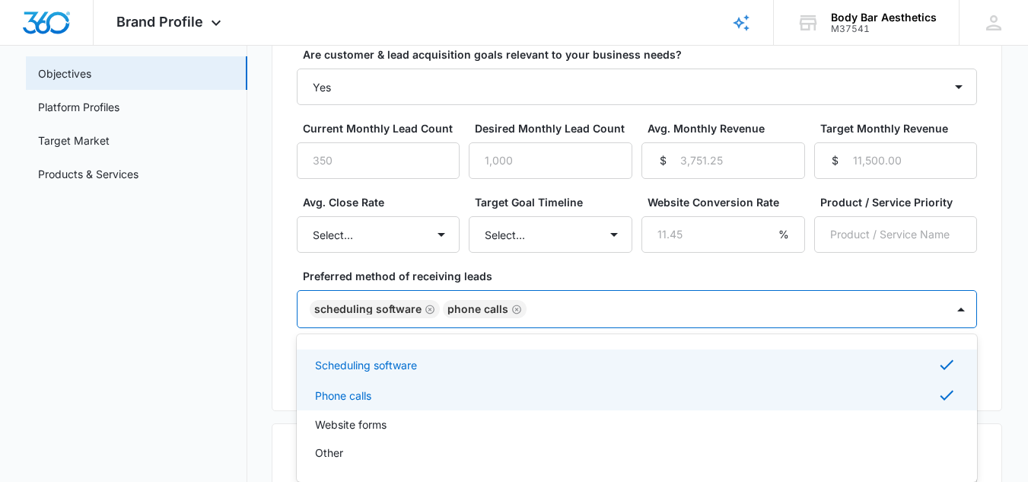
click at [486, 429] on div "Website forms" at bounding box center [635, 424] width 641 height 16
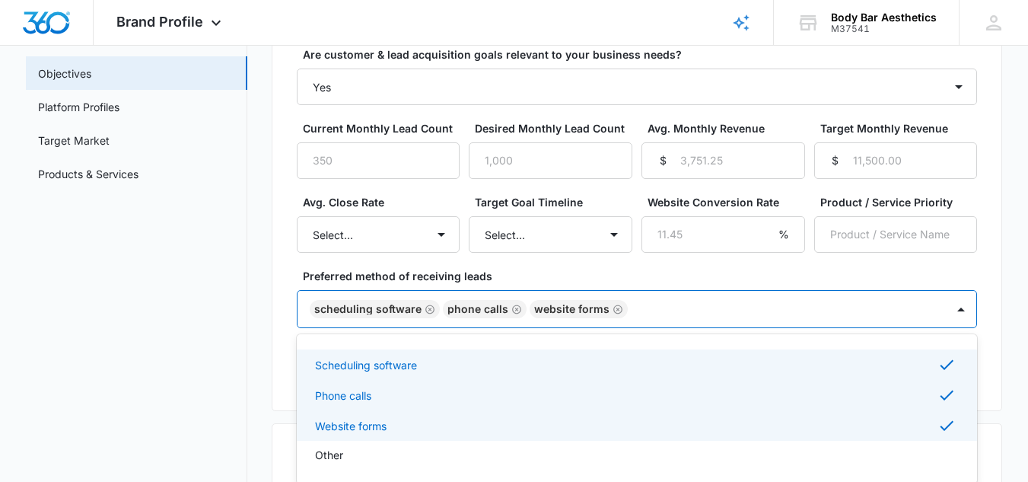
click at [485, 461] on div "Other" at bounding box center [635, 455] width 641 height 16
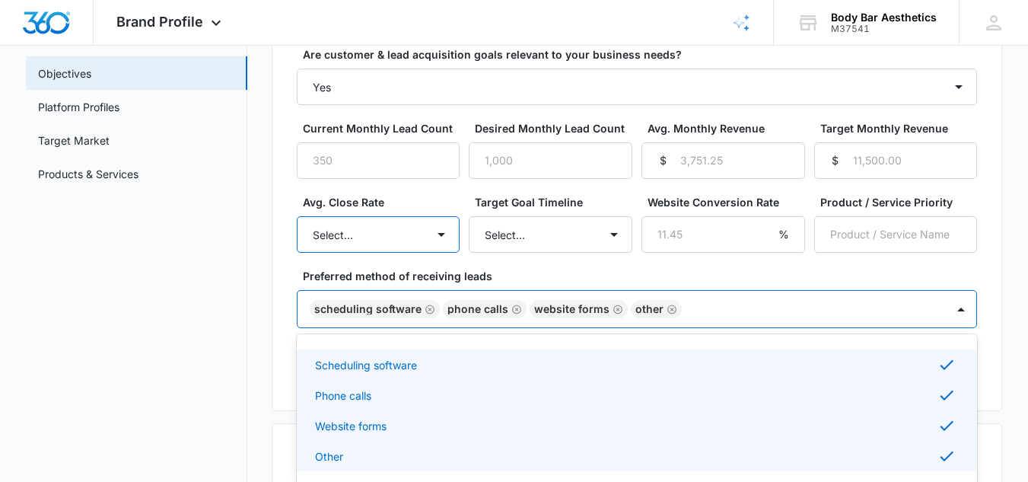
click at [435, 240] on select "Select... Unknown 0-10% 11-20% 21-30% 31-40% 41-50% 51-60% 61-70% 71-80% 81-90%…" at bounding box center [379, 234] width 164 height 37
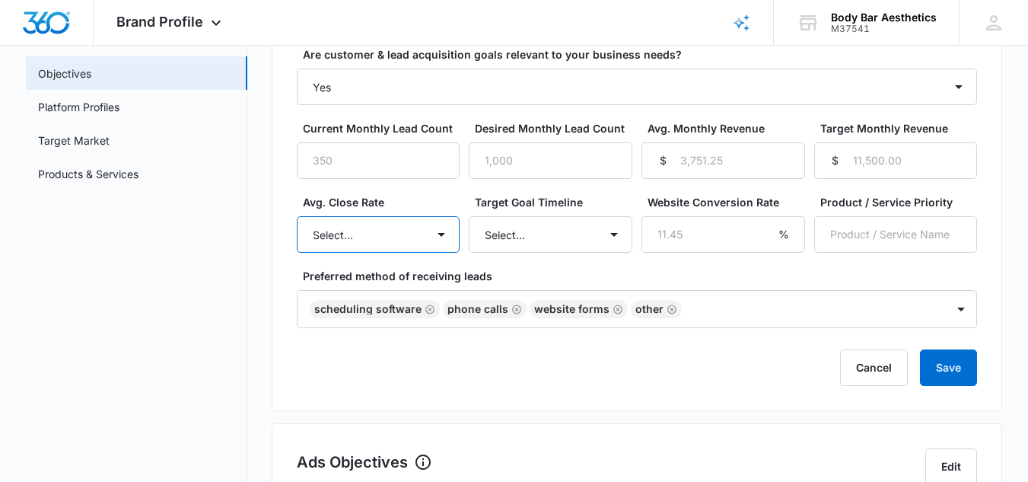
select select "91-100%"
click at [297, 216] on select "Select... Unknown 0-10% 11-20% 21-30% 31-40% 41-50% 51-60% 61-70% 71-80% 81-90%…" at bounding box center [379, 234] width 164 height 37
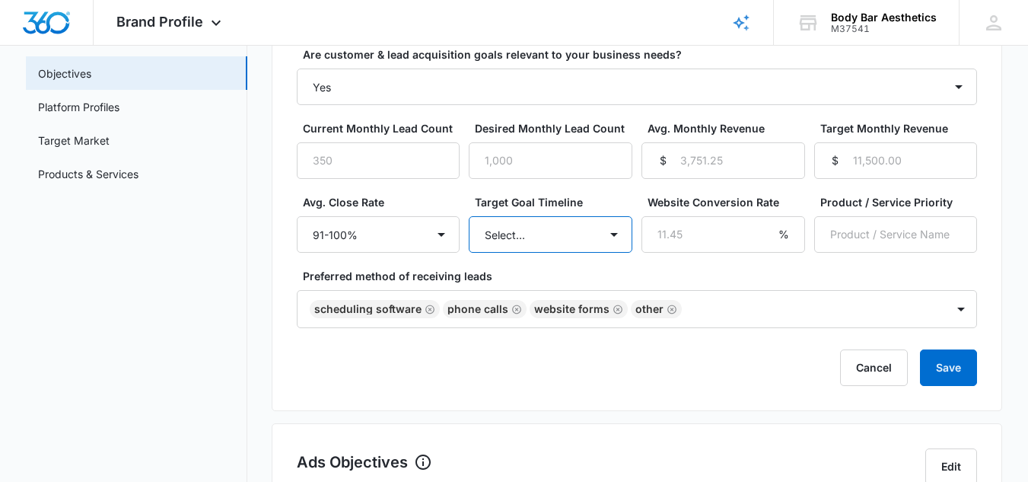
click at [596, 239] on select "Select... 3 months 6 months 1 year 2+ years" at bounding box center [551, 234] width 164 height 37
select select "3 months"
click at [469, 216] on select "Select... 3 months 6 months 1 year 2+ years" at bounding box center [551, 234] width 164 height 37
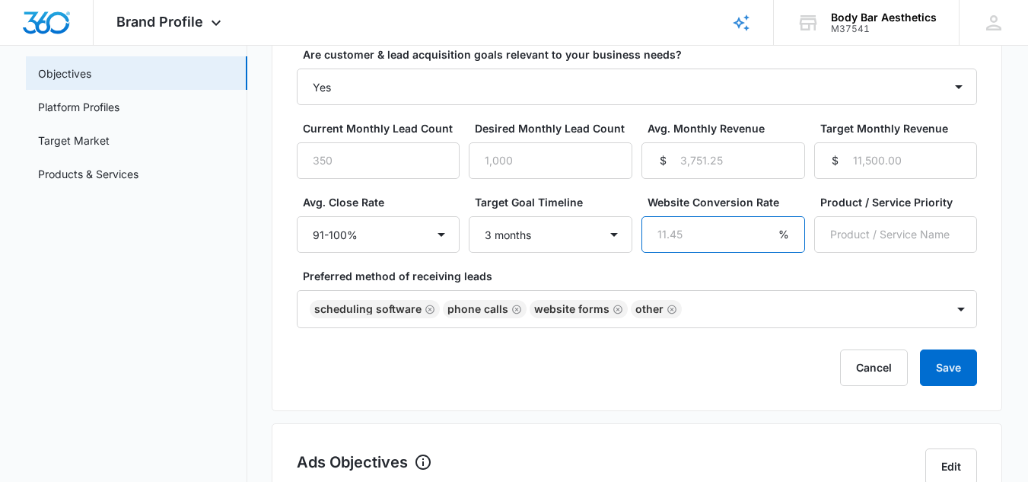
click at [658, 236] on input "Website Conversion Rate" at bounding box center [723, 234] width 164 height 37
type input "11.45"
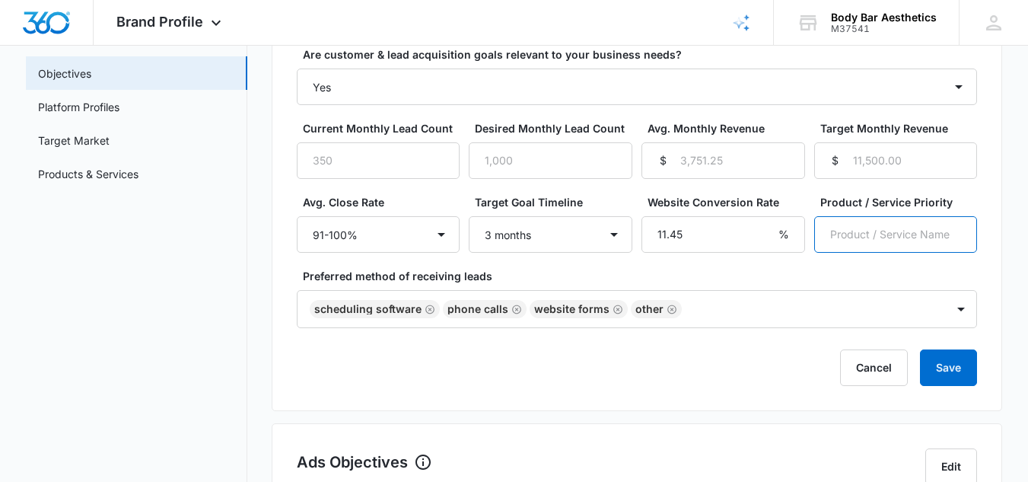
click at [905, 239] on input "Product / Service Priority" at bounding box center [896, 234] width 164 height 37
type input "[MEDICAL_DATA] [MEDICAL_DATA] weightloss"
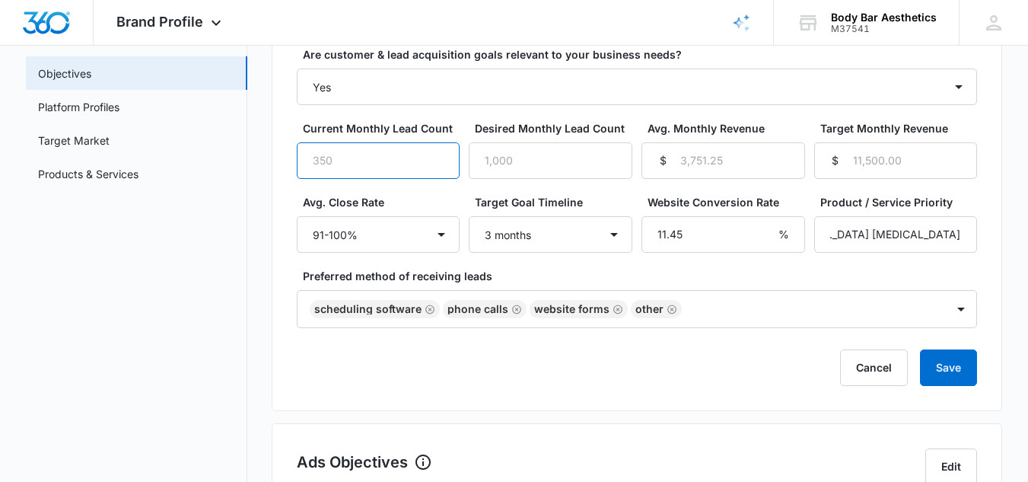
click at [406, 177] on input "Current Monthly Lead Count" at bounding box center [379, 160] width 164 height 37
type input "450"
type input "1000"
type input "4751"
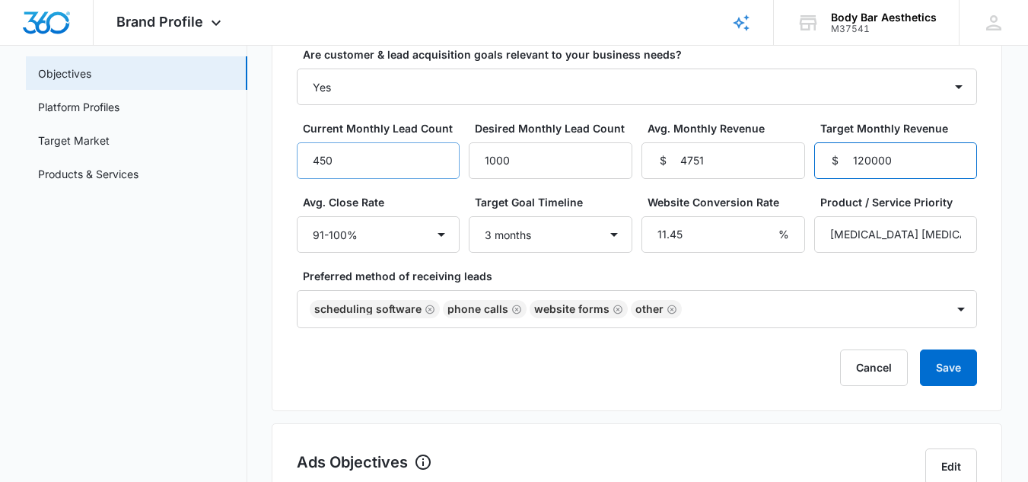
type input "120000"
click at [966, 371] on button "Save" at bounding box center [948, 367] width 57 height 37
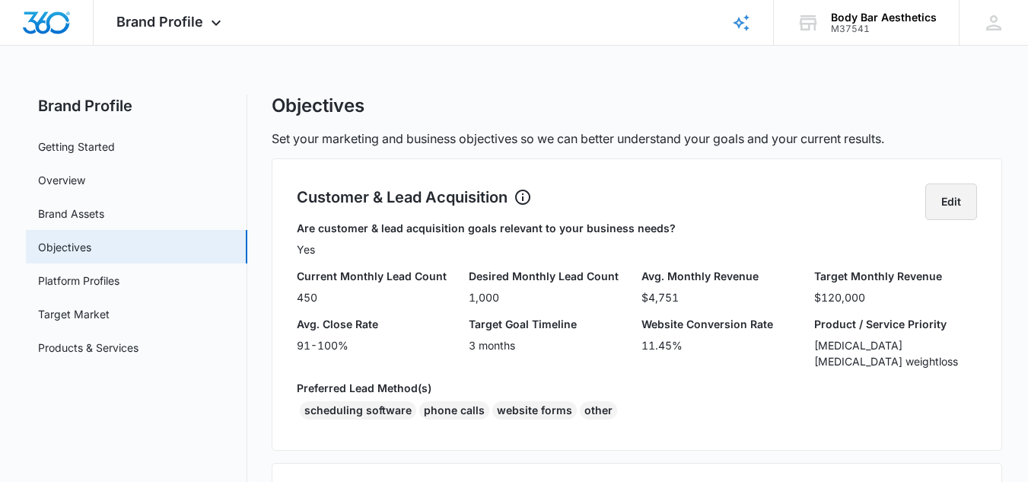
click at [960, 216] on button "Edit" at bounding box center [951, 201] width 52 height 37
select select "yes"
select select "91-100%"
select select "3 months"
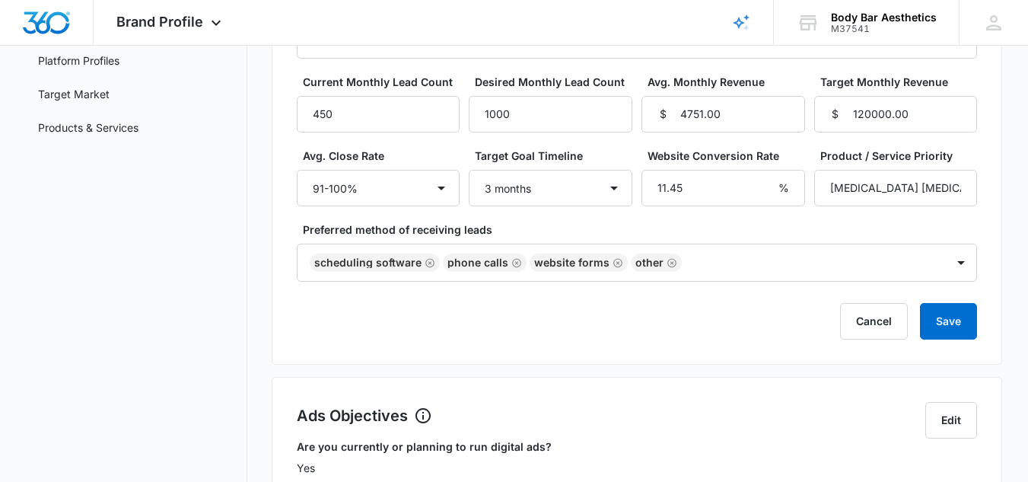
scroll to position [221, 0]
click at [965, 334] on button "Save" at bounding box center [948, 319] width 57 height 37
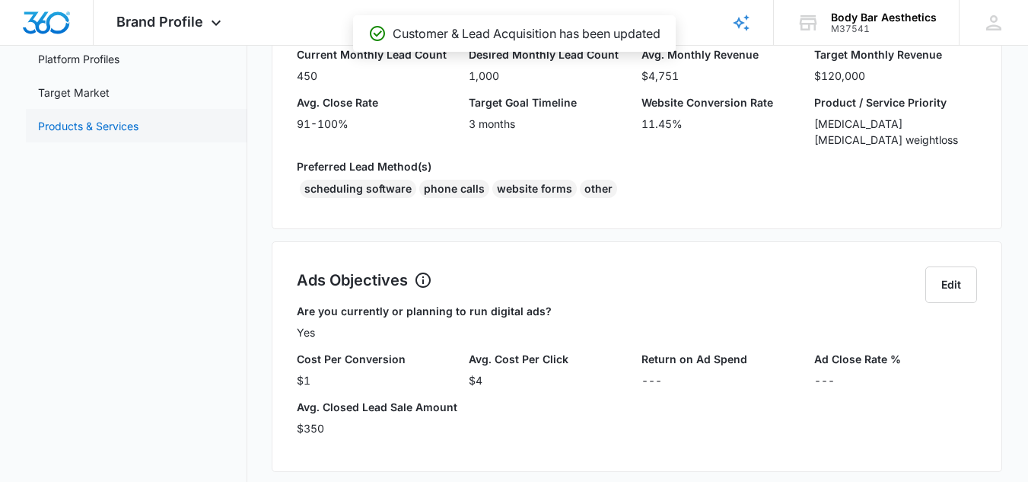
click at [129, 134] on link "Products & Services" at bounding box center [88, 126] width 100 height 16
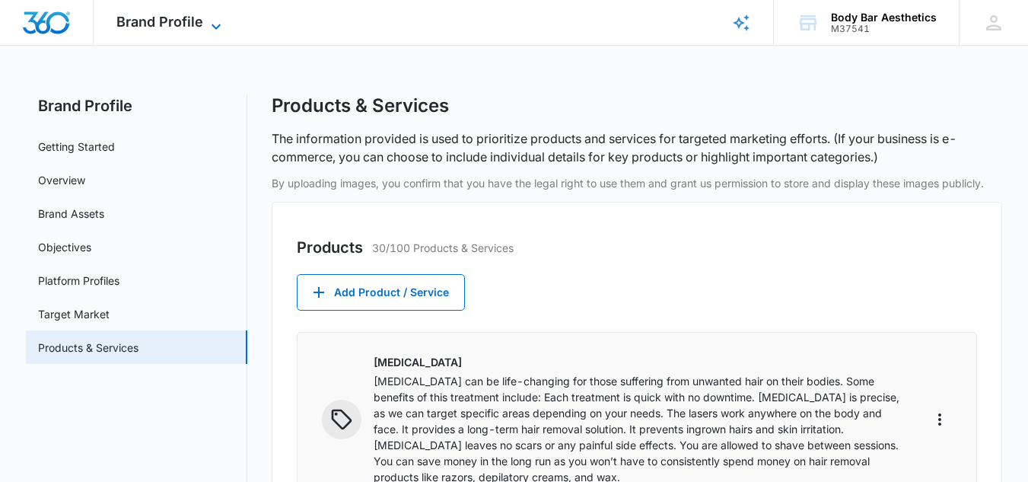
click at [192, 27] on span "Brand Profile" at bounding box center [159, 22] width 87 height 16
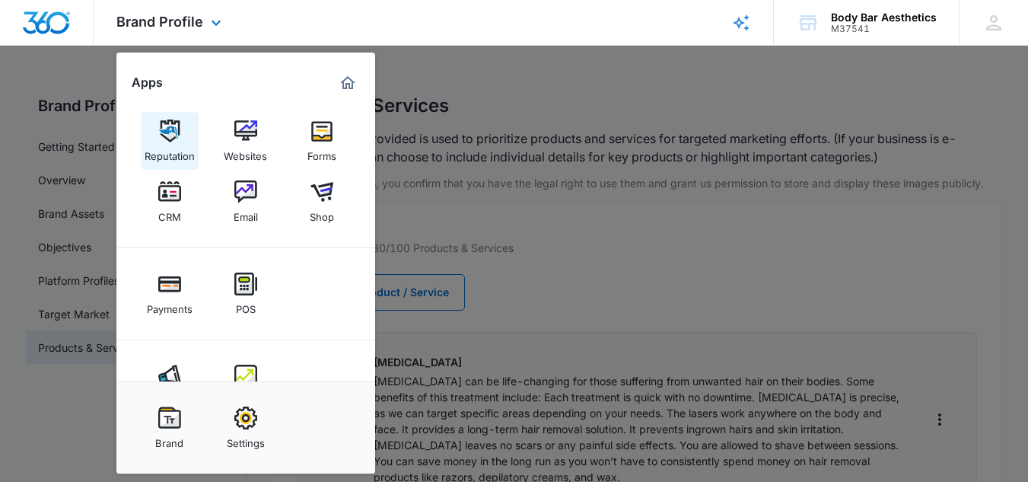
click at [167, 141] on img at bounding box center [169, 130] width 23 height 23
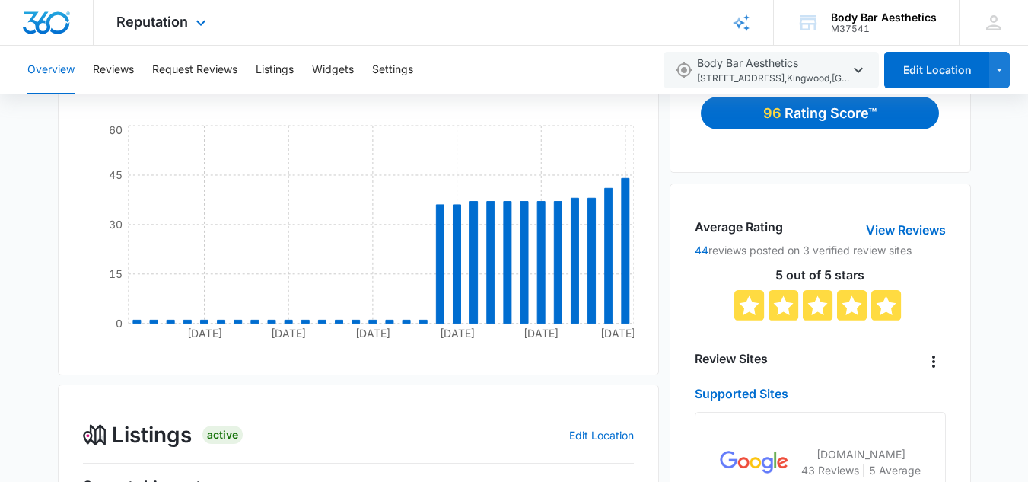
scroll to position [208, 0]
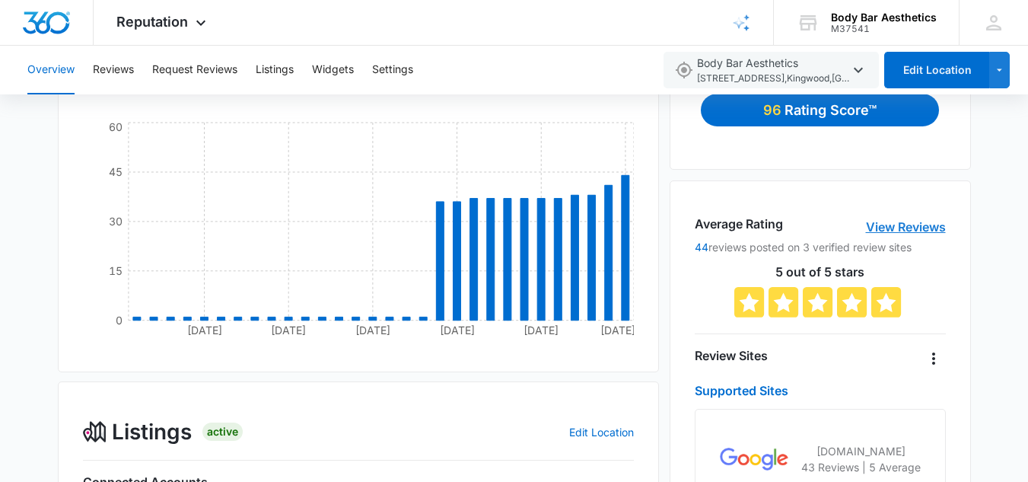
click at [937, 234] on link "View Reviews" at bounding box center [906, 227] width 80 height 18
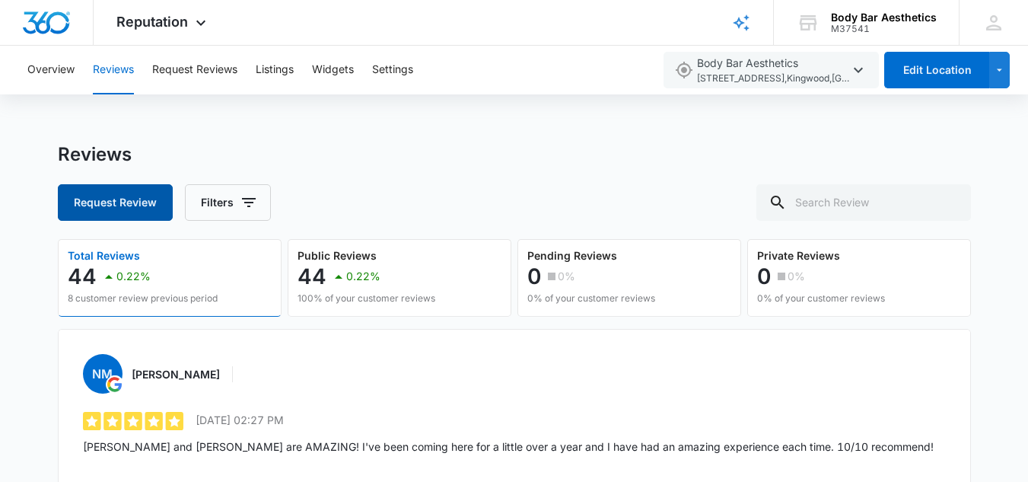
click at [105, 196] on button "Request Review" at bounding box center [115, 202] width 115 height 37
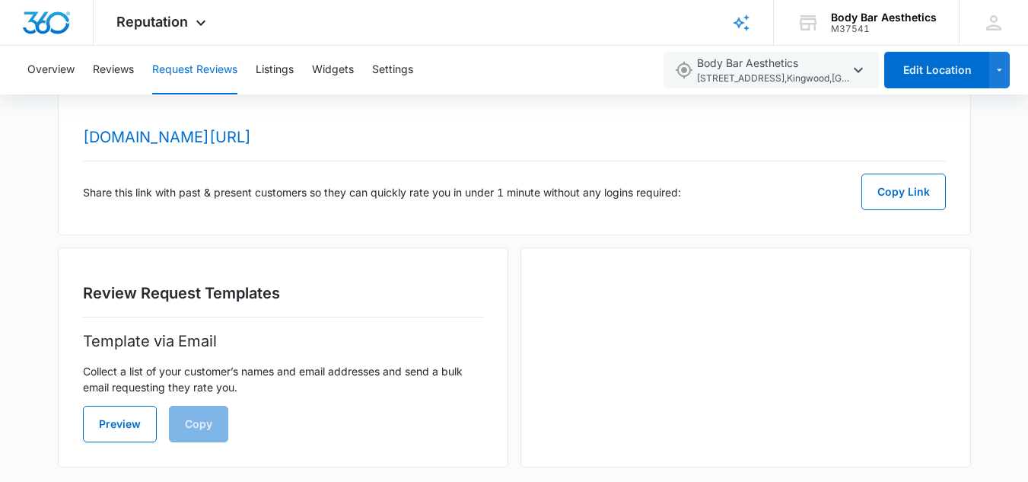
scroll to position [56, 0]
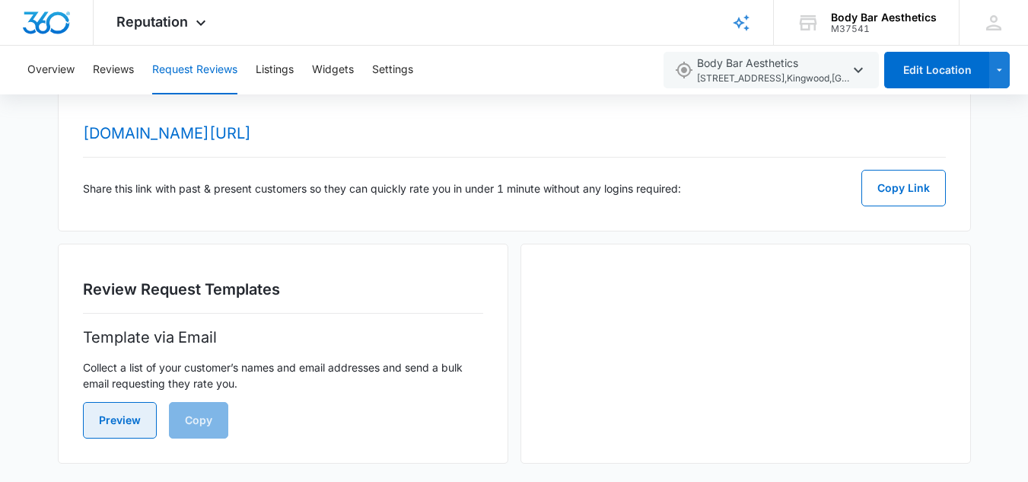
click at [128, 410] on button "Preview" at bounding box center [120, 420] width 74 height 37
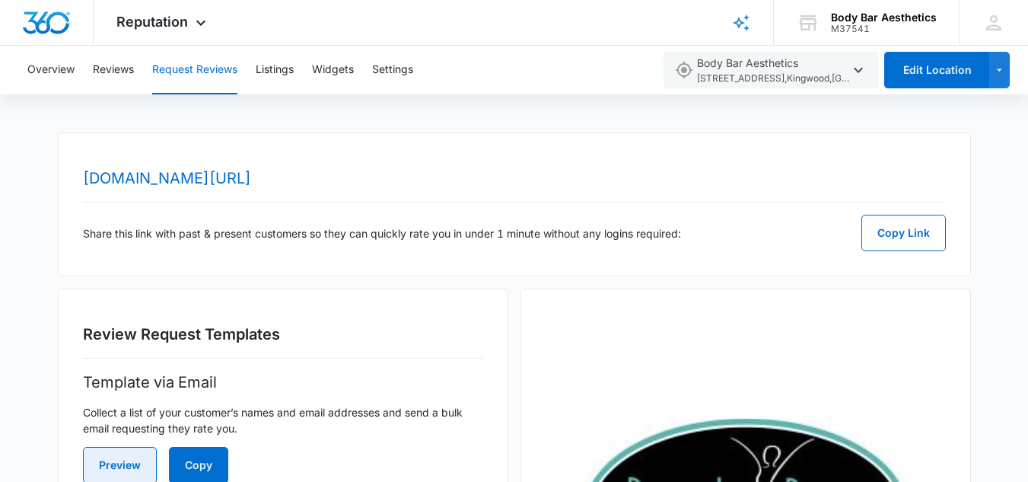
scroll to position [0, 0]
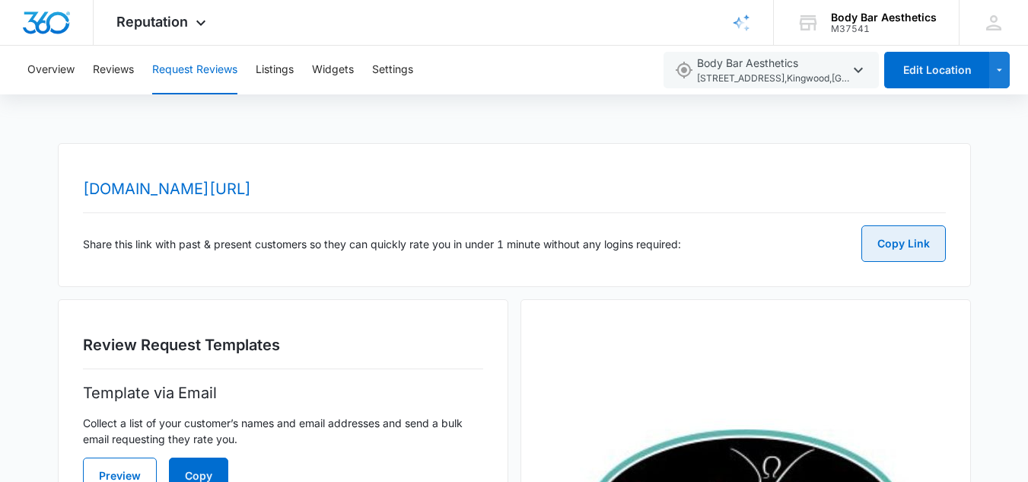
click at [927, 245] on button "Copy Link" at bounding box center [903, 243] width 84 height 37
